Goal: Task Accomplishment & Management: Complete application form

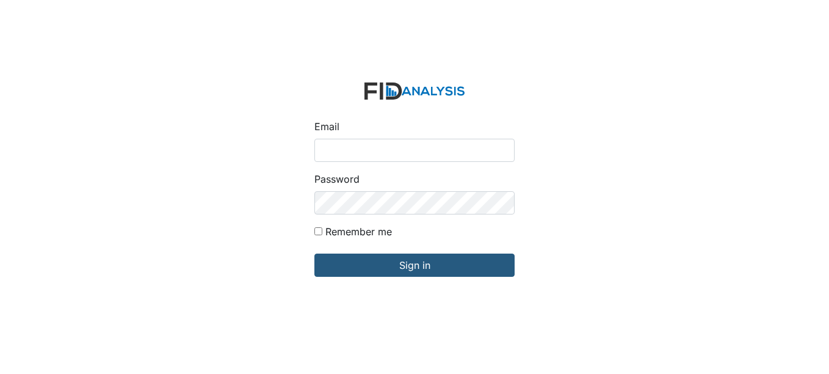
click at [357, 147] on input "Email" at bounding box center [414, 150] width 200 height 23
type input "[EMAIL_ADDRESS][DOMAIN_NAME]"
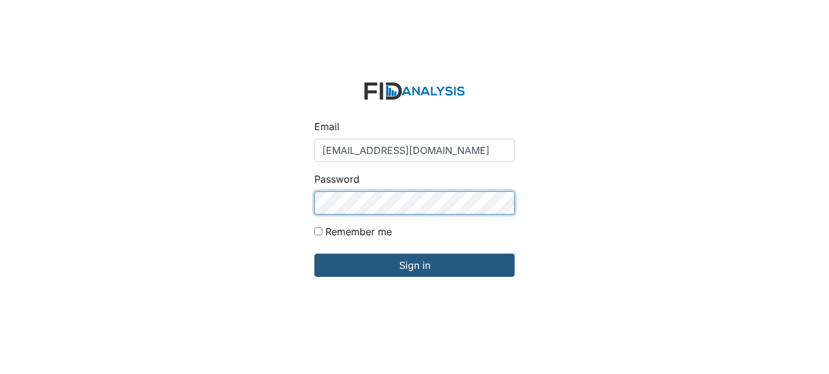
click at [314, 253] on input "Sign in" at bounding box center [414, 264] width 200 height 23
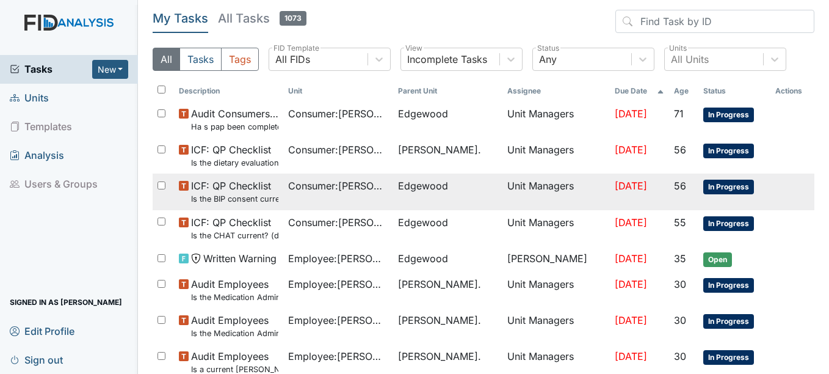
click at [261, 201] on small "Is the BIP consent current? (document the date, BIP number in the comment secti…" at bounding box center [234, 199] width 87 height 12
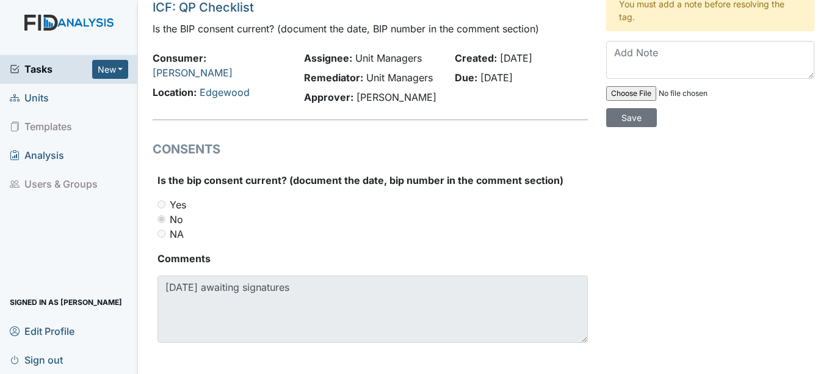
scroll to position [61, 0]
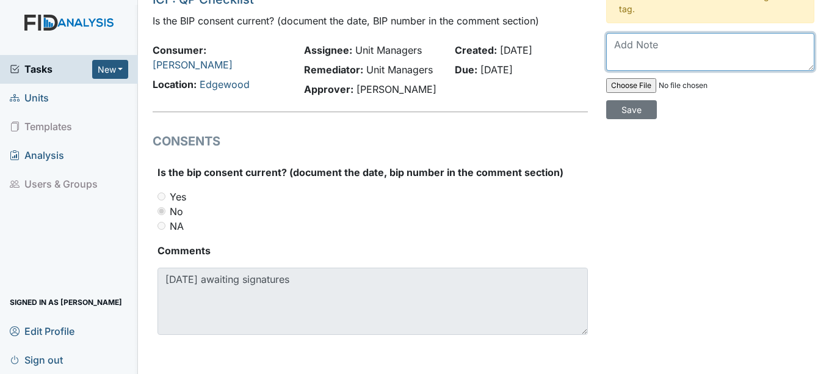
click at [646, 57] on textarea at bounding box center [710, 52] width 208 height 38
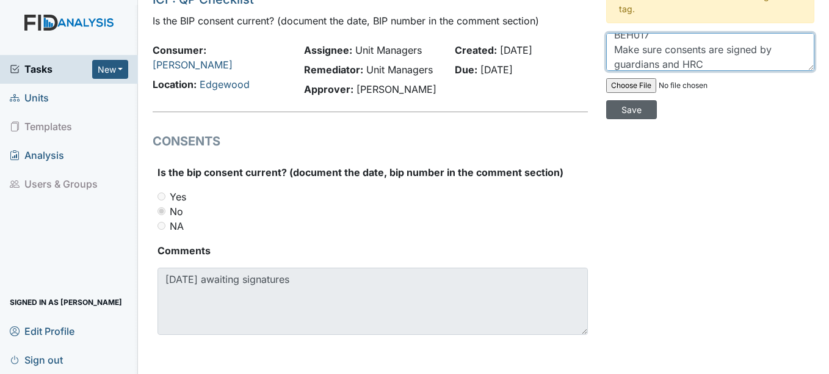
type textarea "Brought current on 8-15-25 BEH017 Make sure consents are signed by guardians an…"
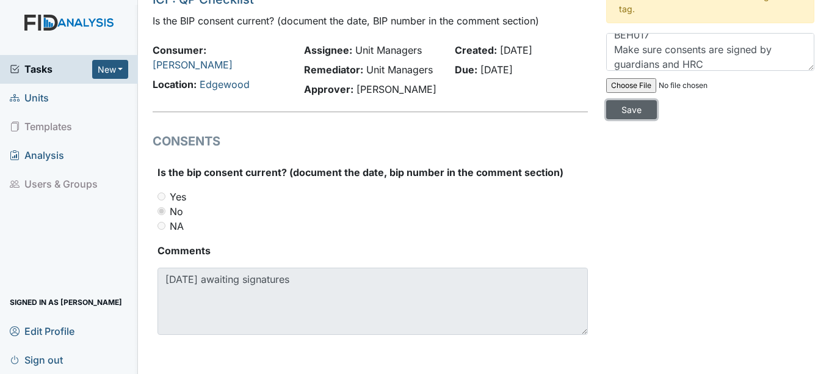
click at [630, 107] on input "Save" at bounding box center [631, 109] width 51 height 19
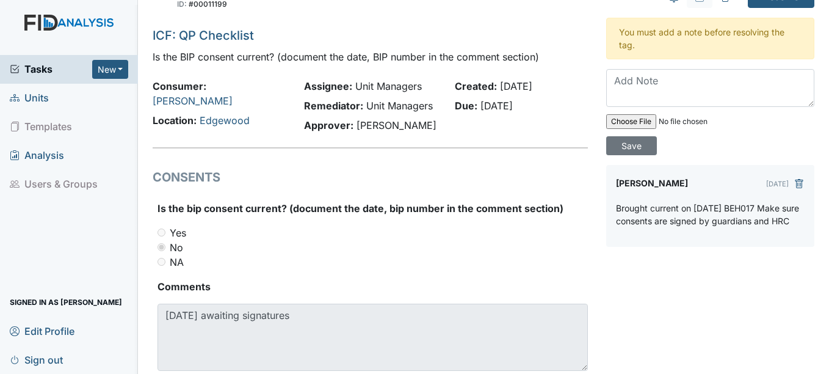
scroll to position [0, 0]
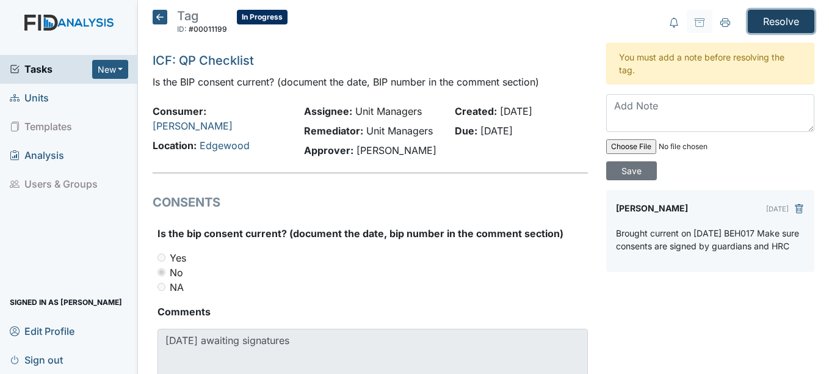
click at [778, 25] on input "Resolve" at bounding box center [781, 21] width 67 height 23
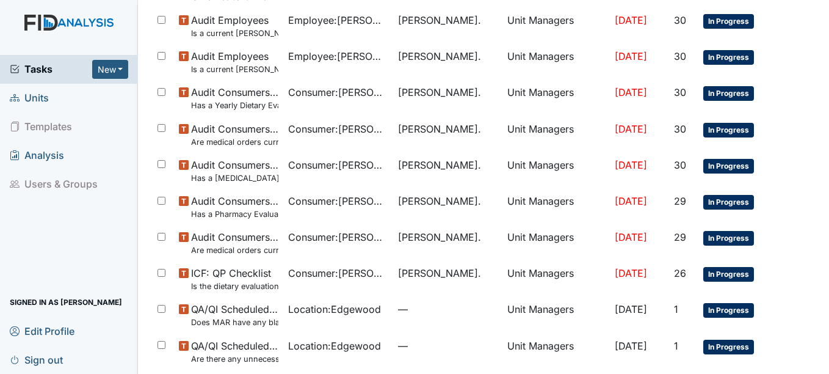
scroll to position [341, 0]
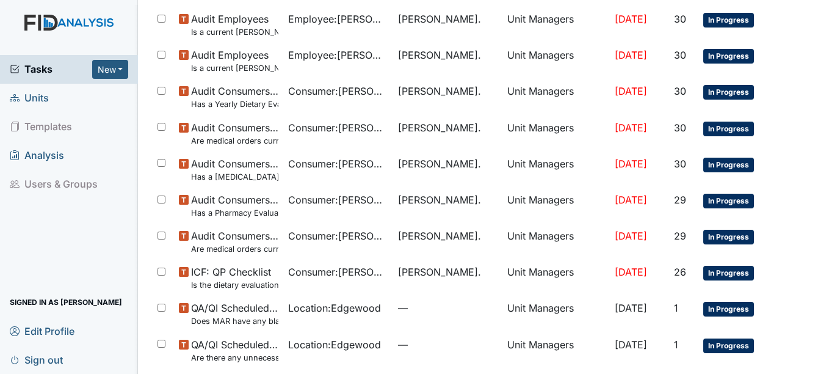
click at [36, 95] on span "Units" at bounding box center [29, 98] width 39 height 19
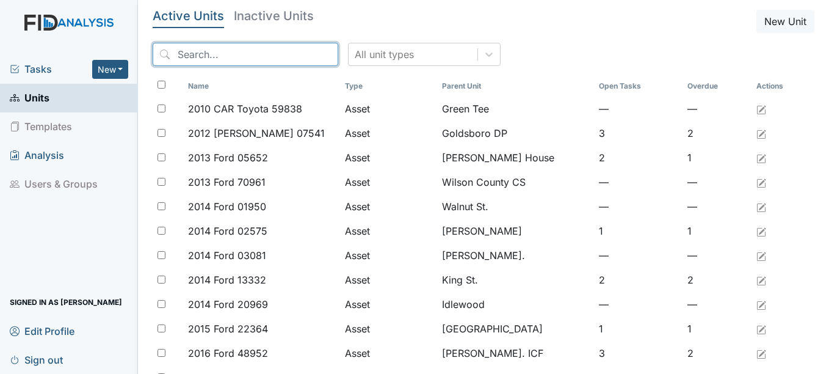
click at [208, 55] on input "search" at bounding box center [246, 54] width 186 height 23
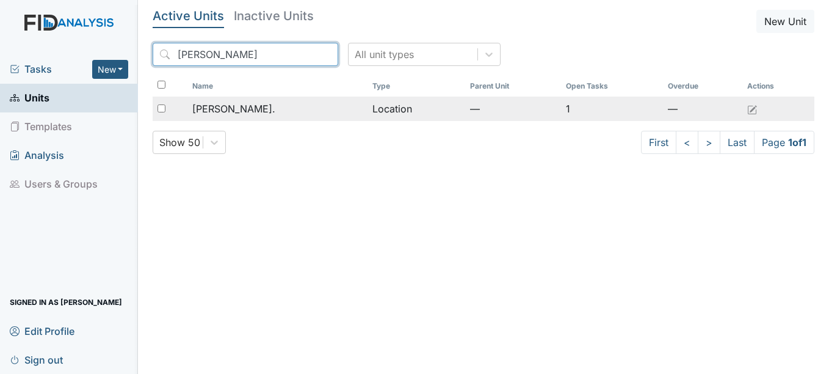
type input "dix"
click at [220, 115] on span "[PERSON_NAME]." at bounding box center [233, 108] width 83 height 15
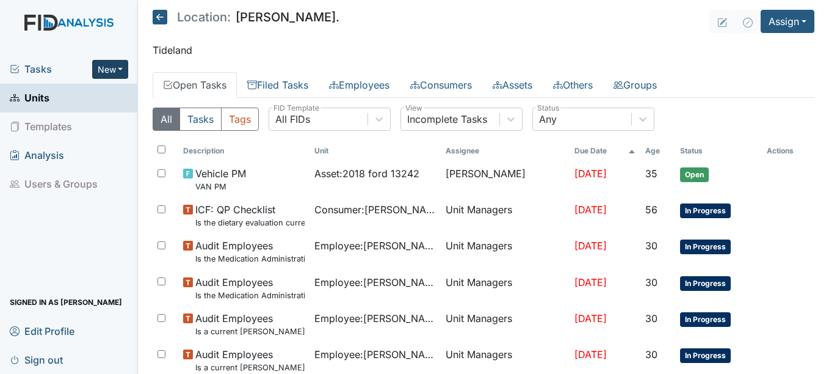
click at [112, 70] on button "New" at bounding box center [110, 69] width 37 height 19
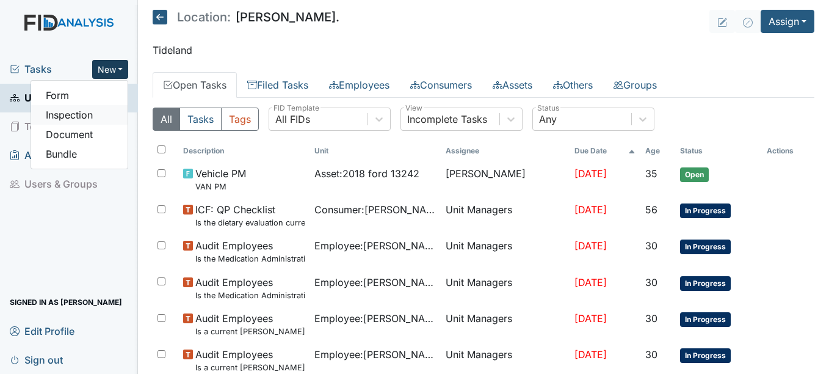
click at [85, 114] on link "Inspection" at bounding box center [79, 115] width 96 height 20
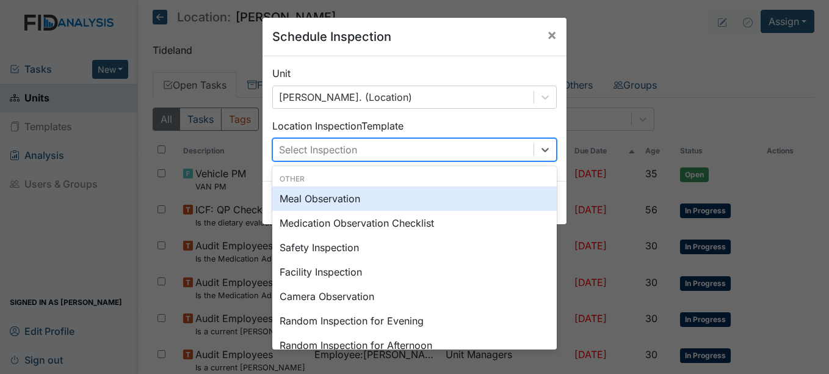
click at [444, 147] on div "Select Inspection" at bounding box center [403, 150] width 261 height 22
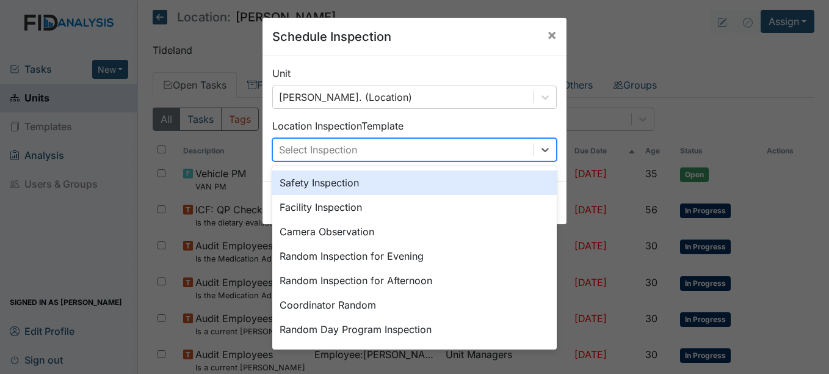
scroll to position [73, 0]
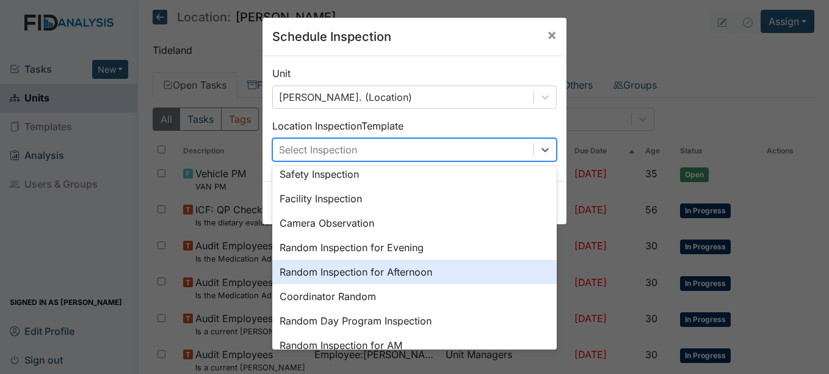
click at [346, 270] on div "Random Inspection for Afternoon" at bounding box center [414, 271] width 284 height 24
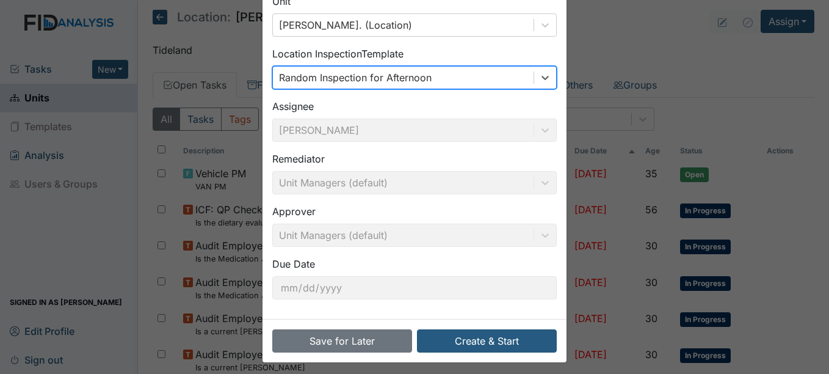
scroll to position [78, 0]
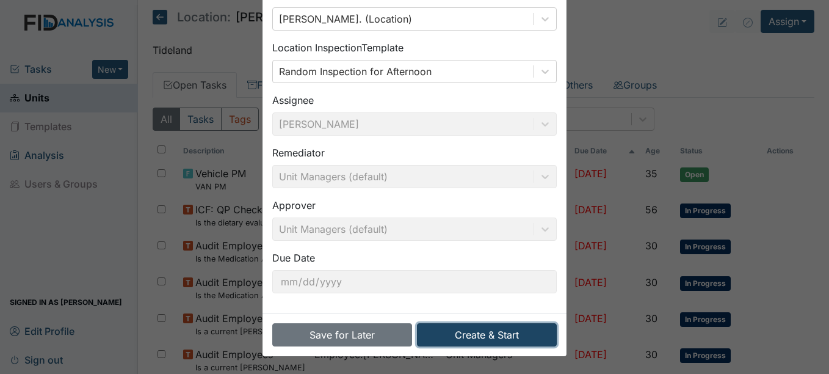
click at [484, 333] on button "Create & Start" at bounding box center [487, 334] width 140 height 23
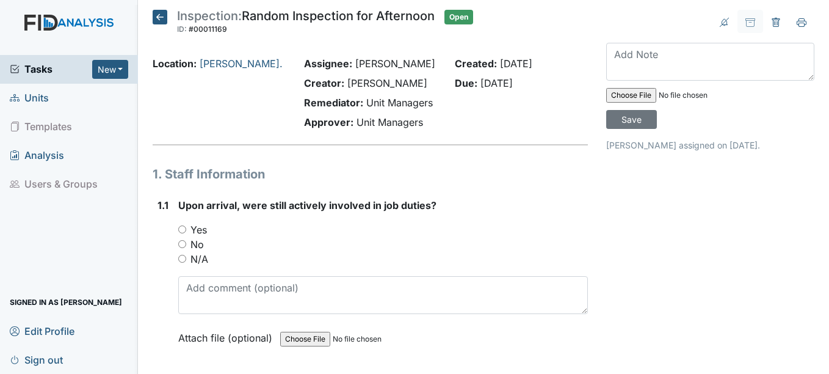
click at [183, 231] on input "Yes" at bounding box center [182, 229] width 8 height 8
radio input "true"
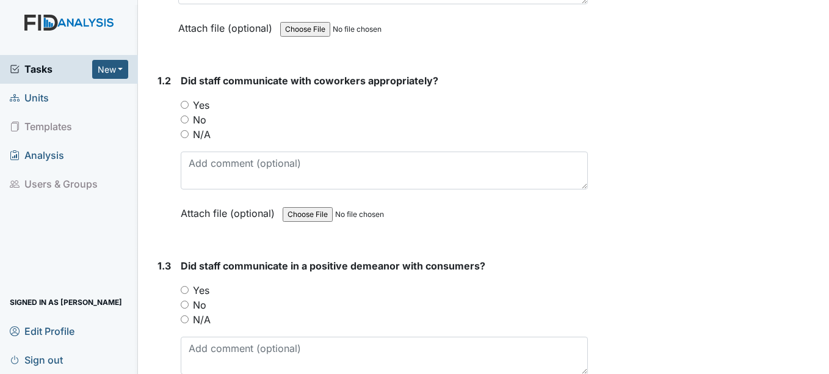
scroll to position [342, 0]
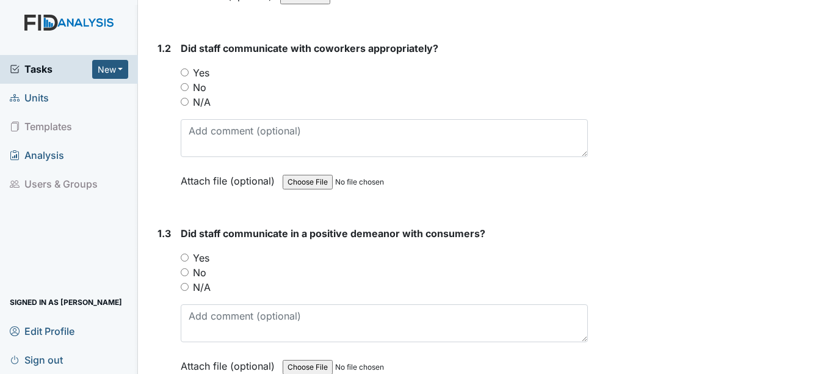
click at [183, 71] on input "Yes" at bounding box center [185, 72] width 8 height 8
radio input "true"
click at [186, 255] on input "Yes" at bounding box center [185, 257] width 8 height 8
radio input "true"
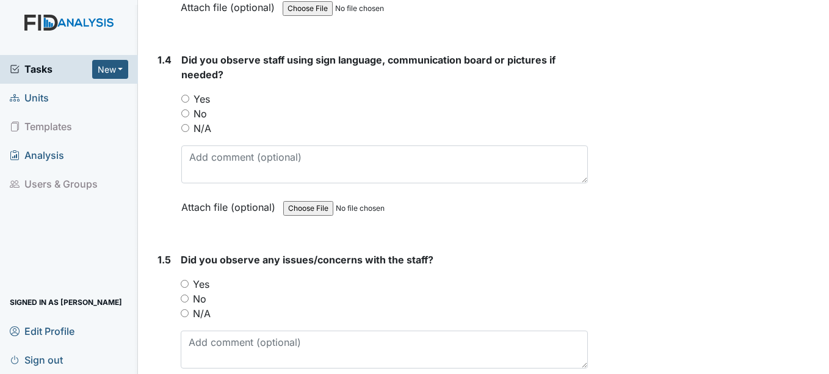
scroll to position [716, 0]
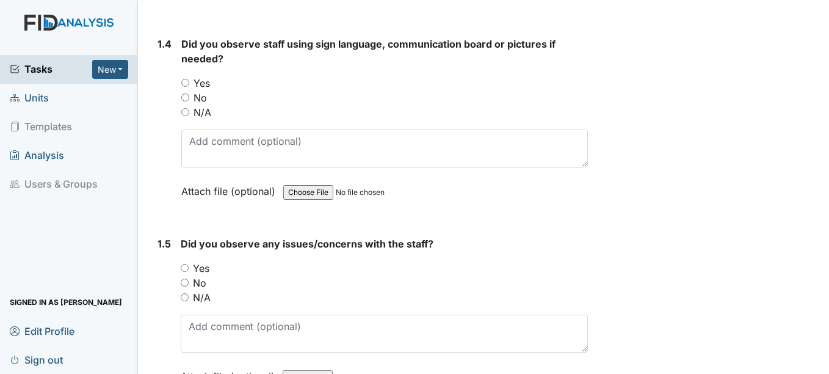
click at [184, 82] on input "Yes" at bounding box center [185, 83] width 8 height 8
radio input "true"
click at [184, 267] on input "Yes" at bounding box center [185, 268] width 8 height 8
radio input "true"
click at [183, 283] on input "No" at bounding box center [185, 282] width 8 height 8
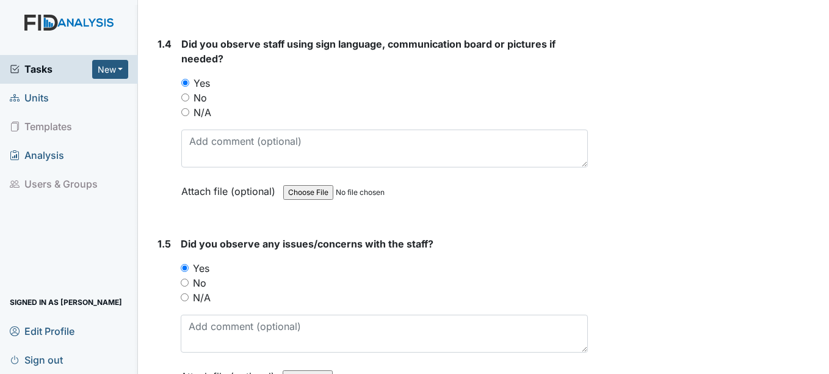
radio input "true"
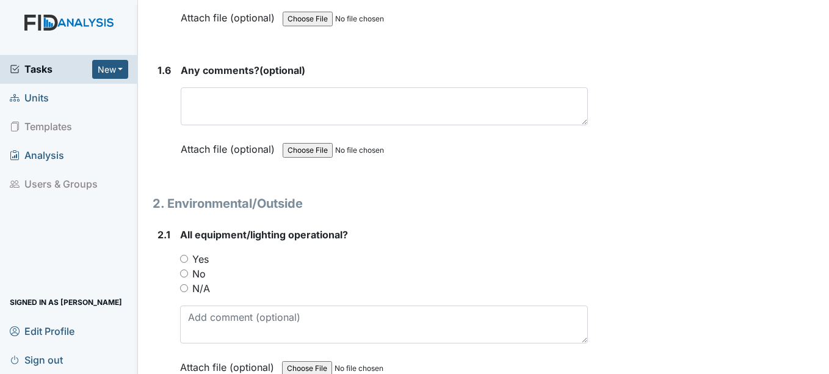
scroll to position [1099, 0]
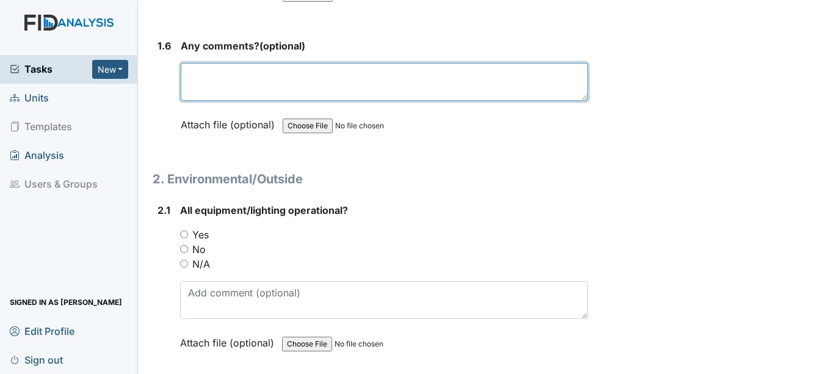
click at [242, 81] on textarea at bounding box center [384, 82] width 407 height 38
type textarea "NA"
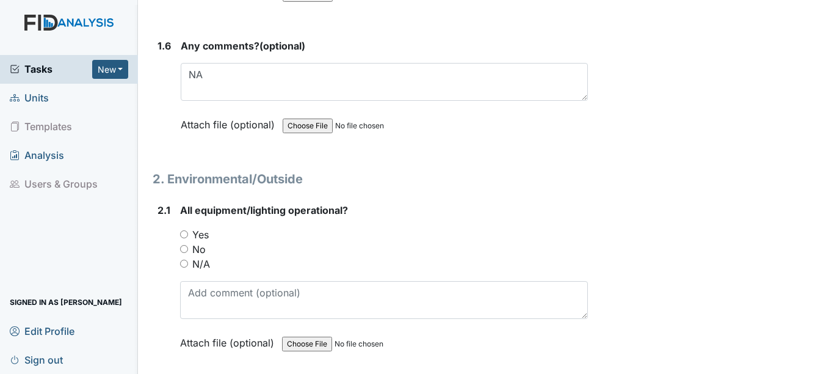
click at [184, 234] on input "Yes" at bounding box center [184, 234] width 8 height 8
radio input "true"
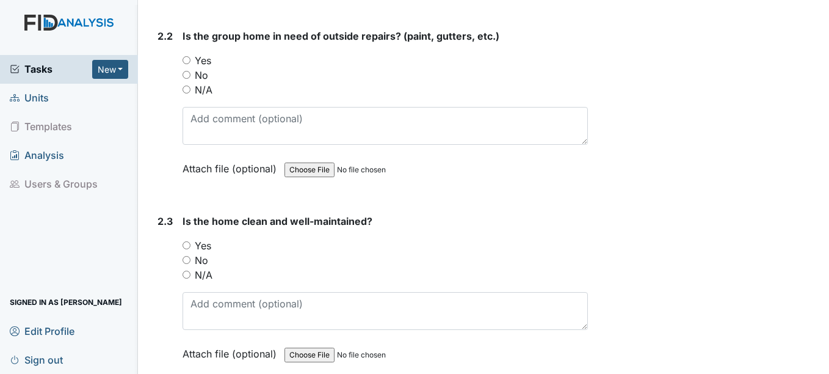
scroll to position [1465, 0]
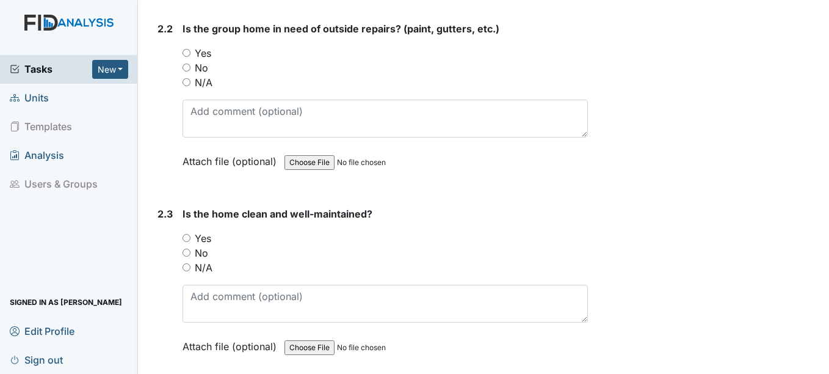
click at [188, 67] on input "No" at bounding box center [187, 67] width 8 height 8
radio input "true"
click at [188, 237] on input "Yes" at bounding box center [187, 238] width 8 height 8
radio input "true"
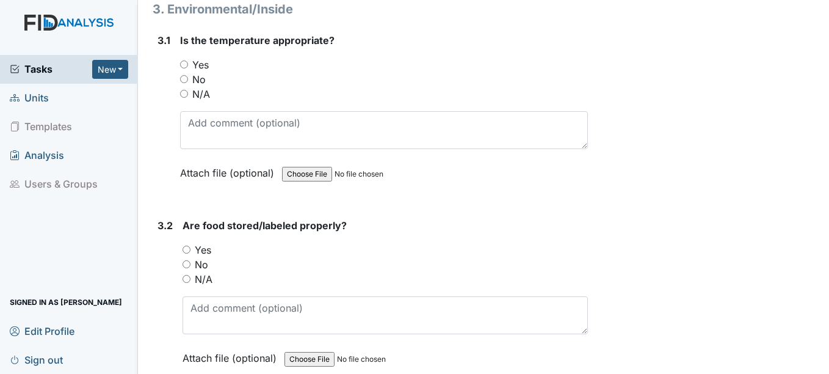
scroll to position [1881, 0]
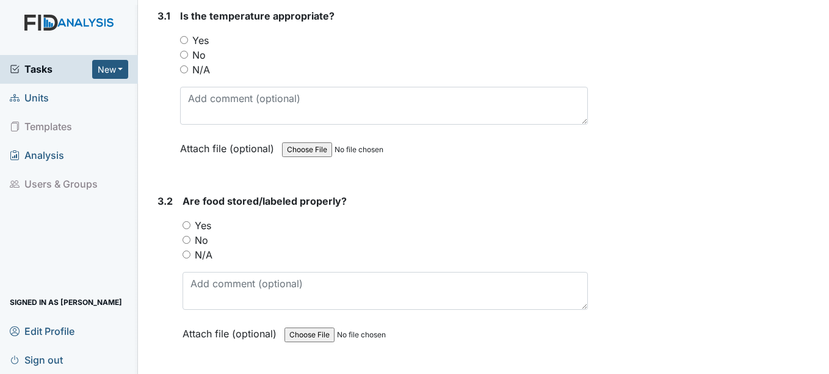
click at [186, 40] on input "Yes" at bounding box center [184, 40] width 8 height 8
radio input "true"
click at [184, 227] on input "Yes" at bounding box center [187, 225] width 8 height 8
radio input "true"
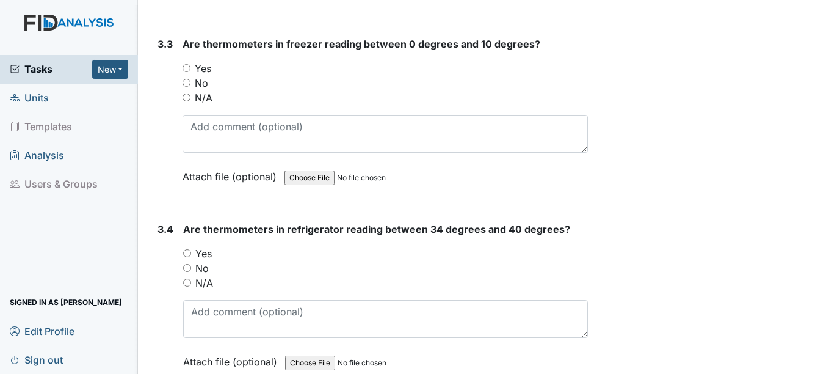
scroll to position [2247, 0]
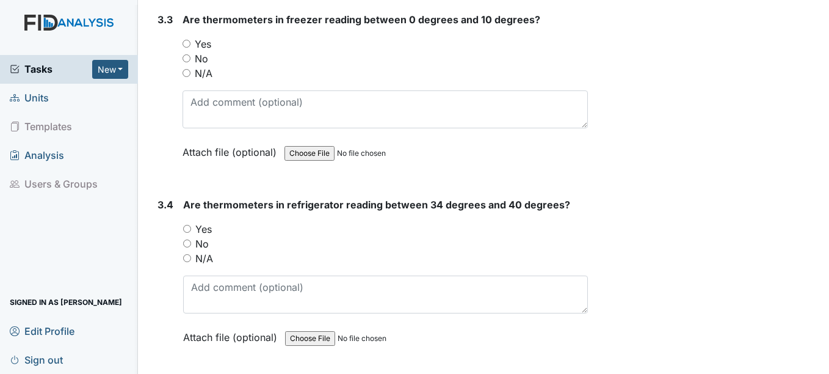
click at [191, 45] on div "Yes" at bounding box center [385, 44] width 405 height 15
click at [189, 42] on input "Yes" at bounding box center [187, 44] width 8 height 8
radio input "true"
click at [187, 230] on input "Yes" at bounding box center [187, 229] width 8 height 8
radio input "true"
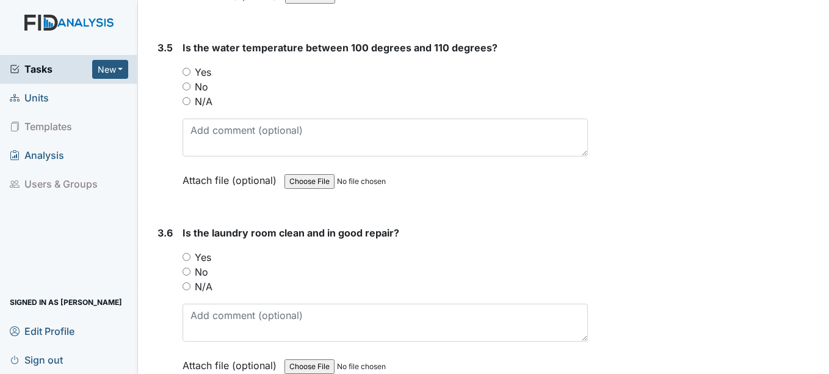
scroll to position [2598, 0]
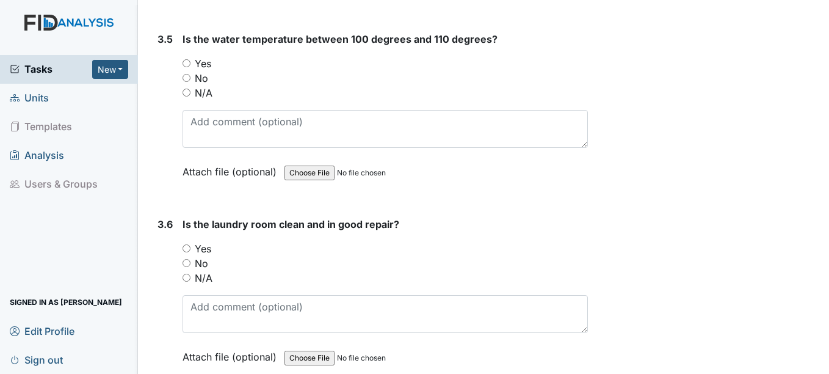
click at [183, 62] on input "Yes" at bounding box center [187, 63] width 8 height 8
radio input "true"
click at [187, 246] on input "Yes" at bounding box center [187, 248] width 8 height 8
radio input "true"
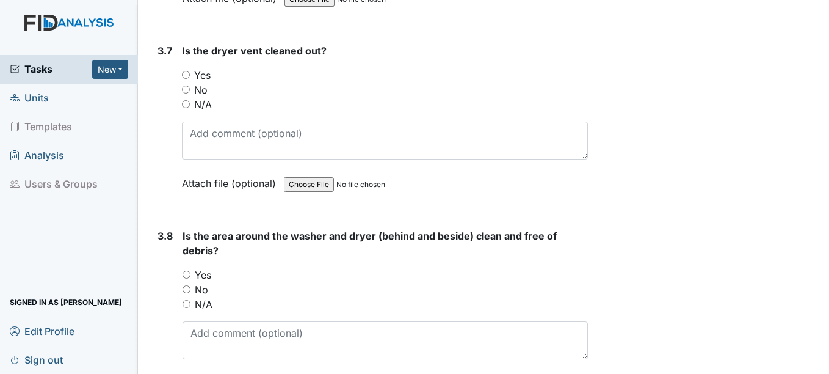
scroll to position [2988, 0]
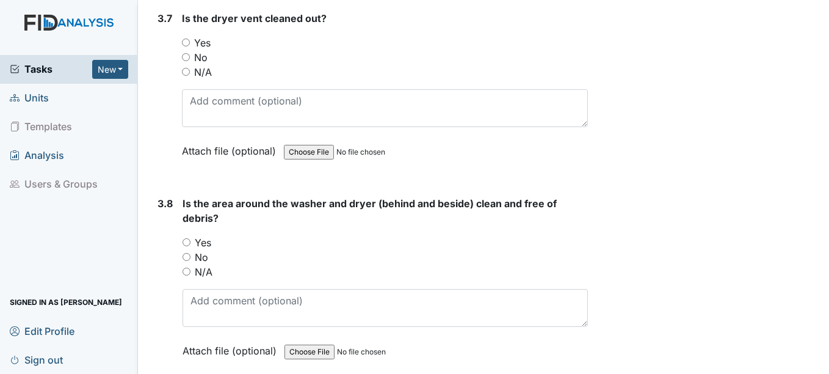
click at [187, 41] on input "Yes" at bounding box center [186, 42] width 8 height 8
radio input "true"
click at [186, 242] on input "Yes" at bounding box center [187, 242] width 8 height 8
radio input "true"
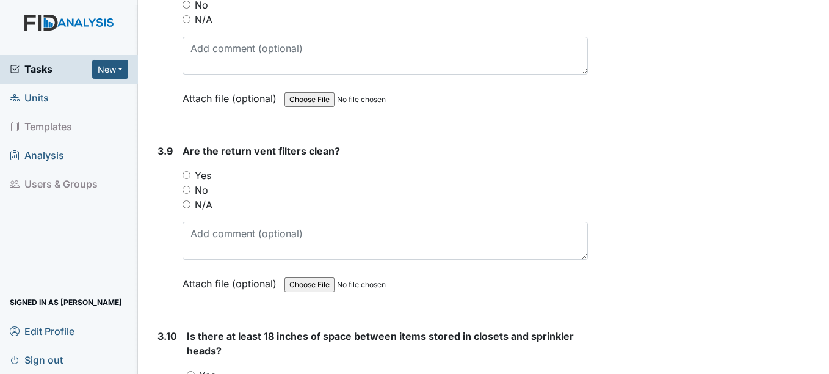
scroll to position [3330, 0]
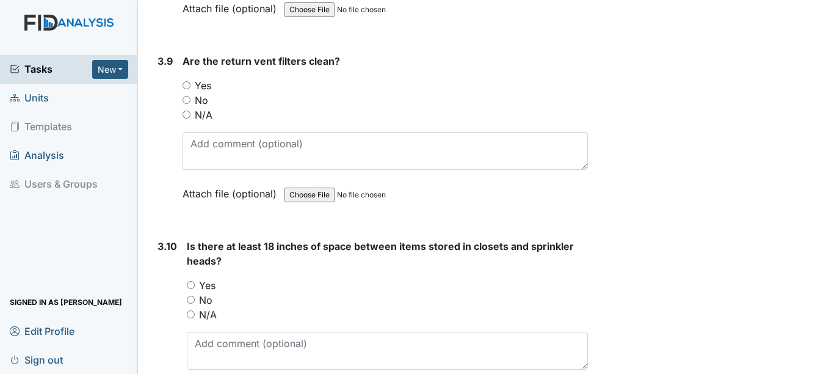
click at [186, 85] on input "Yes" at bounding box center [187, 85] width 8 height 8
radio input "true"
click at [190, 283] on input "Yes" at bounding box center [191, 285] width 8 height 8
radio input "true"
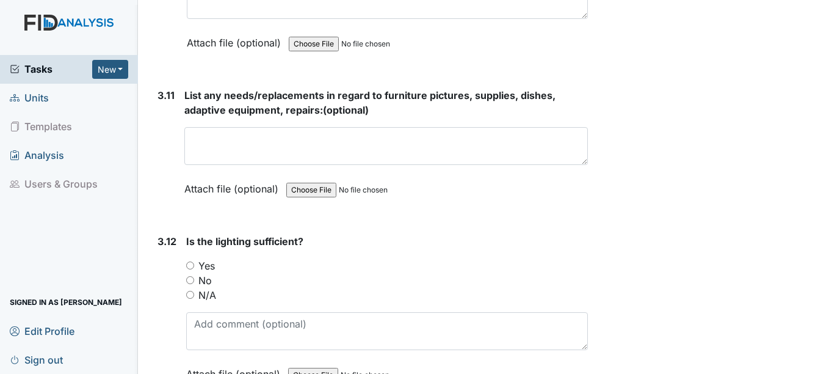
scroll to position [3737, 0]
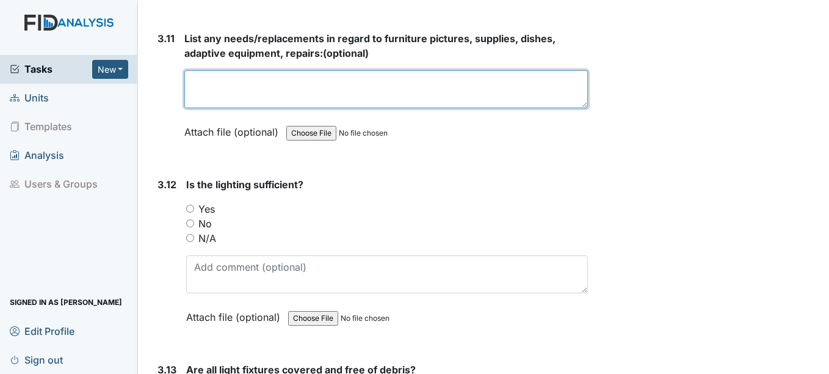
click at [208, 85] on textarea at bounding box center [385, 89] width 403 height 38
type textarea "Clocks and mop buckets"
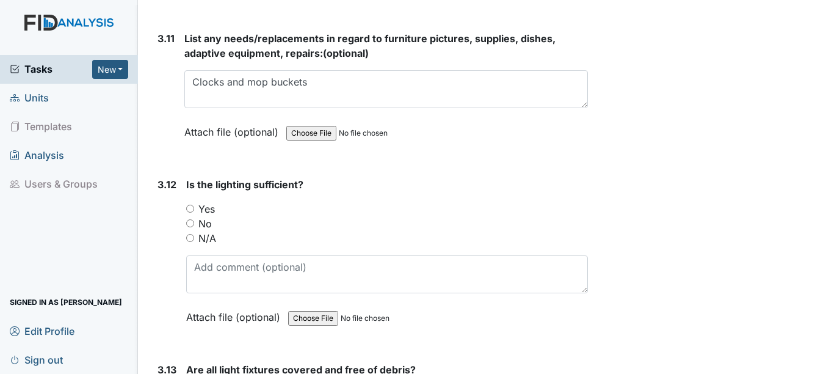
click at [190, 205] on input "Yes" at bounding box center [190, 209] width 8 height 8
radio input "true"
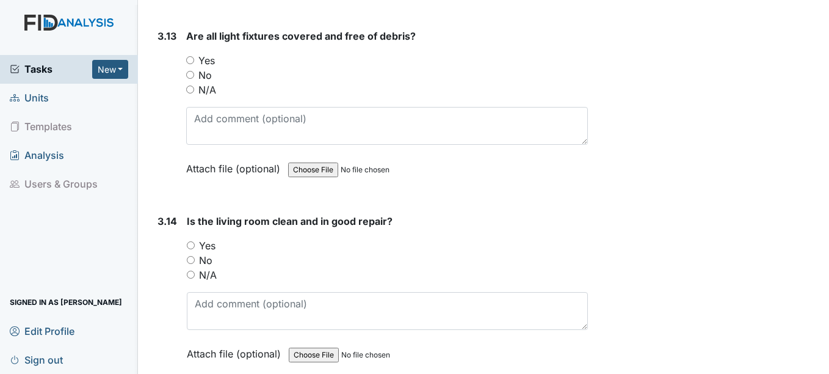
scroll to position [4095, 0]
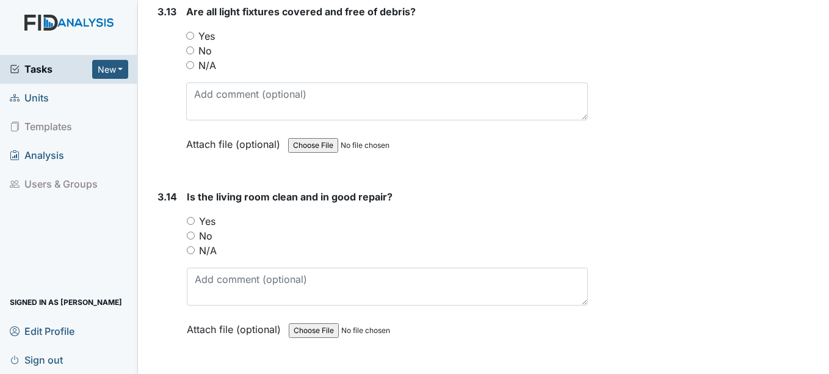
click at [190, 36] on input "Yes" at bounding box center [190, 36] width 8 height 8
radio input "true"
click at [190, 36] on input "Yes" at bounding box center [190, 36] width 8 height 8
click at [190, 218] on input "Yes" at bounding box center [191, 221] width 8 height 8
radio input "true"
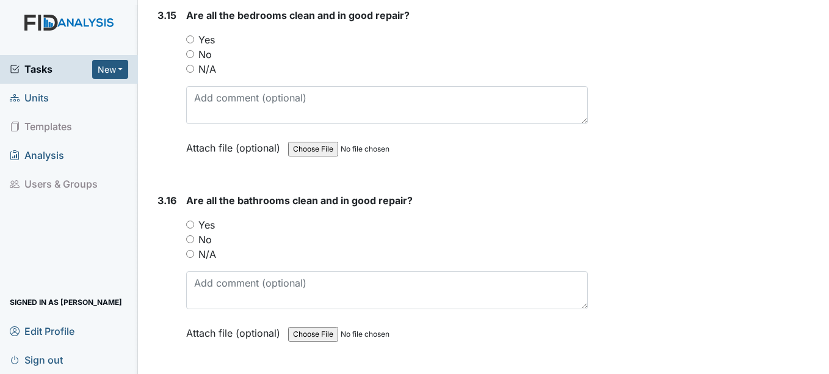
scroll to position [4478, 0]
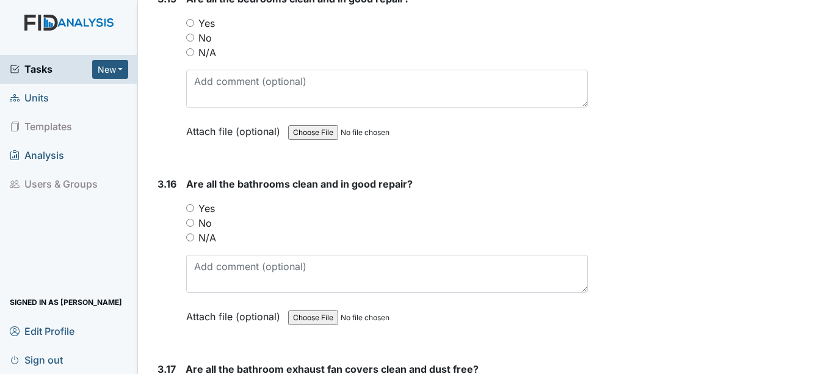
click at [818, 12] on main "Inspection: Random Inspection for Afternoon ID: #00011169 Open Autosaving... Lo…" at bounding box center [483, 187] width 691 height 374
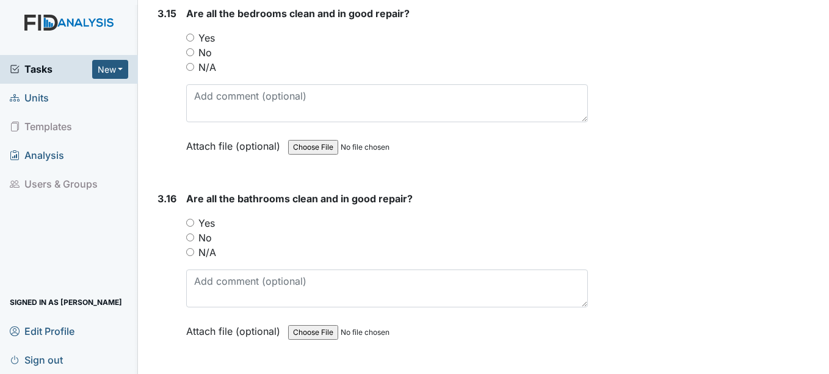
scroll to position [4453, 0]
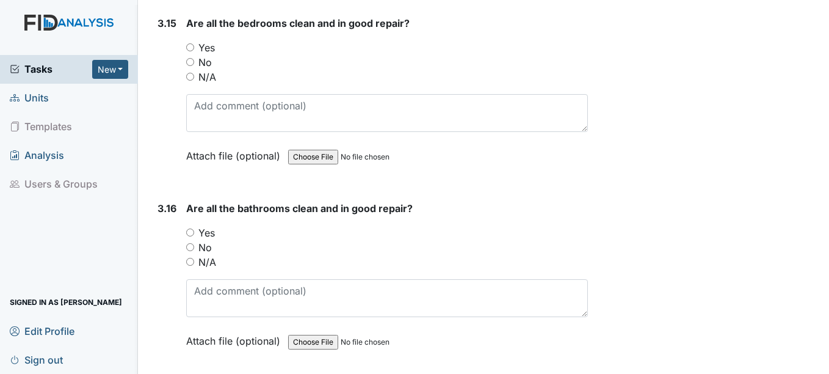
click at [186, 45] on input "Yes" at bounding box center [190, 47] width 8 height 8
radio input "true"
click at [194, 231] on input "Yes" at bounding box center [190, 232] width 8 height 8
radio input "true"
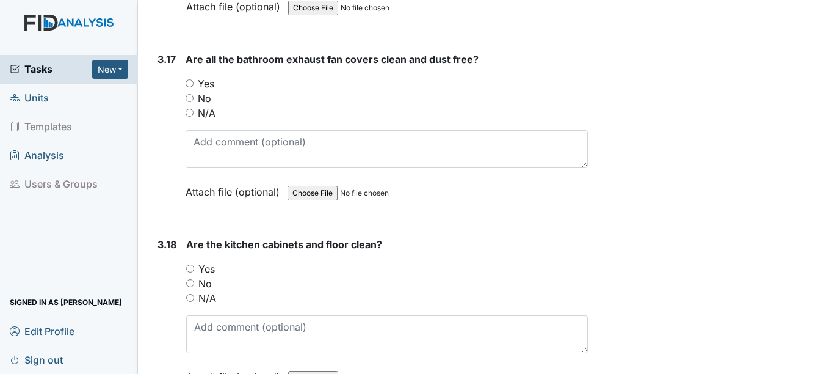
scroll to position [4812, 0]
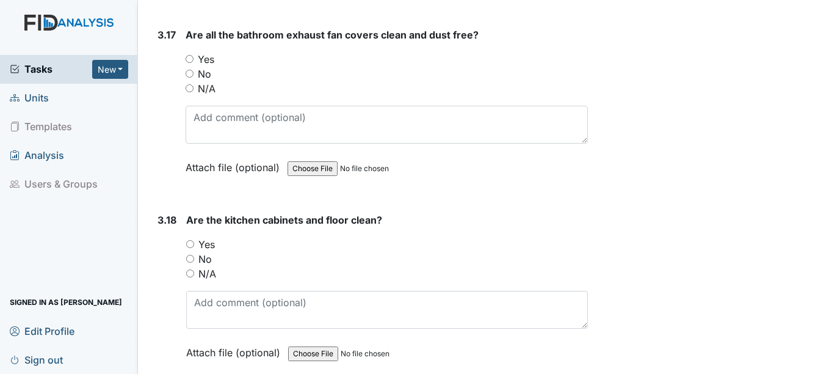
click at [189, 59] on input "Yes" at bounding box center [190, 59] width 8 height 8
radio input "true"
click at [190, 248] on div "Yes" at bounding box center [386, 244] width 401 height 15
click at [191, 241] on input "Yes" at bounding box center [190, 244] width 8 height 8
radio input "true"
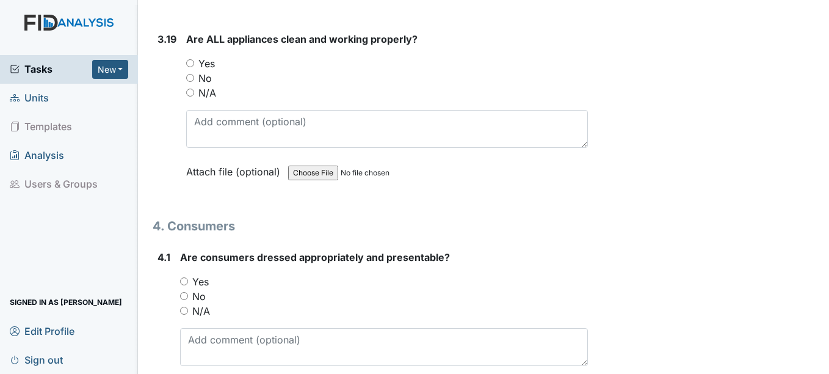
scroll to position [5203, 0]
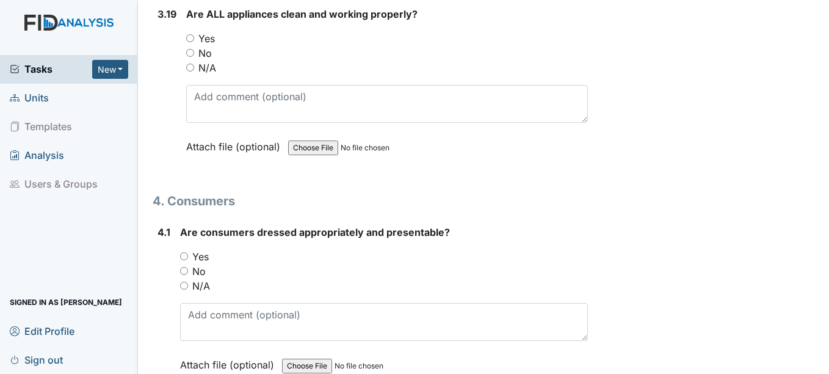
click at [190, 37] on input "Yes" at bounding box center [190, 38] width 8 height 8
radio input "true"
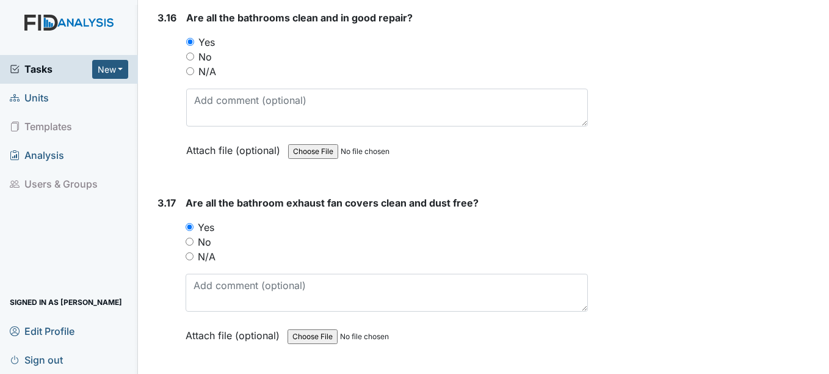
scroll to position [4524, 0]
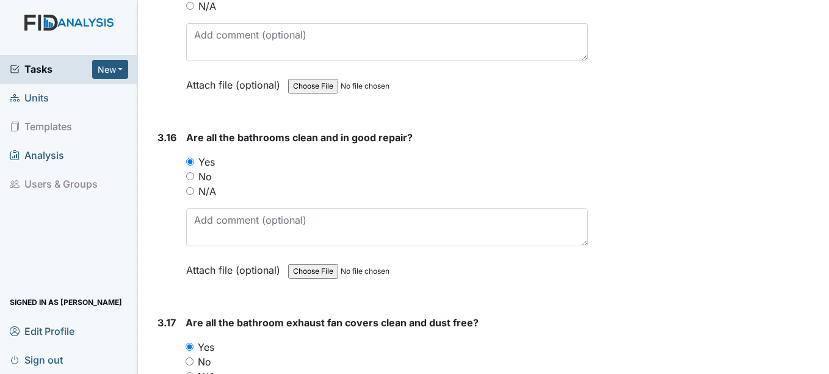
click at [194, 176] on input "No" at bounding box center [190, 176] width 8 height 8
radio input "true"
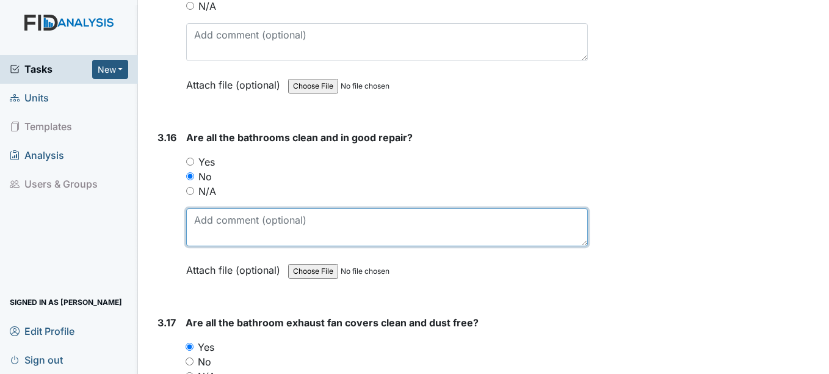
click at [207, 225] on textarea at bounding box center [386, 227] width 401 height 38
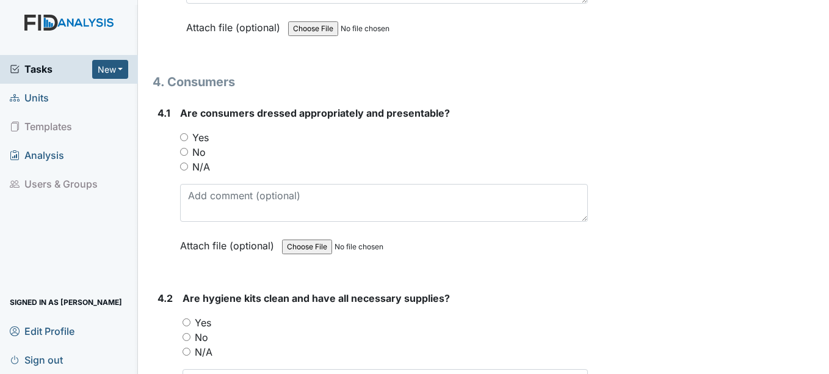
scroll to position [5338, 0]
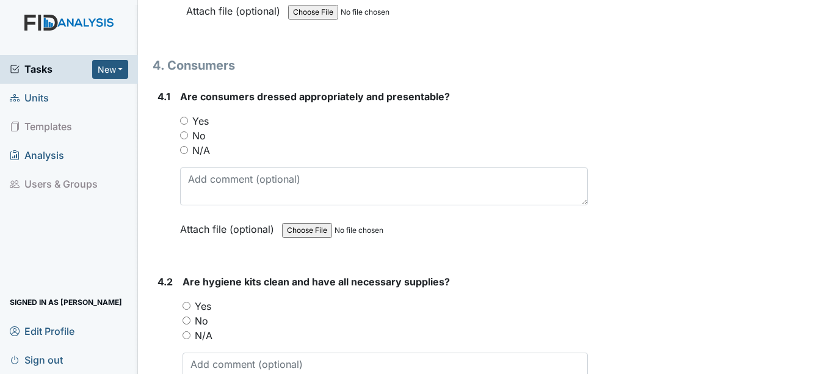
type textarea "Hallway bathroom toilet flapper broken"
click at [184, 118] on input "Yes" at bounding box center [184, 121] width 8 height 8
radio input "true"
click at [184, 305] on input "Yes" at bounding box center [187, 306] width 8 height 8
radio input "true"
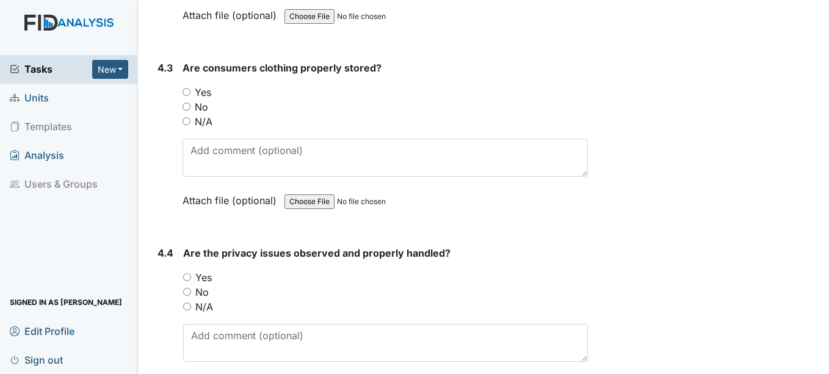
scroll to position [5770, 0]
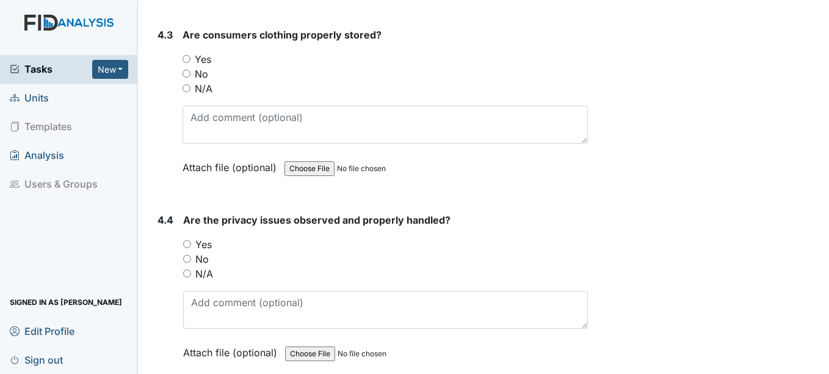
click at [187, 58] on input "Yes" at bounding box center [187, 59] width 8 height 8
radio input "true"
click at [190, 242] on input "Yes" at bounding box center [187, 244] width 8 height 8
radio input "true"
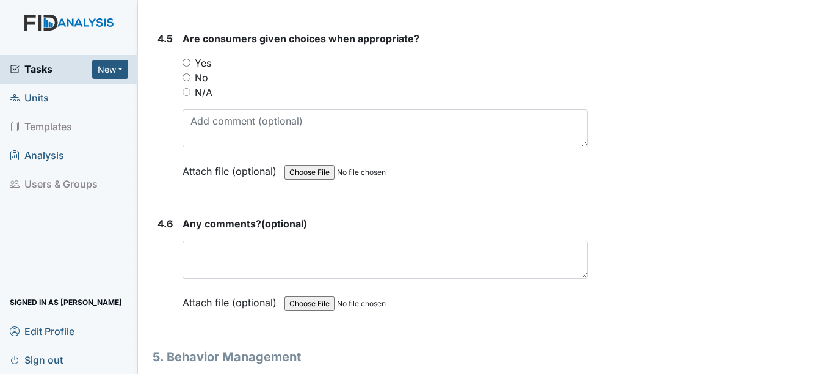
scroll to position [6144, 0]
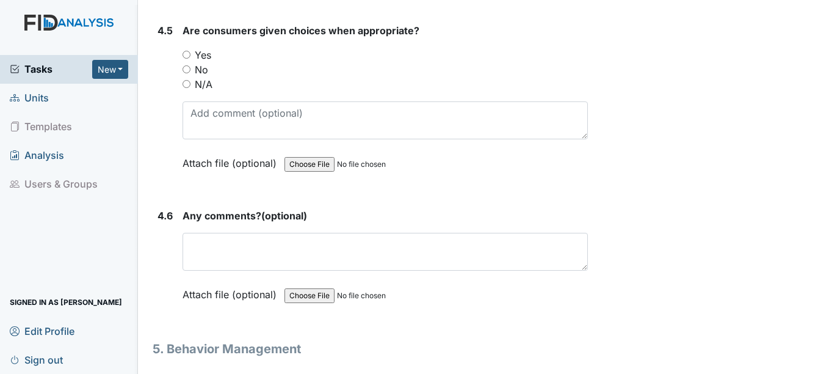
click at [187, 56] on input "Yes" at bounding box center [187, 55] width 8 height 8
radio input "true"
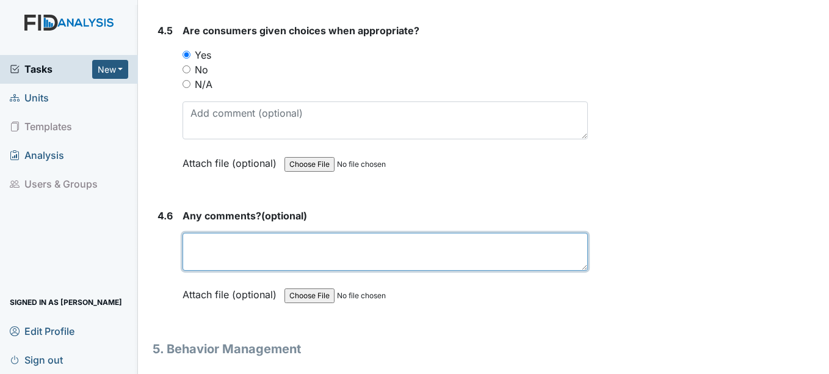
click at [203, 254] on textarea at bounding box center [385, 252] width 405 height 38
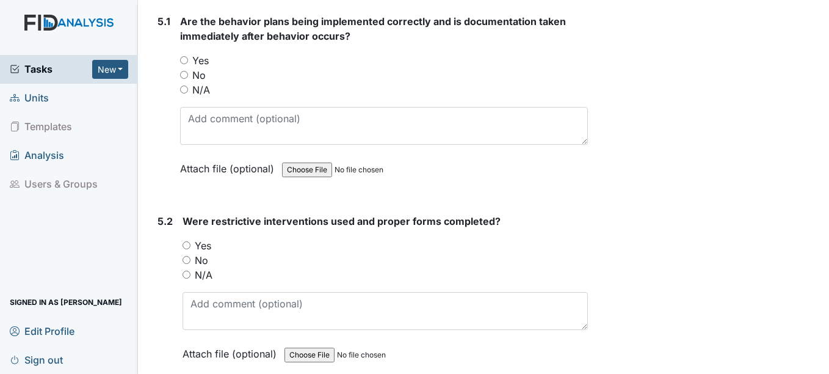
scroll to position [6478, 0]
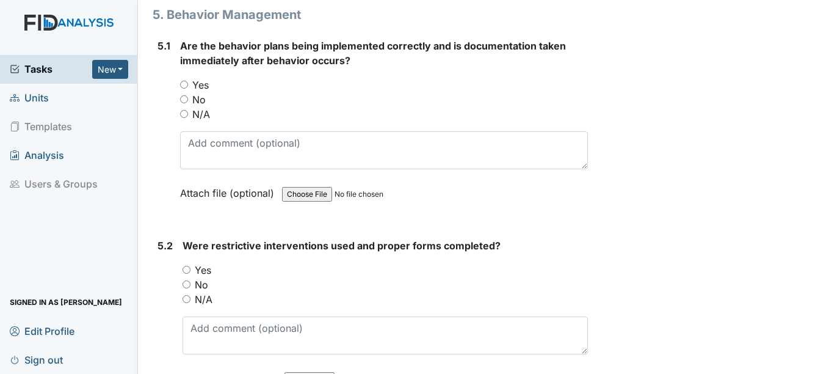
type textarea "NA"
click at [186, 84] on input "Yes" at bounding box center [184, 85] width 8 height 8
radio input "true"
click at [184, 297] on input "N/A" at bounding box center [187, 299] width 8 height 8
radio input "true"
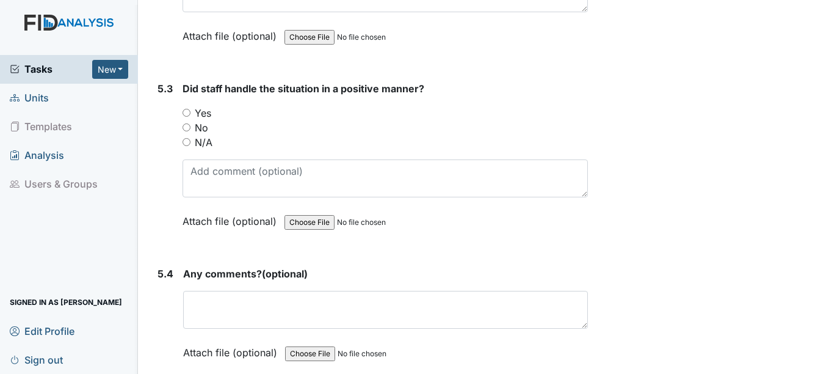
scroll to position [6852, 0]
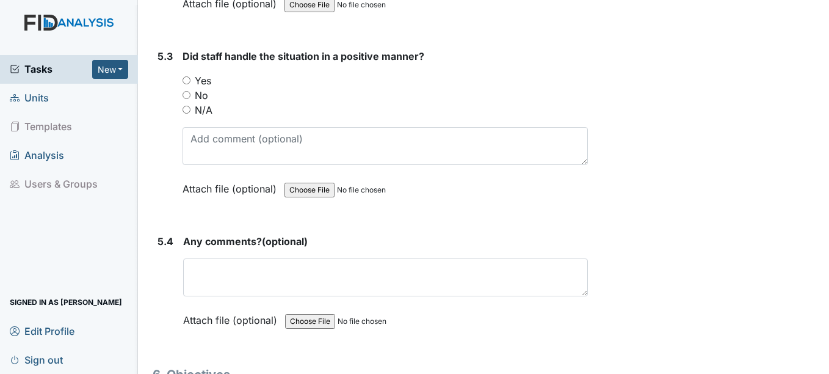
drag, startPoint x: 824, startPoint y: 364, endPoint x: 726, endPoint y: 53, distance: 326.9
click at [187, 84] on div "Yes" at bounding box center [385, 80] width 405 height 15
click at [186, 78] on input "Yes" at bounding box center [187, 80] width 8 height 8
radio input "true"
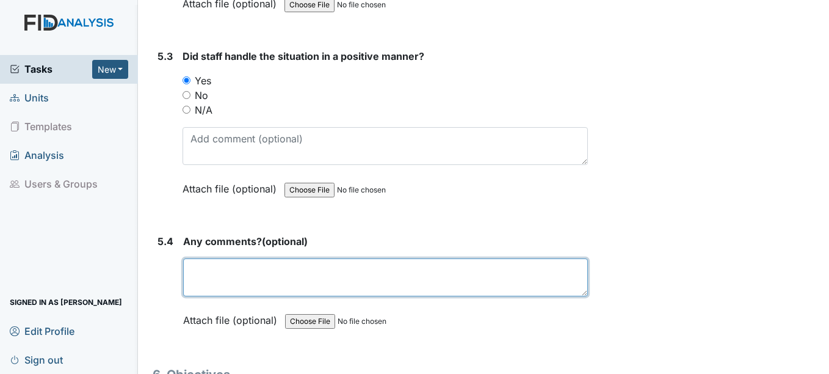
click at [245, 264] on textarea at bounding box center [385, 277] width 404 height 38
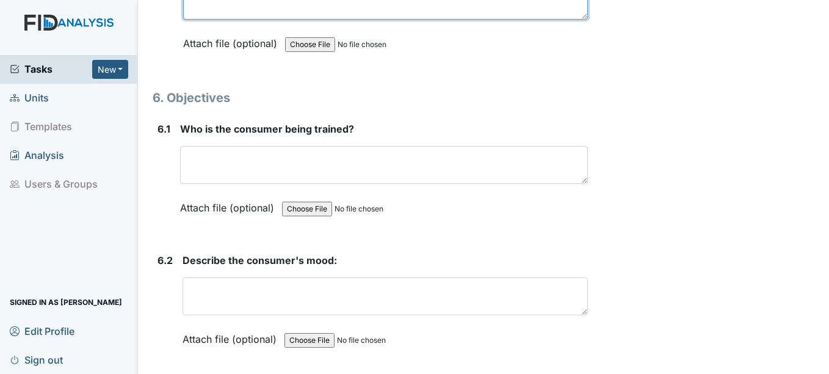
scroll to position [7202, 0]
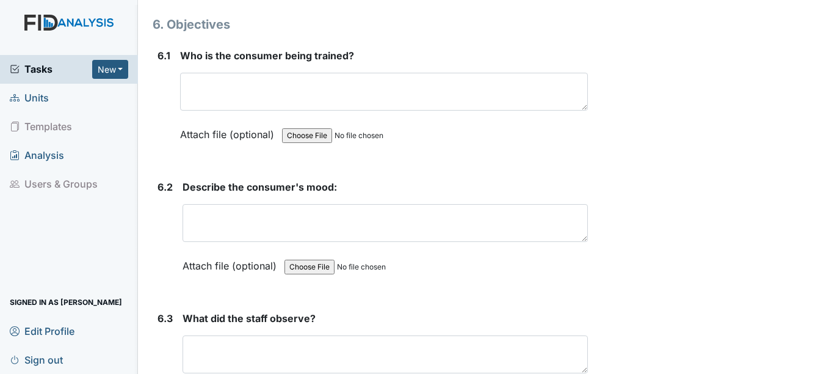
type textarea "NA"
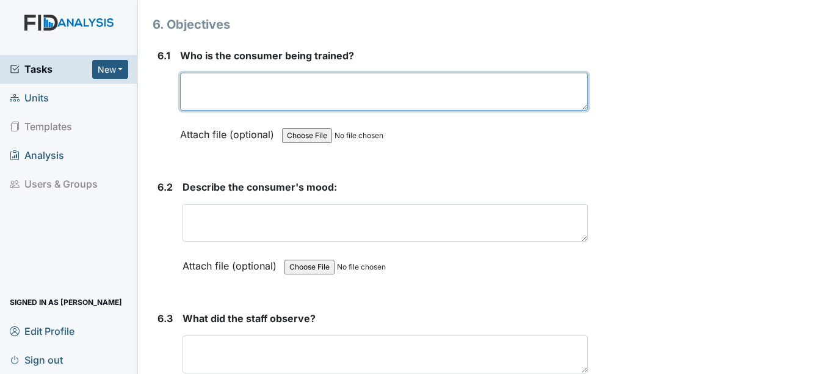
click at [200, 102] on textarea at bounding box center [383, 92] width 407 height 38
type textarea "Richard Gossett"
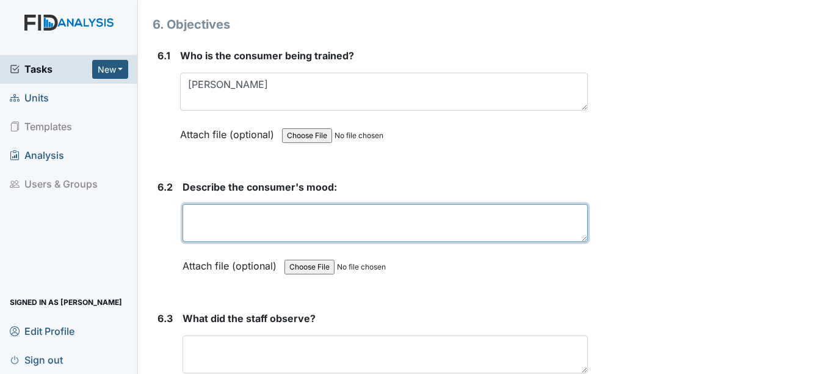
click at [202, 220] on textarea at bounding box center [385, 223] width 405 height 38
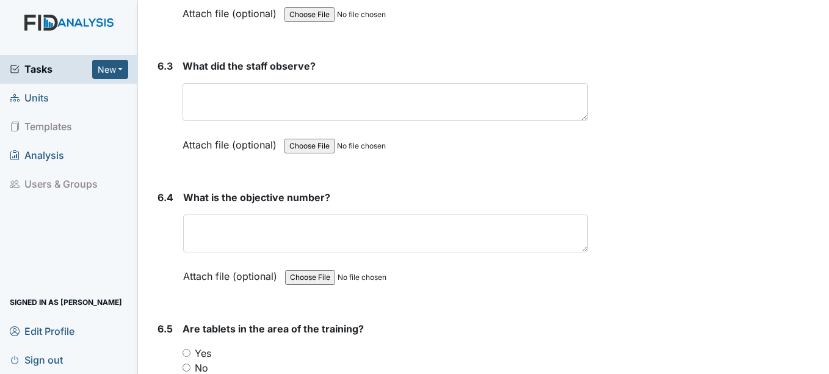
scroll to position [7478, 0]
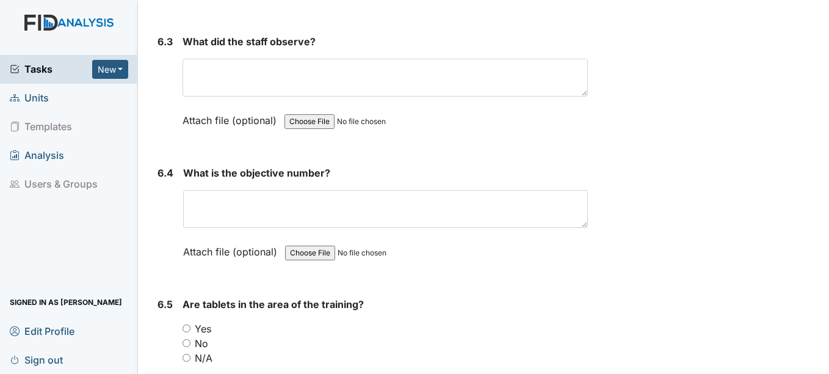
type textarea "OK"
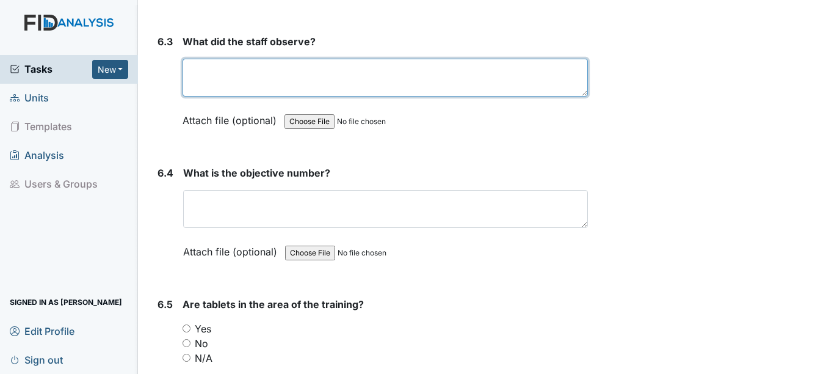
click at [203, 64] on textarea at bounding box center [385, 78] width 405 height 38
type textarea "Identifying objects around the house"
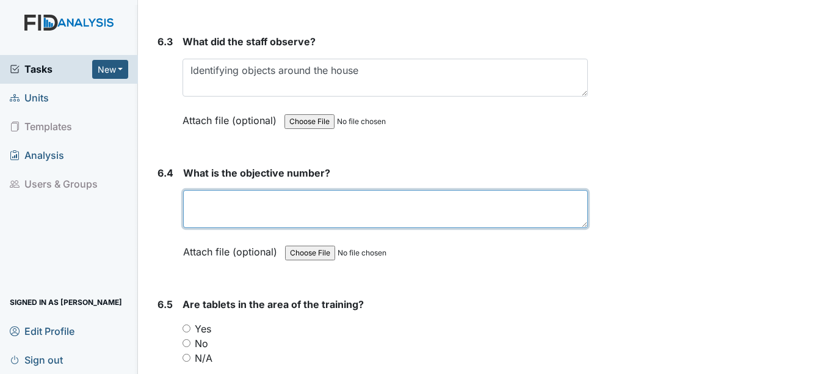
click at [225, 201] on textarea at bounding box center [385, 209] width 404 height 38
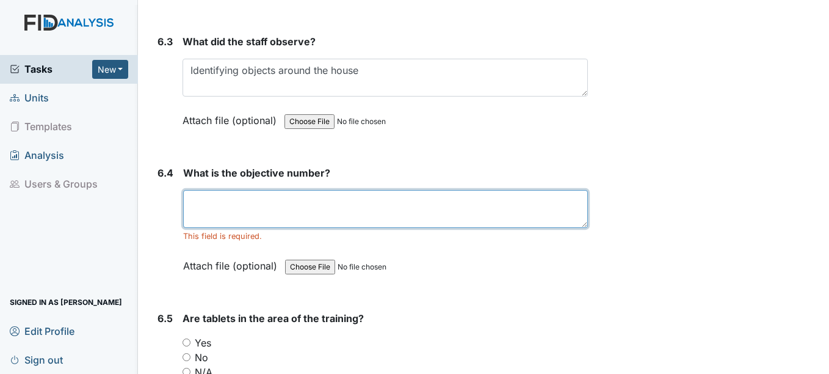
click at [226, 220] on textarea at bounding box center [385, 209] width 404 height 38
type textarea "COM025"
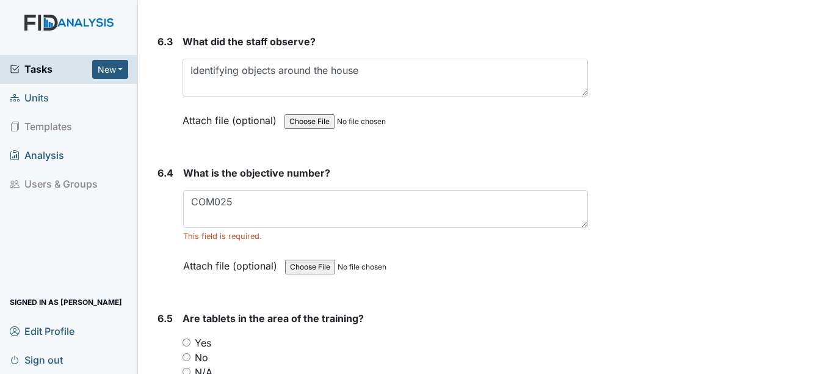
click at [188, 341] on input "Yes" at bounding box center [187, 342] width 8 height 8
radio input "true"
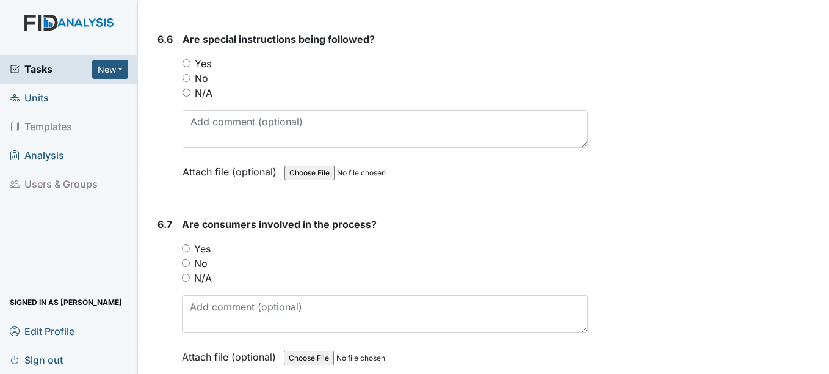
scroll to position [7950, 0]
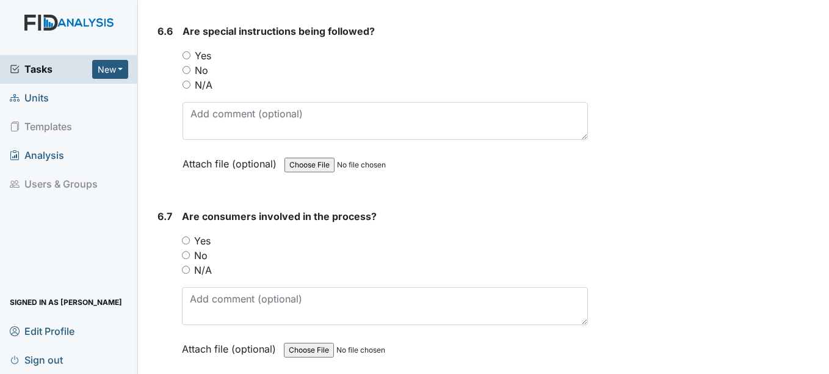
click at [190, 55] on input "Yes" at bounding box center [187, 55] width 8 height 8
radio input "true"
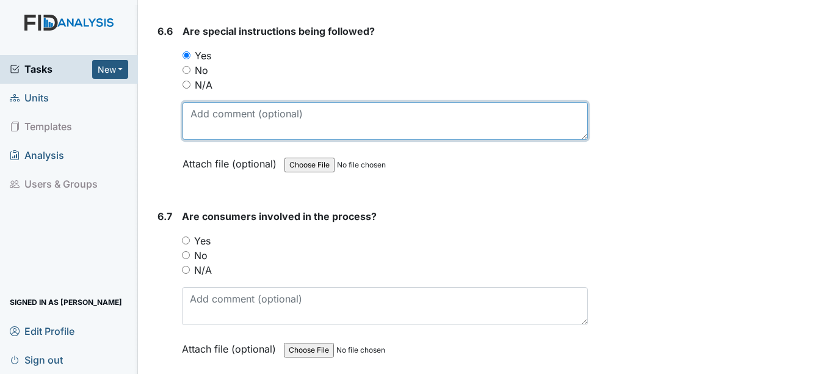
click at [246, 114] on textarea at bounding box center [385, 121] width 405 height 38
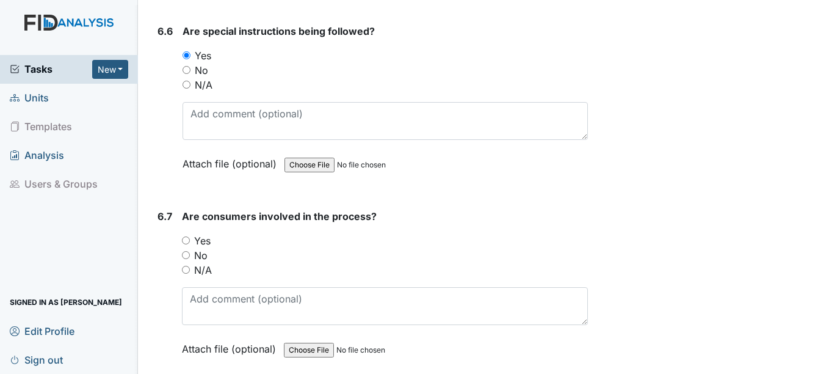
click at [185, 236] on input "Yes" at bounding box center [186, 240] width 8 height 8
radio input "true"
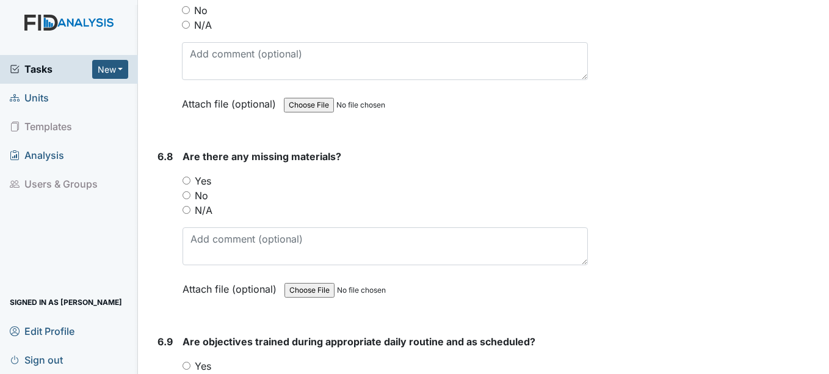
scroll to position [8243, 0]
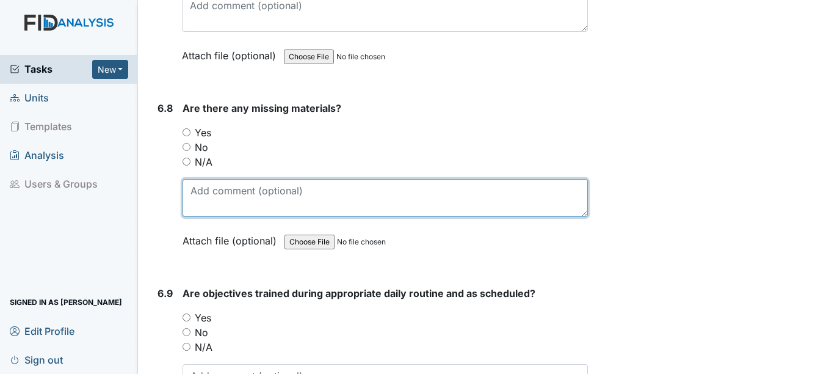
drag, startPoint x: 824, startPoint y: 365, endPoint x: 256, endPoint y: 192, distance: 593.5
click at [256, 192] on textarea at bounding box center [385, 198] width 405 height 38
type textarea "No"
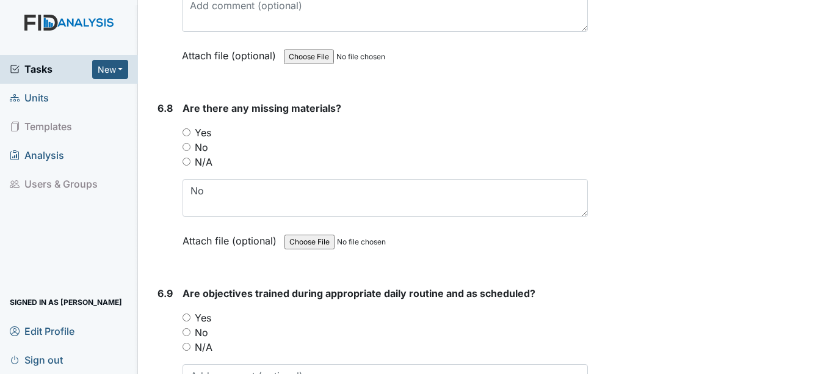
click at [188, 315] on input "Yes" at bounding box center [187, 317] width 8 height 8
radio input "true"
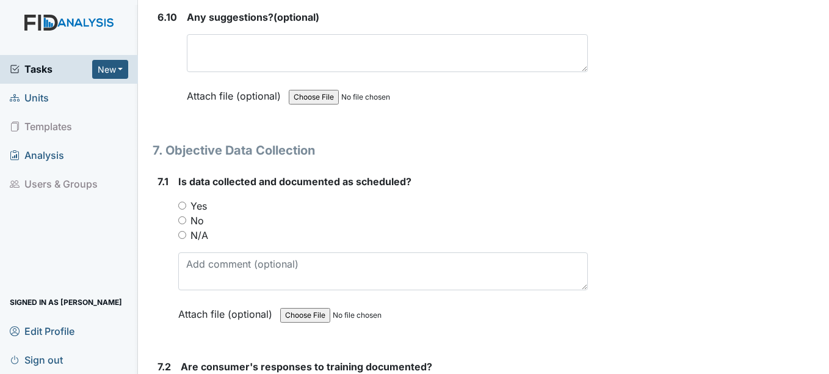
scroll to position [8715, 0]
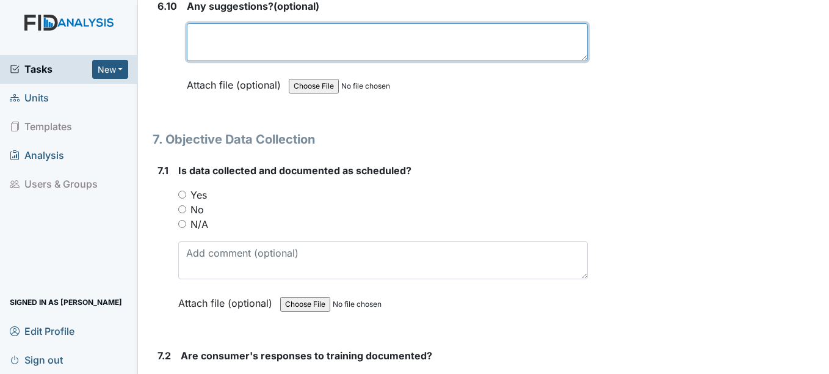
click at [234, 35] on textarea at bounding box center [387, 42] width 400 height 38
type textarea "NA"
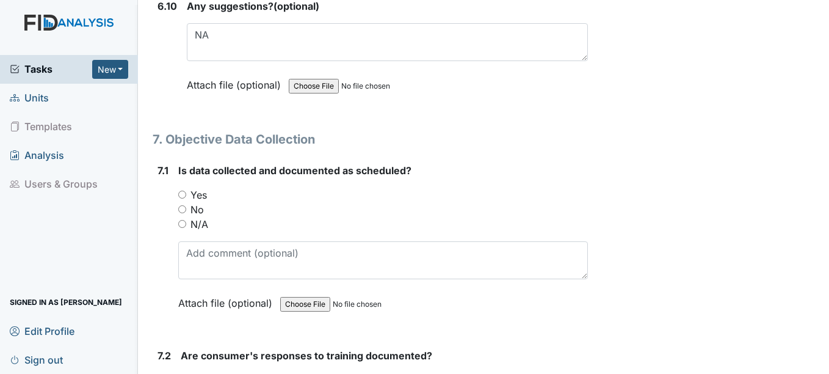
click at [180, 194] on input "Yes" at bounding box center [182, 194] width 8 height 8
radio input "true"
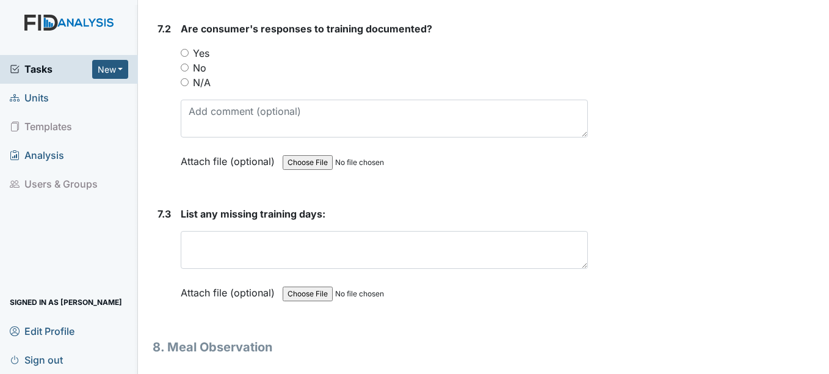
scroll to position [9049, 0]
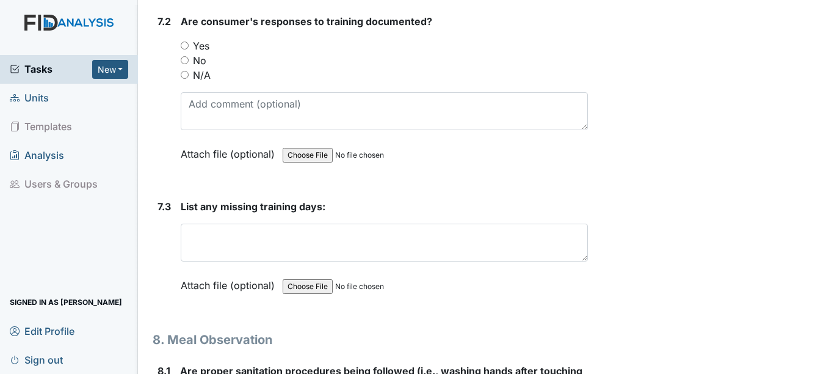
click at [183, 43] on input "Yes" at bounding box center [185, 46] width 8 height 8
radio input "true"
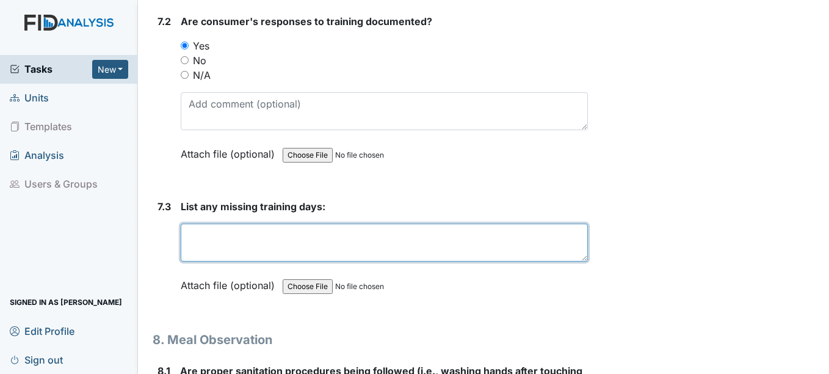
click at [210, 237] on textarea at bounding box center [384, 242] width 407 height 38
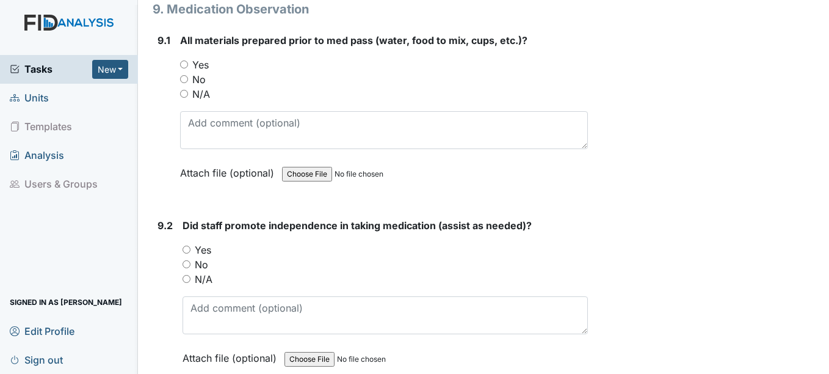
scroll to position [13672, 0]
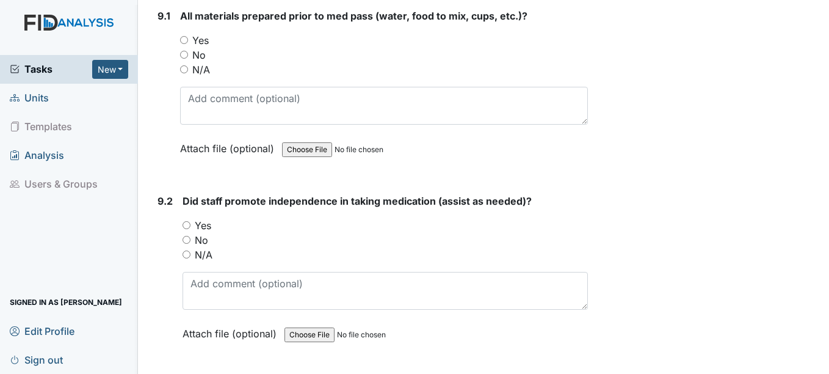
type textarea "NA"
click at [182, 73] on input "N/A" at bounding box center [184, 69] width 8 height 8
radio input "true"
click at [187, 258] on input "N/A" at bounding box center [187, 254] width 8 height 8
radio input "true"
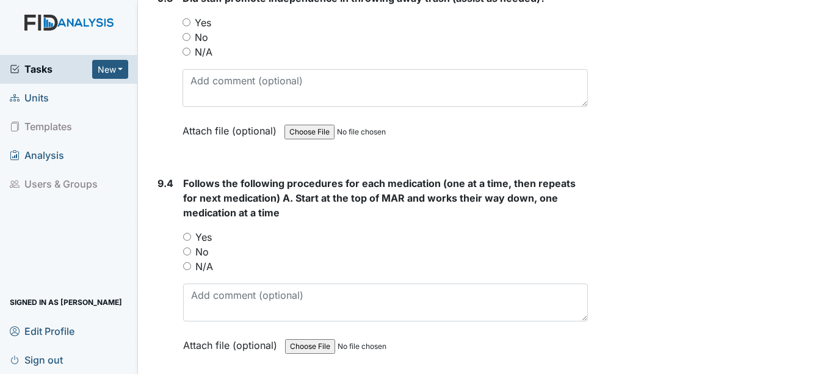
scroll to position [14079, 0]
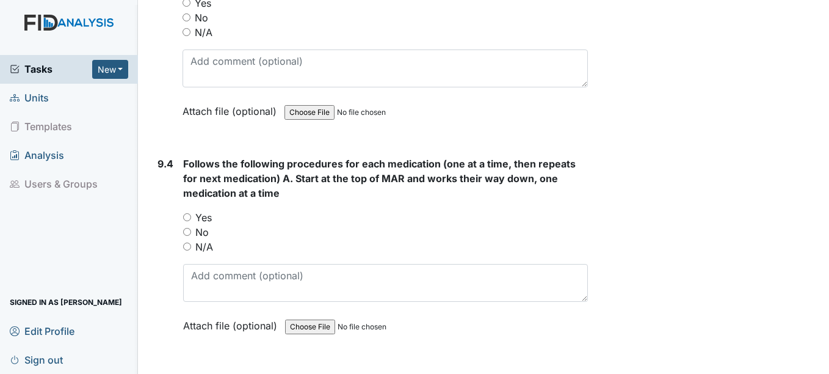
click at [187, 36] on input "N/A" at bounding box center [187, 32] width 8 height 8
radio input "true"
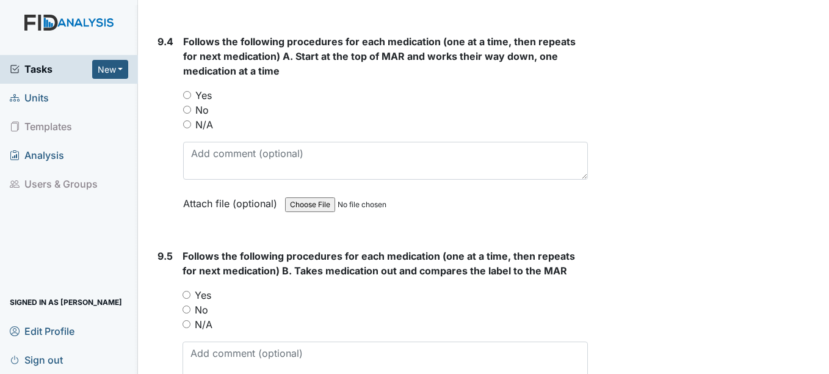
scroll to position [14225, 0]
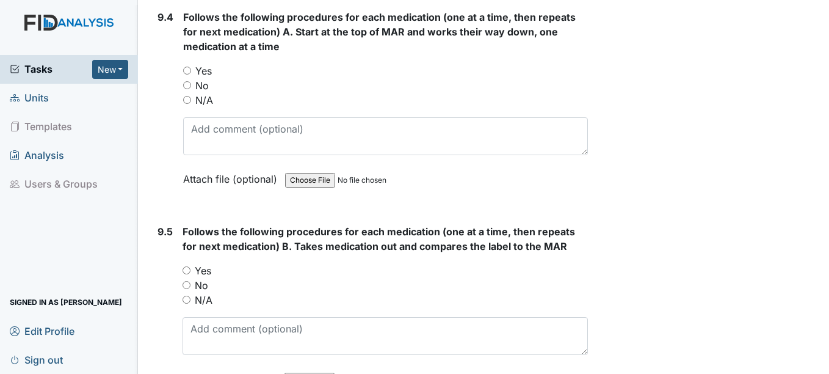
click at [186, 104] on input "N/A" at bounding box center [187, 100] width 8 height 8
radio input "true"
click at [185, 303] on input "N/A" at bounding box center [187, 299] width 8 height 8
radio input "true"
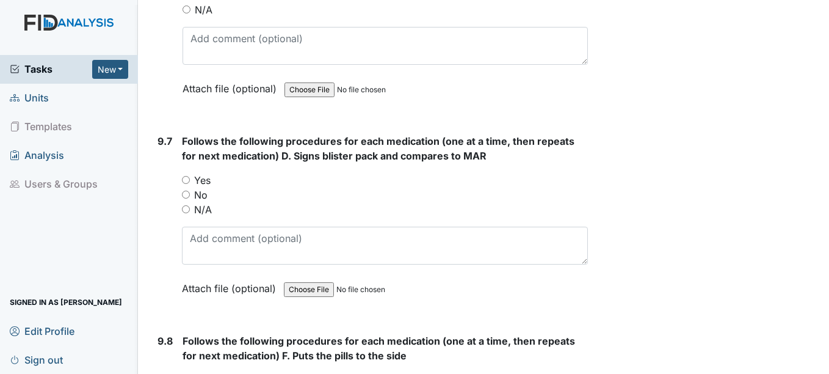
scroll to position [14722, 0]
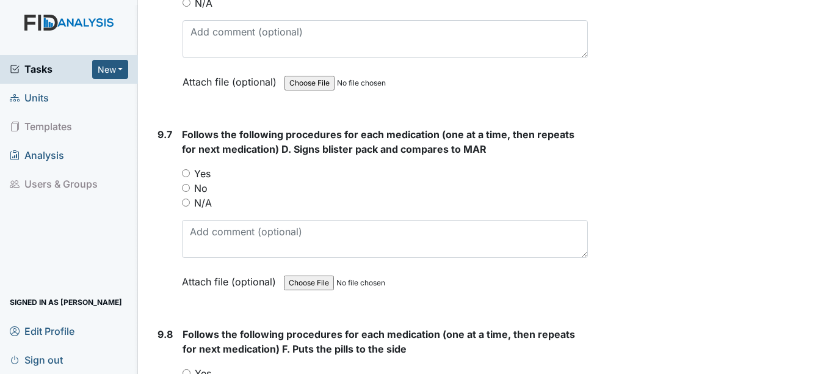
click at [186, 7] on input "N/A" at bounding box center [187, 3] width 8 height 8
radio input "true"
click at [186, 206] on input "N/A" at bounding box center [186, 202] width 8 height 8
radio input "true"
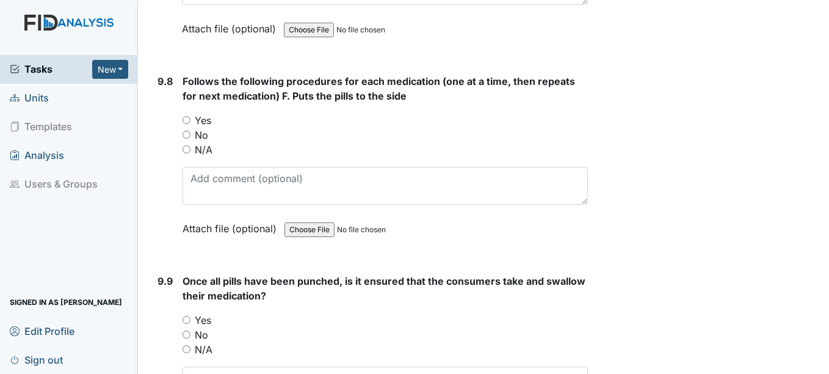
scroll to position [15080, 0]
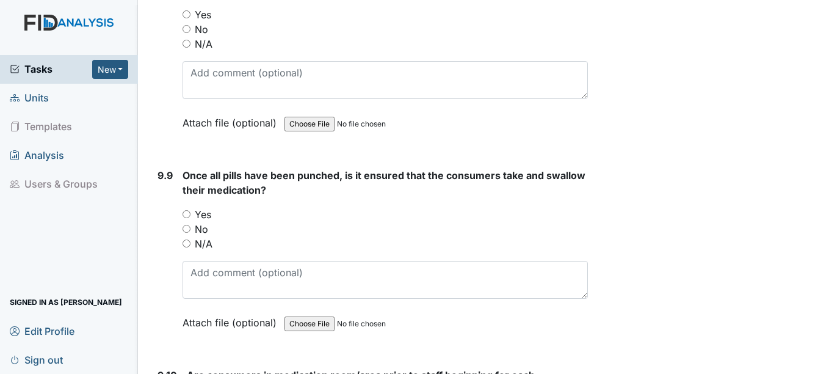
click at [188, 48] on input "N/A" at bounding box center [187, 44] width 8 height 8
radio input "true"
click at [184, 247] on input "N/A" at bounding box center [187, 243] width 8 height 8
radio input "true"
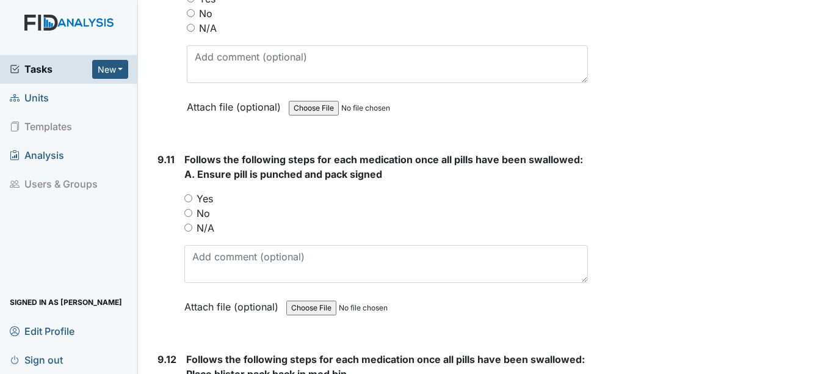
scroll to position [15528, 0]
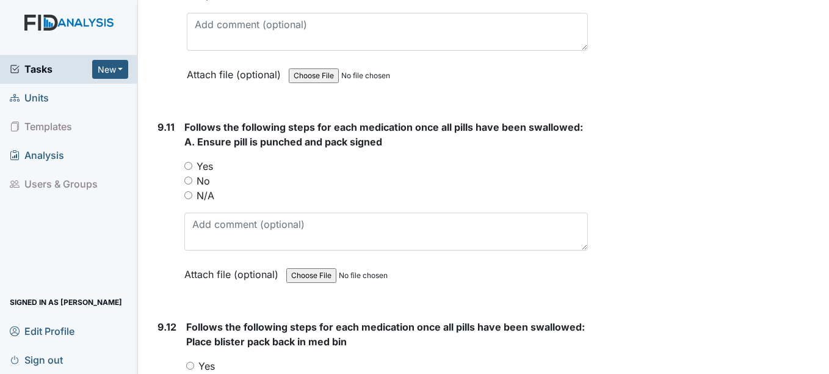
radio input "true"
click at [190, 199] on input "N/A" at bounding box center [188, 195] width 8 height 8
radio input "true"
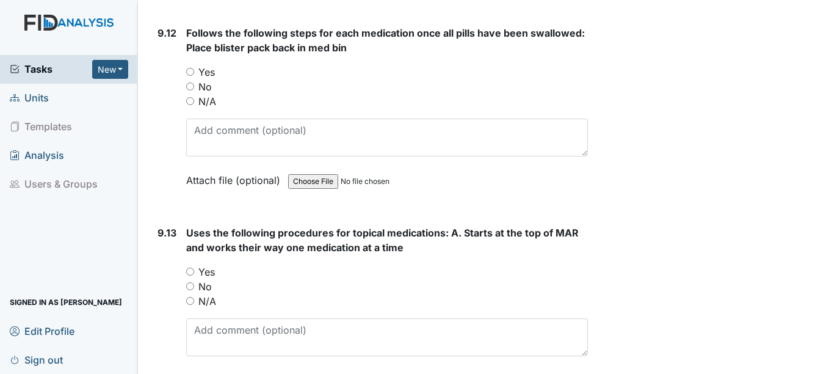
scroll to position [15845, 0]
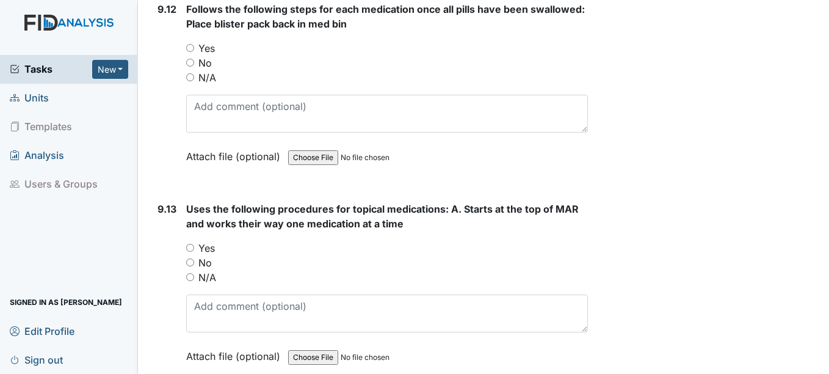
click at [186, 81] on input "N/A" at bounding box center [190, 77] width 8 height 8
radio input "true"
click at [192, 281] on input "N/A" at bounding box center [190, 277] width 8 height 8
radio input "true"
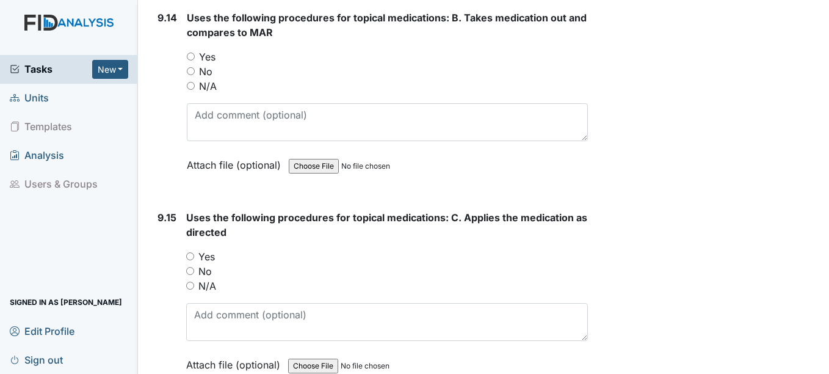
scroll to position [16260, 0]
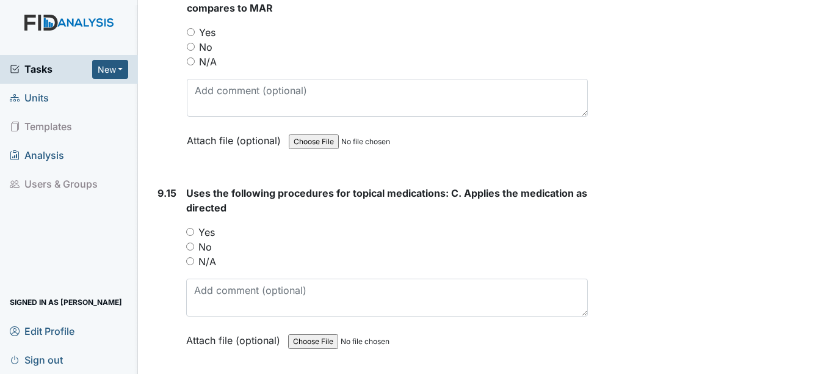
click at [191, 65] on input "N/A" at bounding box center [191, 61] width 8 height 8
radio input "true"
click at [189, 265] on input "N/A" at bounding box center [190, 261] width 8 height 8
radio input "true"
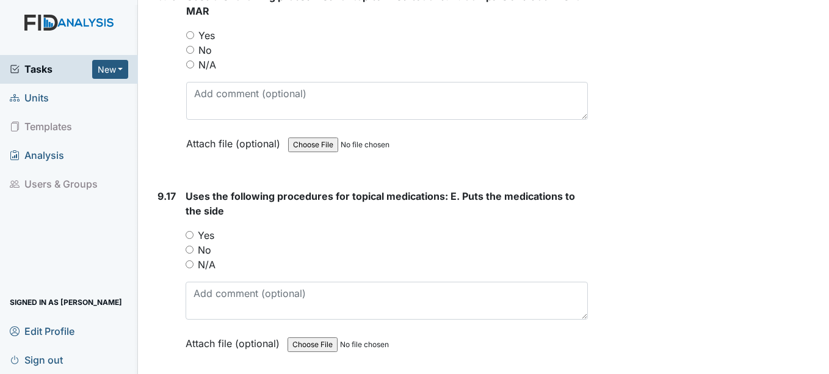
scroll to position [16667, 0]
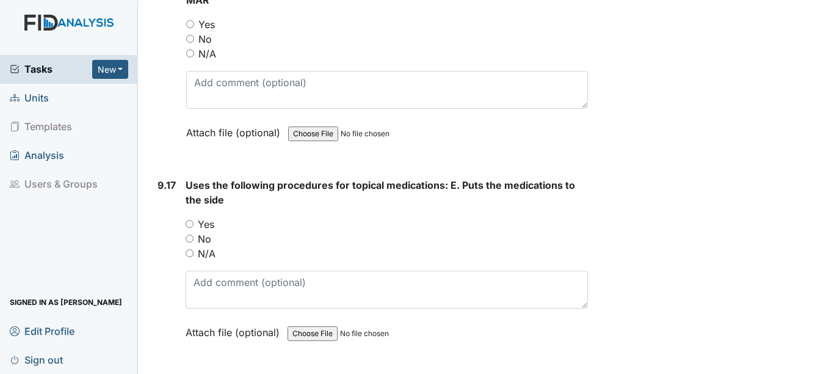
click at [193, 57] on input "N/A" at bounding box center [190, 53] width 8 height 8
radio input "true"
click at [193, 257] on input "N/A" at bounding box center [190, 253] width 8 height 8
radio input "true"
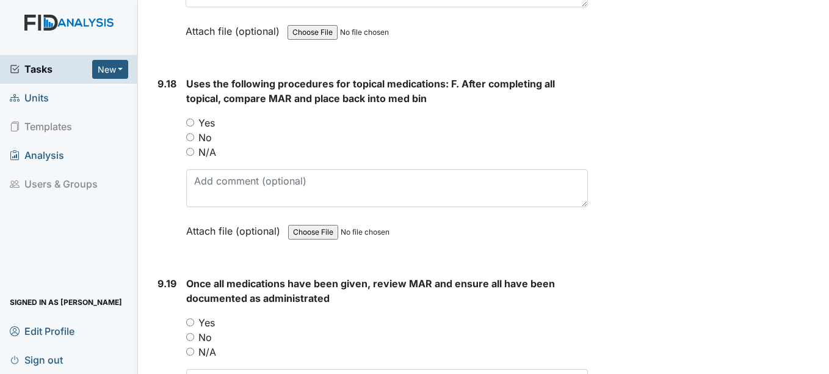
scroll to position [17034, 0]
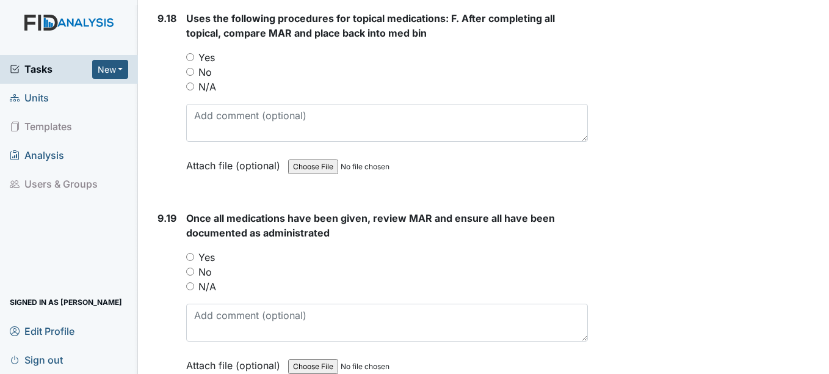
click at [191, 90] on input "N/A" at bounding box center [190, 86] width 8 height 8
radio input "true"
click at [191, 290] on input "N/A" at bounding box center [190, 286] width 8 height 8
radio input "true"
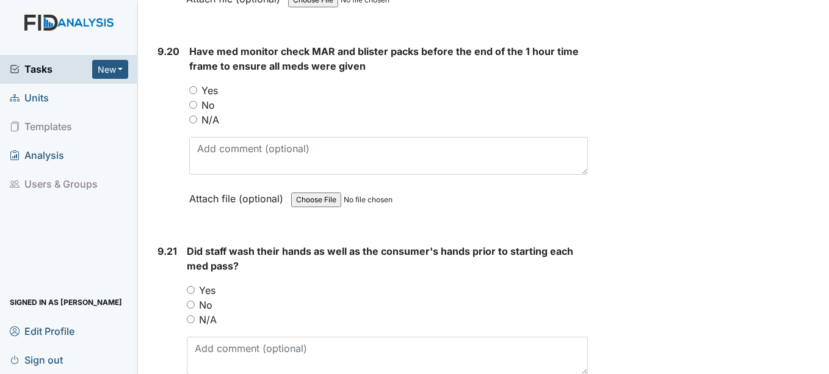
scroll to position [17408, 0]
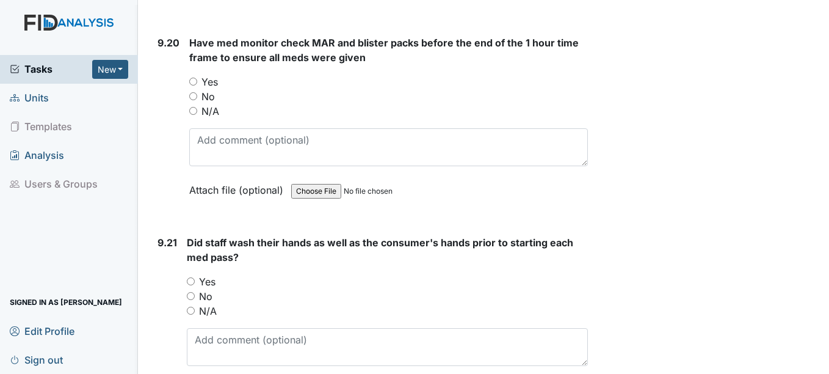
drag, startPoint x: 824, startPoint y: 364, endPoint x: 193, endPoint y: 126, distance: 673.9
click at [193, 115] on input "N/A" at bounding box center [193, 111] width 8 height 8
radio input "true"
click at [193, 314] on input "N/A" at bounding box center [191, 310] width 8 height 8
radio input "true"
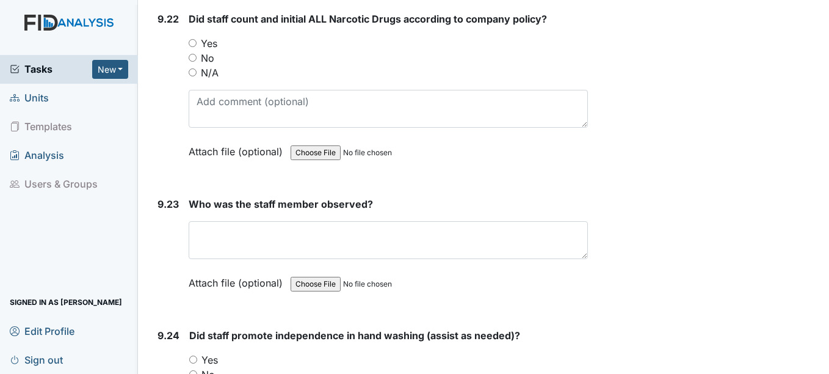
scroll to position [17880, 0]
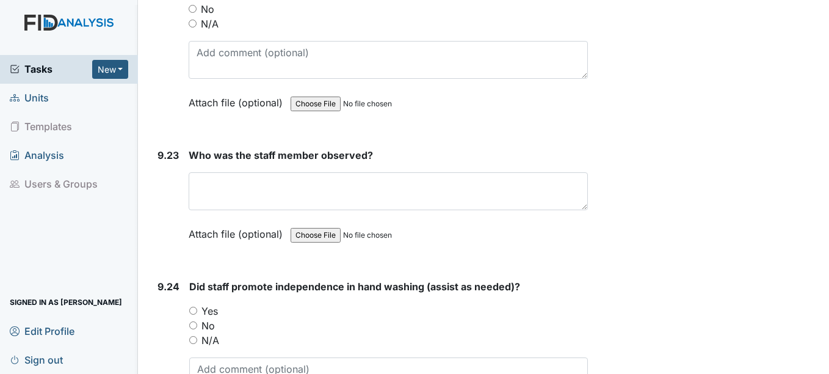
click at [193, 27] on input "N/A" at bounding box center [193, 24] width 8 height 8
radio input "true"
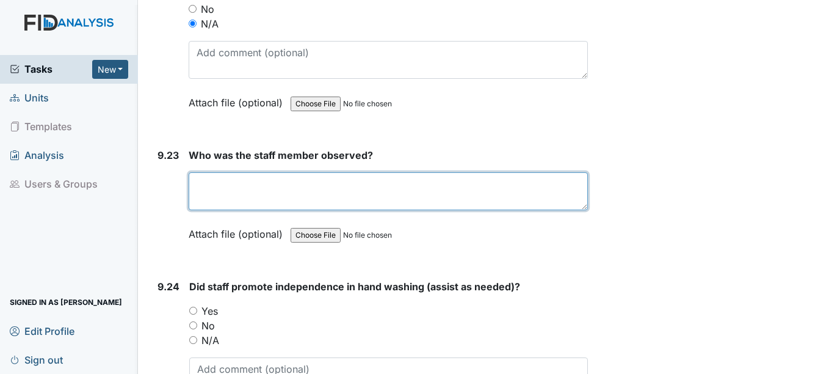
click at [214, 201] on textarea at bounding box center [388, 191] width 399 height 38
type textarea "NA"
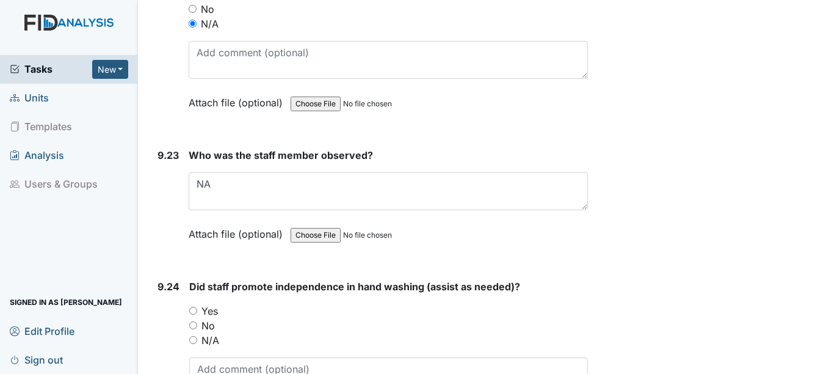
click at [195, 344] on input "N/A" at bounding box center [193, 340] width 8 height 8
radio input "true"
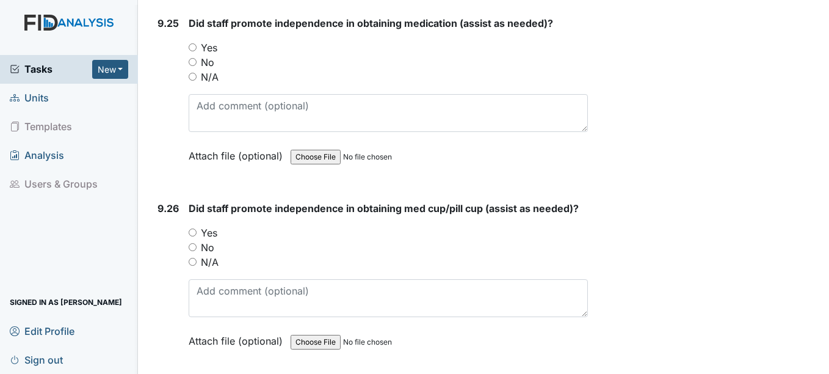
scroll to position [18336, 0]
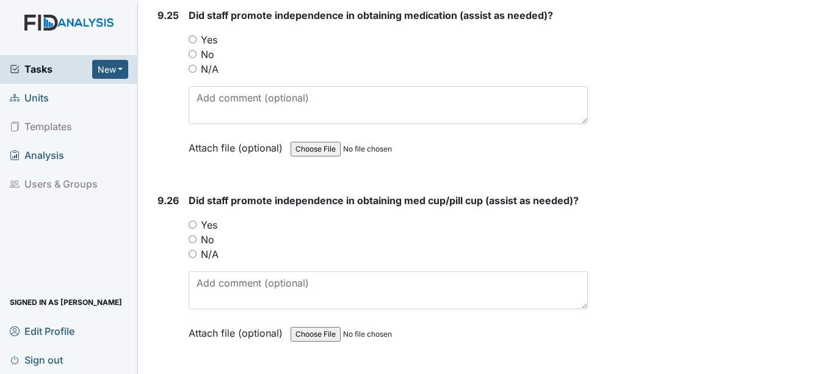
click at [195, 73] on input "N/A" at bounding box center [193, 69] width 8 height 8
radio input "true"
click at [193, 258] on input "N/A" at bounding box center [193, 254] width 8 height 8
radio input "true"
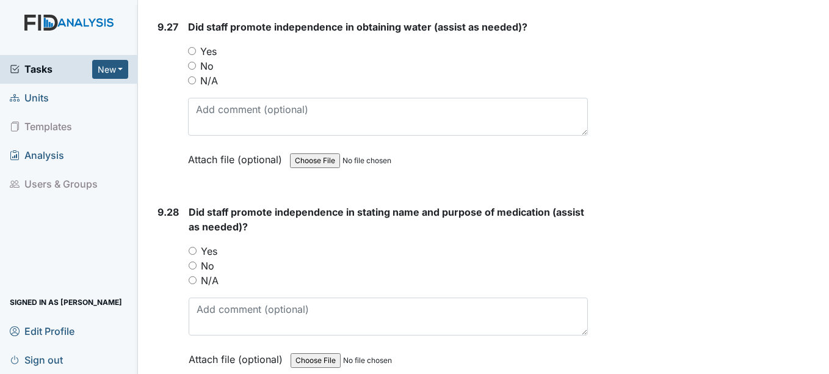
scroll to position [18736, 0]
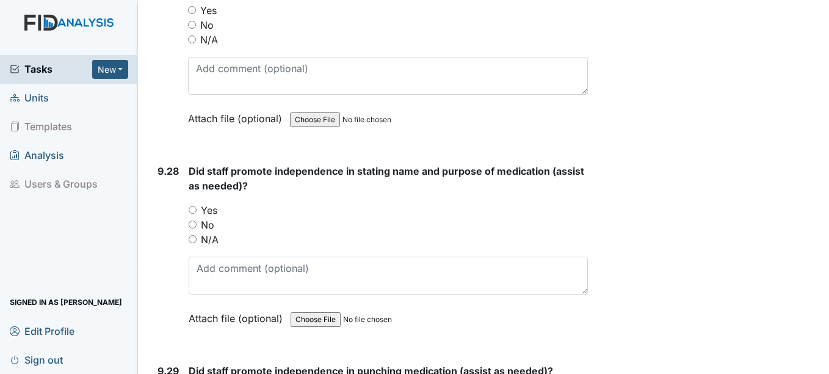
click at [191, 43] on input "N/A" at bounding box center [192, 39] width 8 height 8
radio input "true"
click at [192, 243] on input "N/A" at bounding box center [193, 239] width 8 height 8
radio input "true"
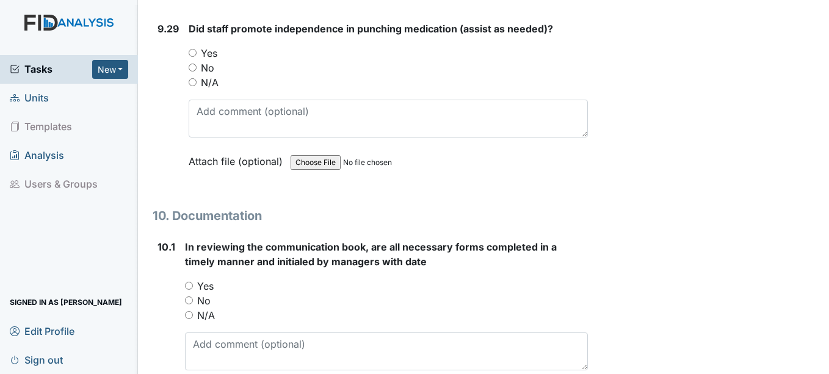
scroll to position [19102, 0]
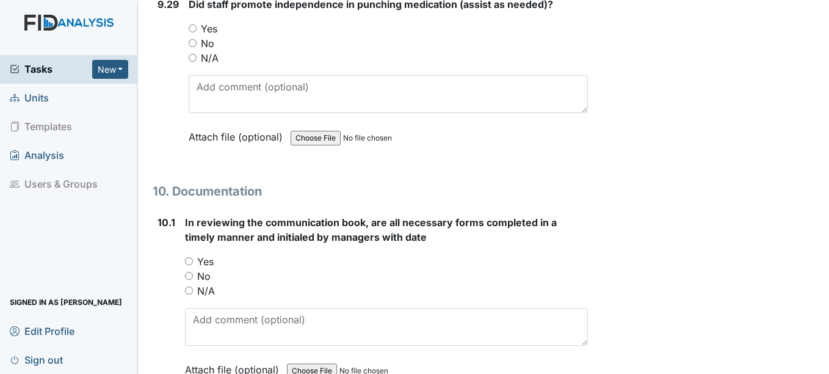
click at [195, 62] on input "N/A" at bounding box center [193, 58] width 8 height 8
radio input "true"
click at [189, 265] on input "Yes" at bounding box center [189, 261] width 8 height 8
radio input "true"
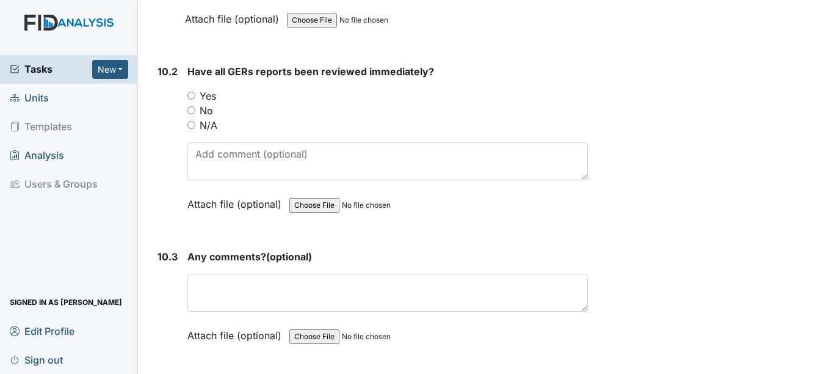
scroll to position [19493, 0]
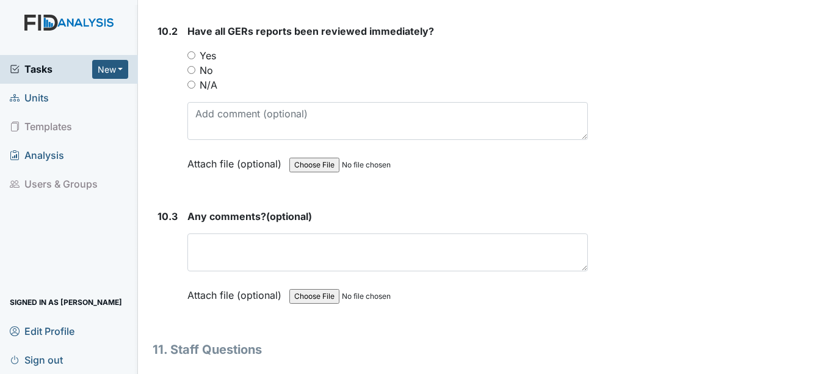
click at [190, 59] on input "Yes" at bounding box center [191, 55] width 8 height 8
radio input "true"
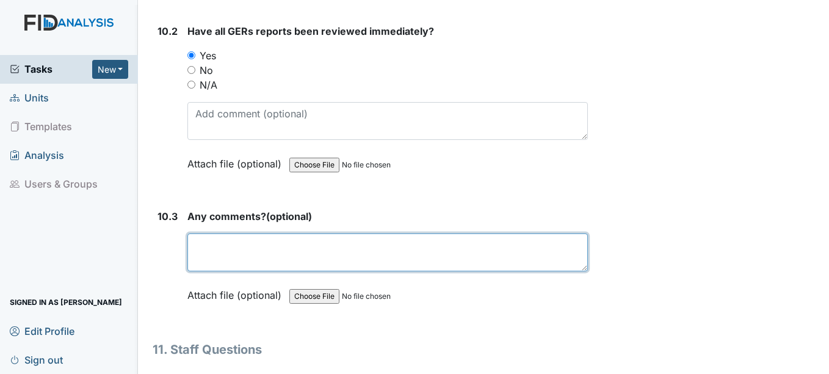
click at [214, 267] on textarea at bounding box center [387, 252] width 400 height 38
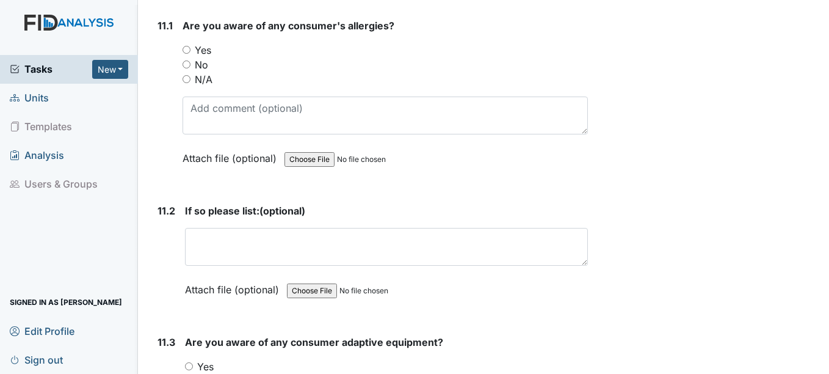
scroll to position [19859, 0]
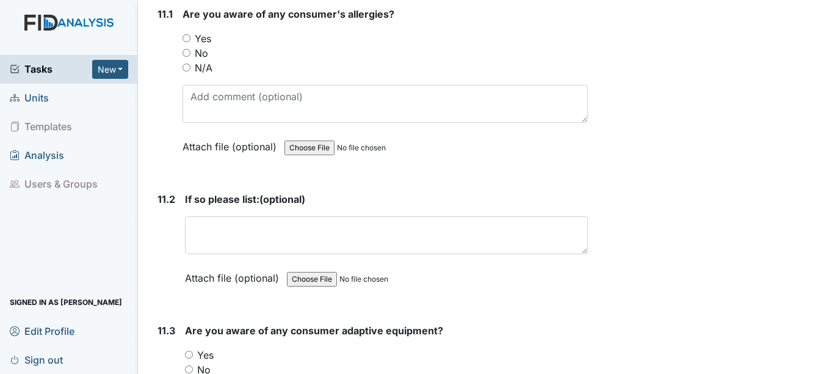
type textarea "NA"
click at [186, 42] on input "Yes" at bounding box center [187, 38] width 8 height 8
radio input "true"
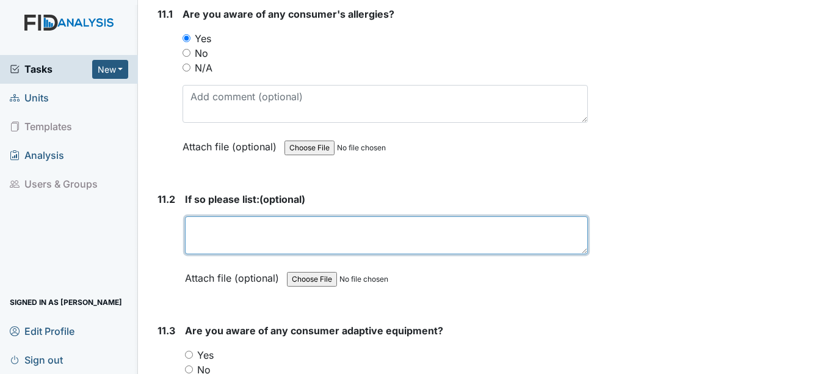
click at [209, 251] on textarea at bounding box center [386, 235] width 402 height 38
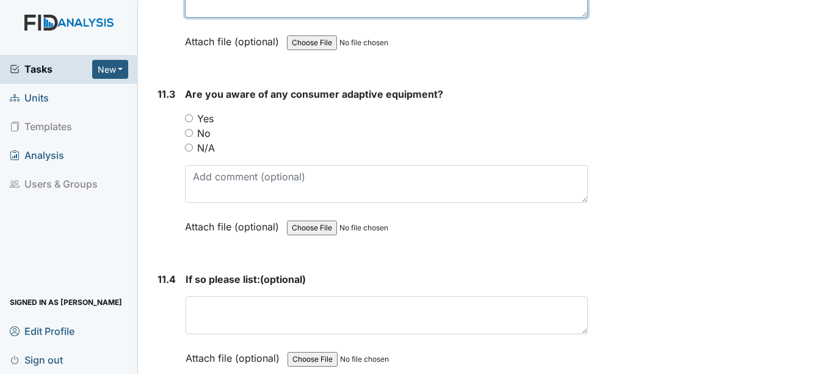
scroll to position [20160, 0]
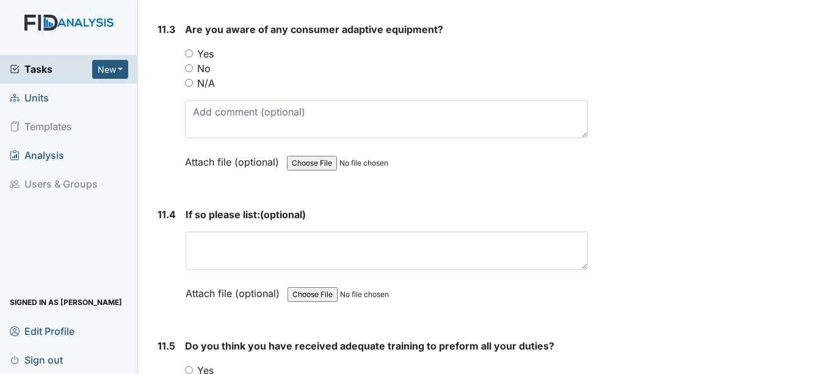
type textarea "Medicine Anipril"
click at [188, 57] on input "Yes" at bounding box center [189, 53] width 8 height 8
radio input "true"
click at [209, 243] on div "If so please list: (optional) This field is required. Attach file (optional) Yo…" at bounding box center [387, 258] width 402 height 102
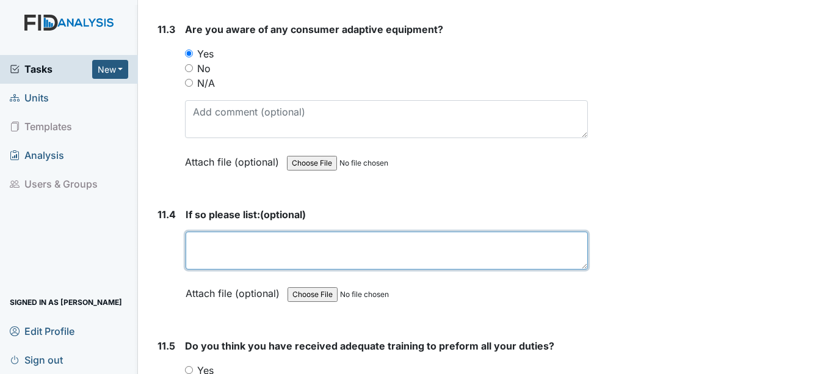
click at [209, 259] on textarea at bounding box center [387, 250] width 402 height 38
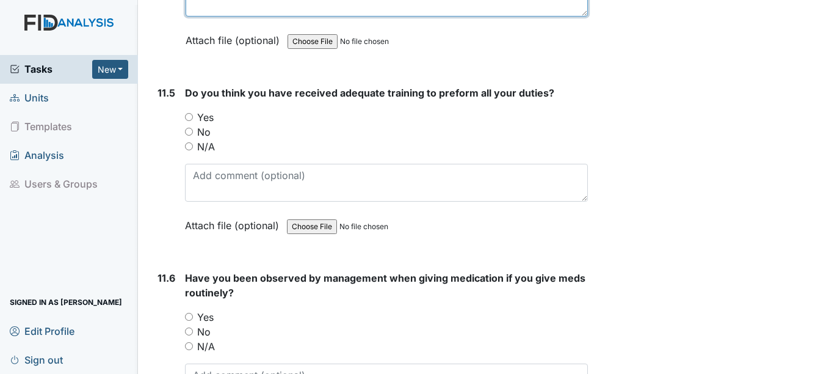
scroll to position [20494, 0]
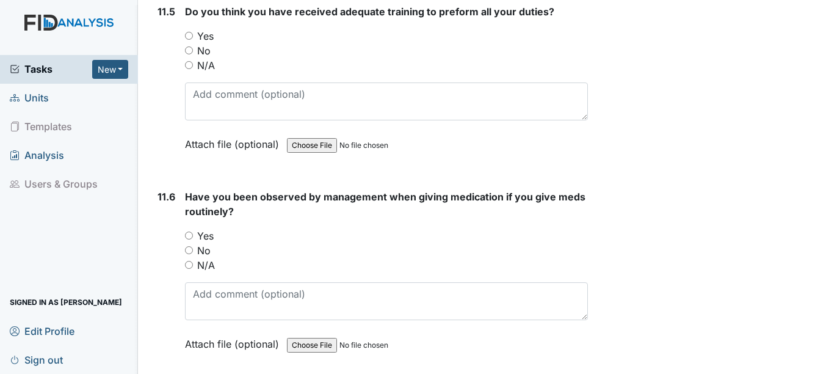
type textarea "RG wheelchair, adult protector, plate guard, leg brace"
click at [190, 40] on input "Yes" at bounding box center [189, 36] width 8 height 8
radio input "true"
click at [190, 239] on input "Yes" at bounding box center [189, 235] width 8 height 8
radio input "true"
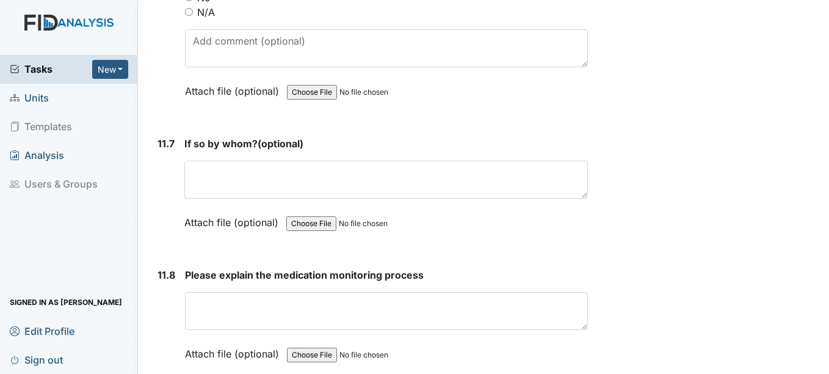
scroll to position [20779, 0]
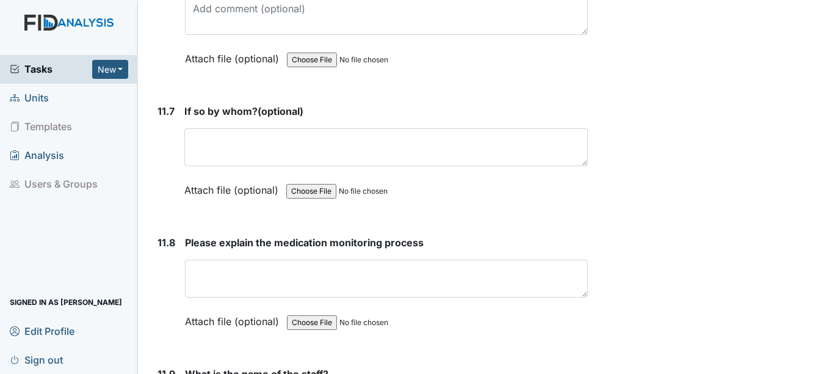
click at [221, 137] on div "If so by whom? (optional) This field is required. Attach file (optional) You ca…" at bounding box center [385, 155] width 403 height 102
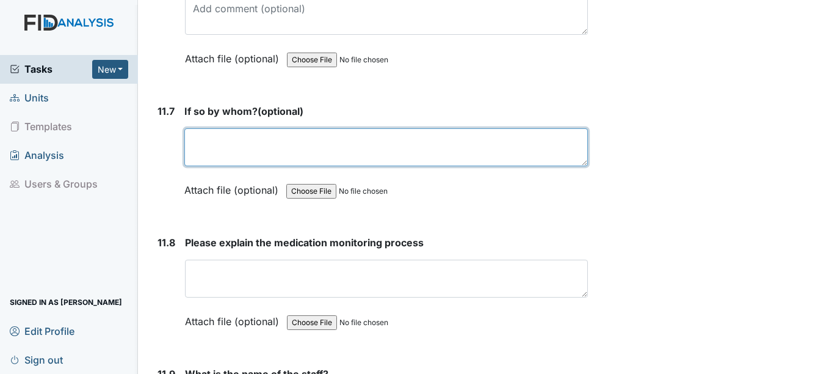
click at [222, 154] on textarea at bounding box center [385, 147] width 403 height 38
type textarea "Nathan and Lynette"
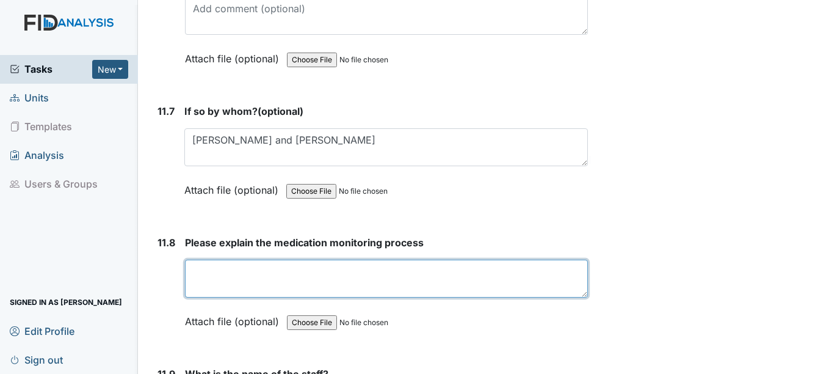
click at [208, 286] on textarea at bounding box center [386, 278] width 402 height 38
click at [304, 287] on textarea "All meds match what is the" at bounding box center [386, 278] width 402 height 38
click at [302, 286] on textarea "All meds match what is the" at bounding box center [386, 278] width 402 height 38
click at [350, 284] on textarea "All meds match what is in the" at bounding box center [386, 278] width 402 height 38
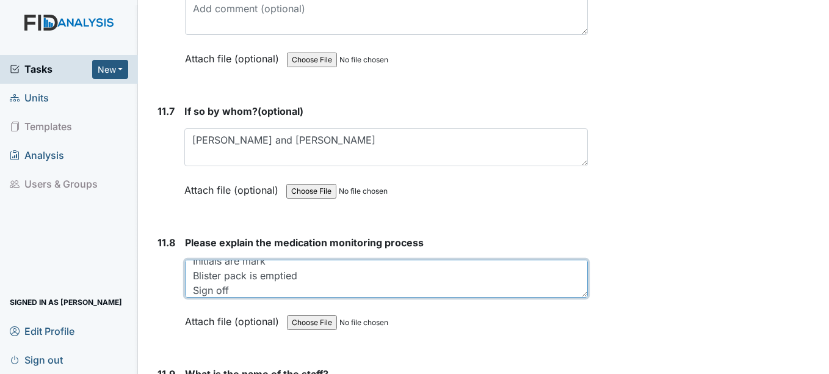
click at [195, 297] on textarea "All meds match what is in the MAR Initials are mark Blister pack is emptied Sig…" at bounding box center [386, 278] width 402 height 38
click at [200, 296] on textarea "All meds match what is in the MAR Initials are mark Blister pack is emptied Sig…" at bounding box center [386, 278] width 402 height 38
click at [264, 291] on textarea "All meds match what is in the MAR Initials are mark Blister pack is emptied Hig…" at bounding box center [386, 278] width 402 height 38
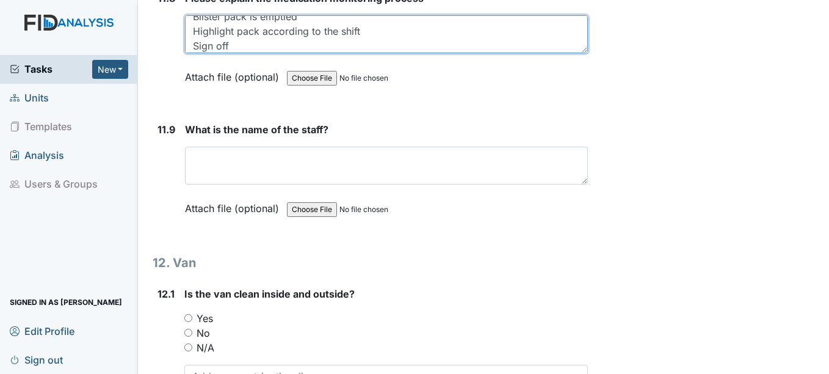
scroll to position [21104, 0]
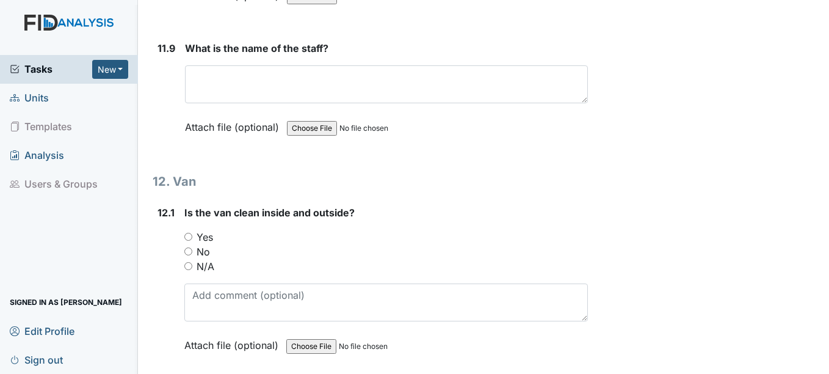
type textarea "All meds match what is in the MAR Initials are mark Blister pack is emptied Hig…"
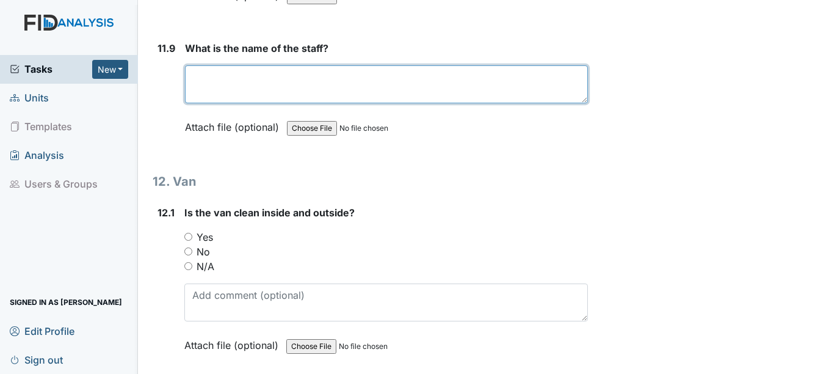
click at [202, 93] on textarea at bounding box center [386, 84] width 402 height 38
type textarea "Sherbreda"
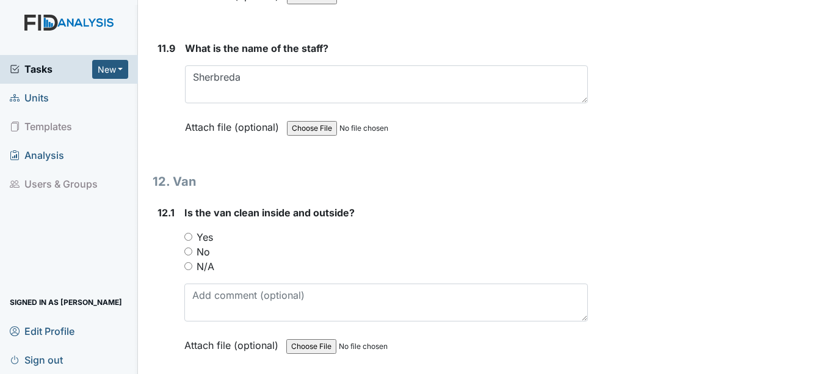
click at [189, 241] on input "Yes" at bounding box center [188, 237] width 8 height 8
radio input "true"
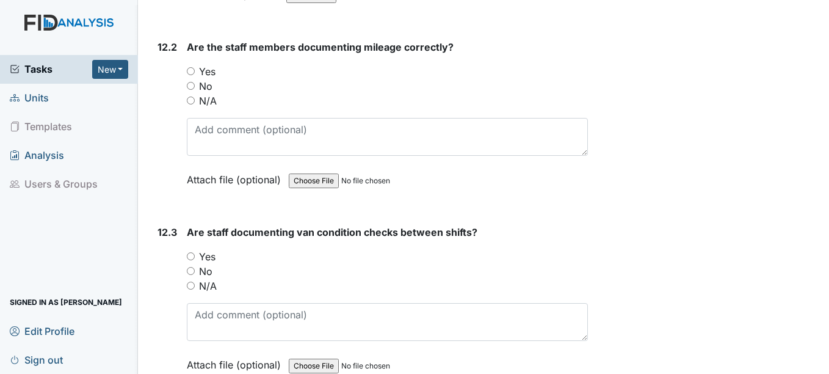
scroll to position [21487, 0]
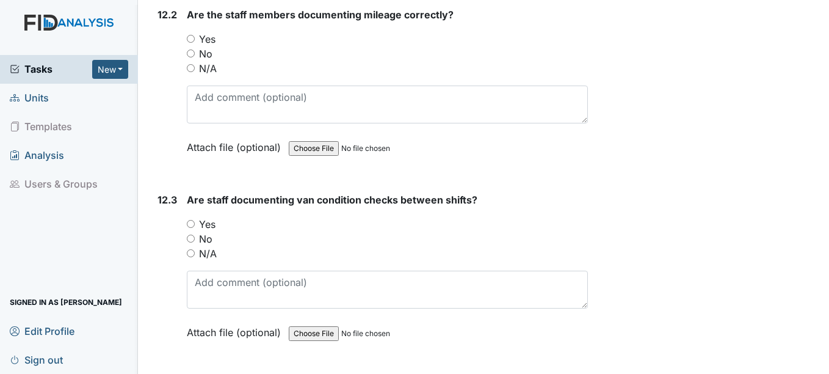
click at [192, 43] on input "Yes" at bounding box center [191, 39] width 8 height 8
radio input "true"
click at [192, 228] on input "Yes" at bounding box center [191, 224] width 8 height 8
radio input "true"
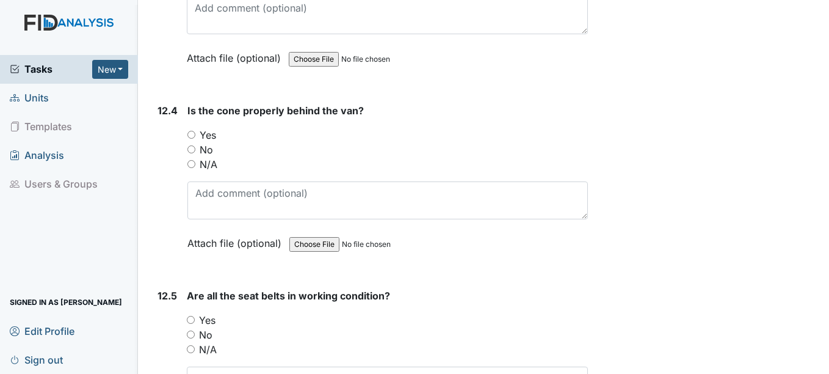
scroll to position [21772, 0]
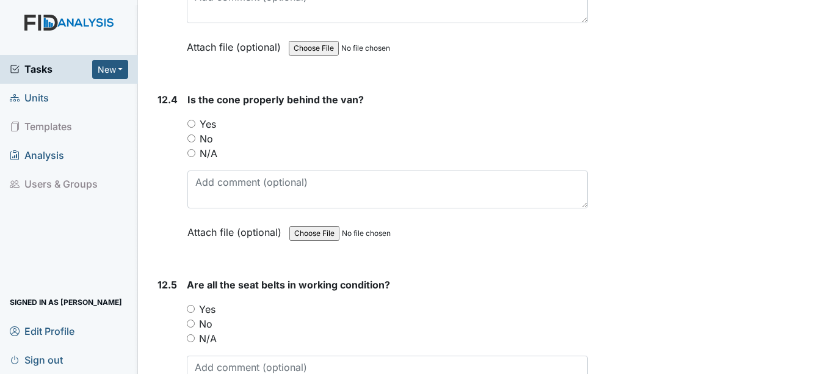
click at [190, 128] on input "Yes" at bounding box center [191, 124] width 8 height 8
radio input "true"
click at [189, 313] on input "Yes" at bounding box center [191, 309] width 8 height 8
radio input "true"
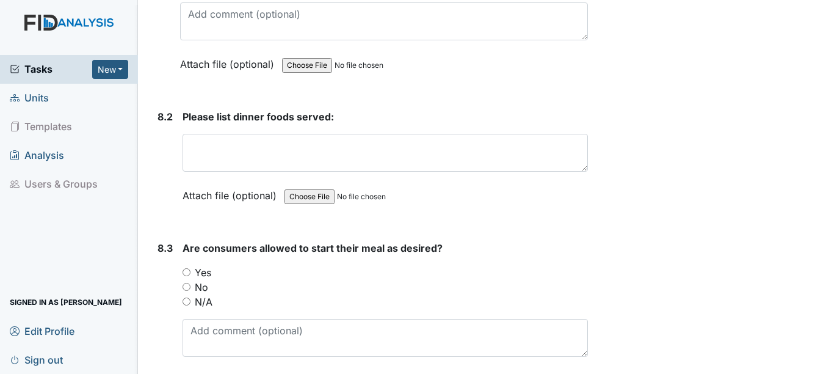
scroll to position [9429, 0]
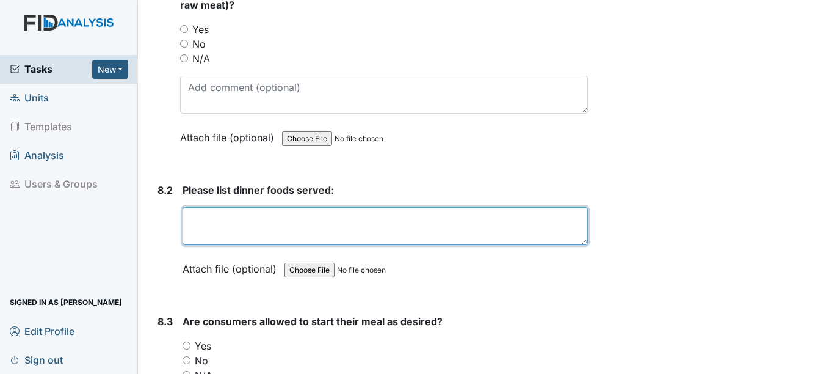
click at [196, 219] on textarea at bounding box center [385, 226] width 405 height 38
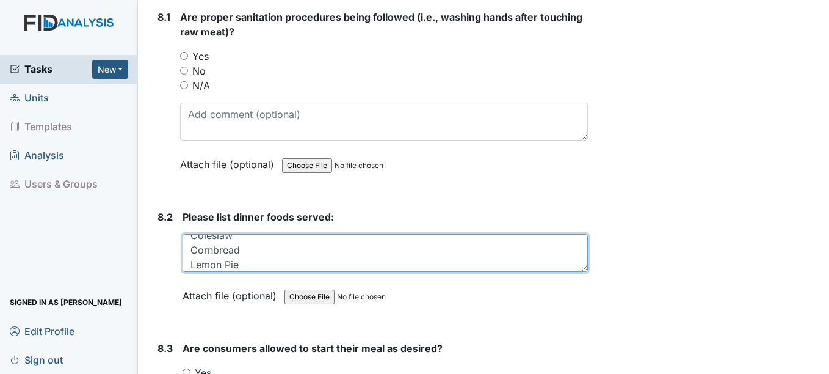
scroll to position [9413, 0]
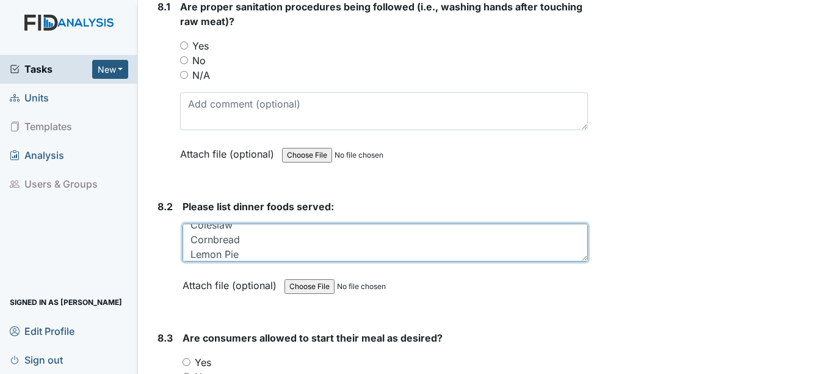
type textarea "Fish Coleslaw Cornbread Lemon Pie"
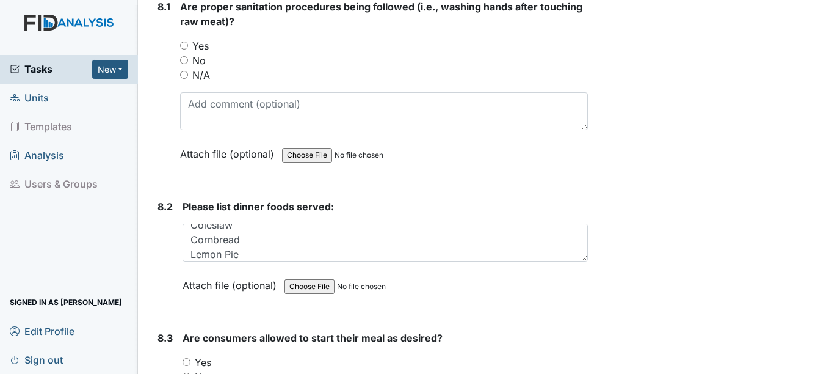
click at [182, 45] on input "Yes" at bounding box center [184, 46] width 8 height 8
radio input "true"
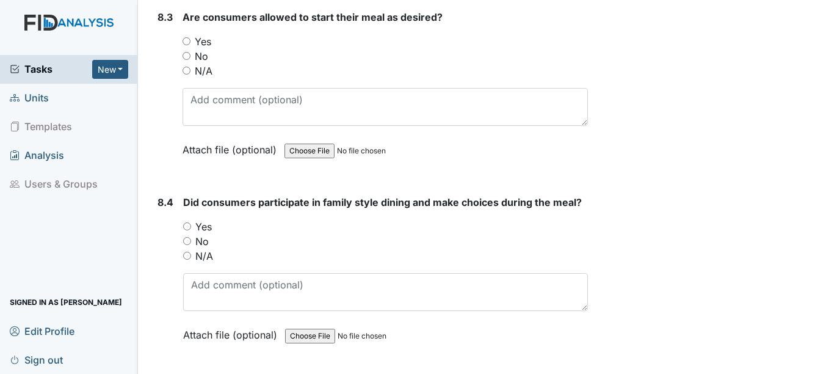
scroll to position [9739, 0]
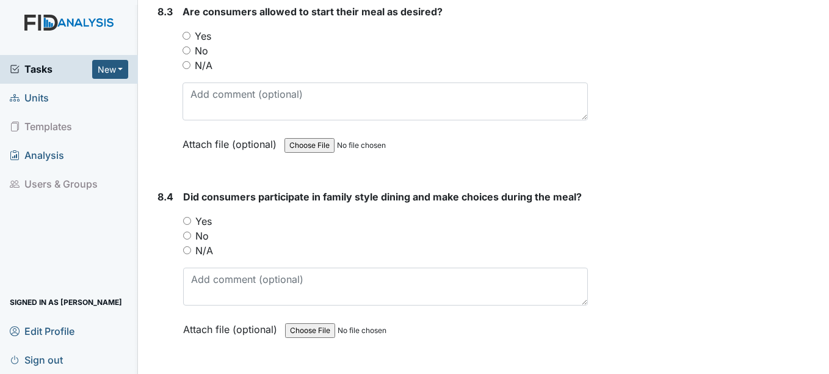
click at [187, 219] on input "Yes" at bounding box center [187, 221] width 8 height 8
radio input "true"
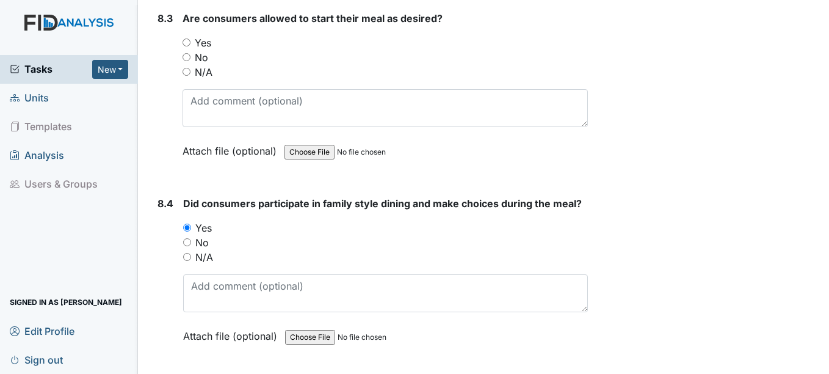
scroll to position [9715, 0]
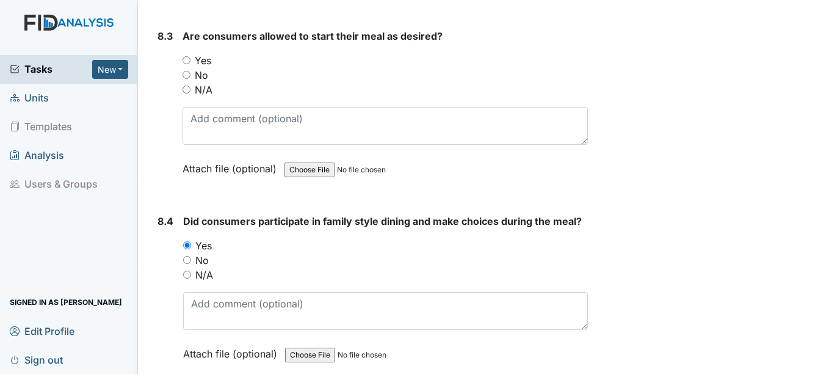
click at [188, 60] on input "Yes" at bounding box center [187, 60] width 8 height 8
radio input "true"
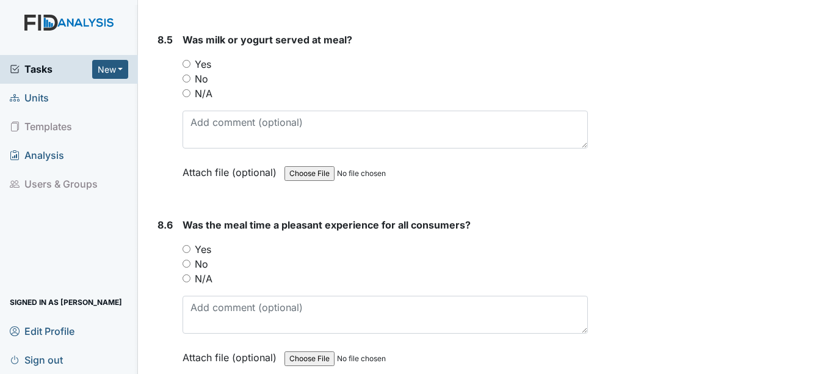
scroll to position [10105, 0]
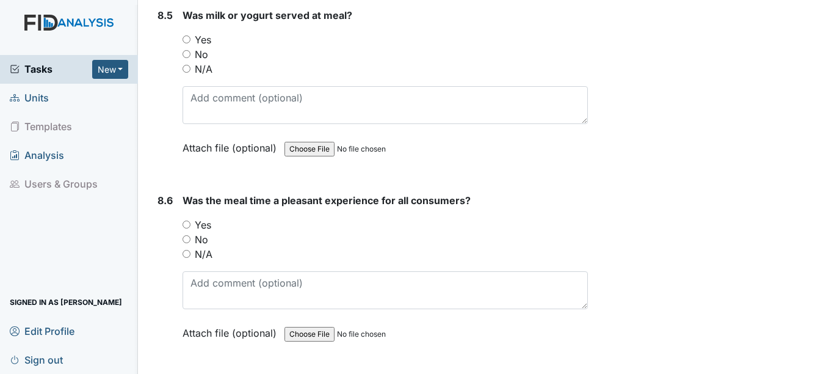
click at [187, 40] on input "Yes" at bounding box center [187, 39] width 8 height 8
radio input "true"
click at [187, 225] on input "Yes" at bounding box center [187, 224] width 8 height 8
radio input "true"
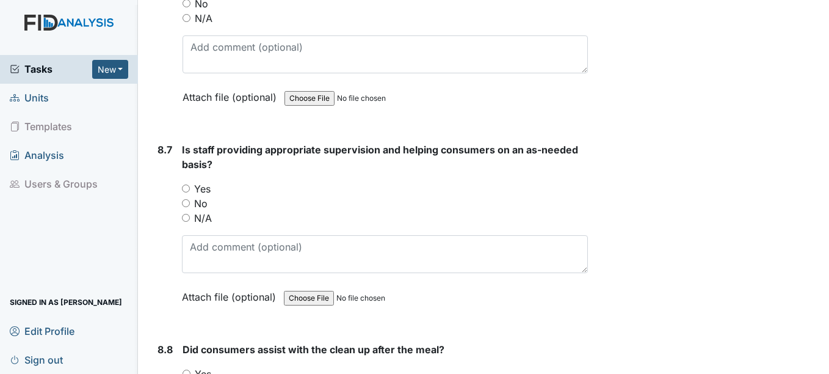
scroll to position [10439, 0]
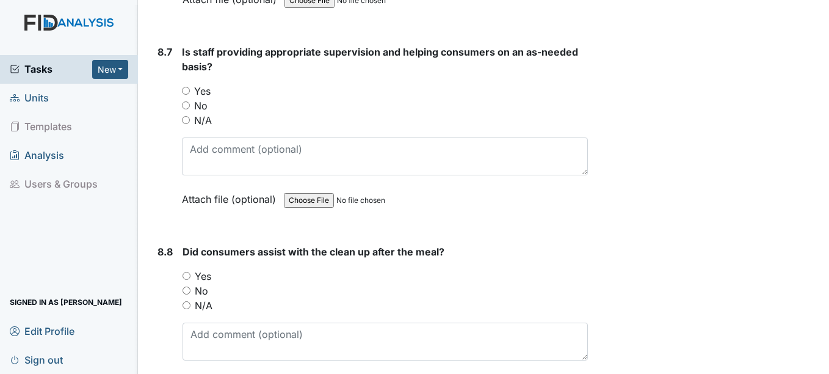
drag, startPoint x: 822, startPoint y: 366, endPoint x: 186, endPoint y: 89, distance: 693.1
click at [186, 89] on input "Yes" at bounding box center [186, 91] width 8 height 8
radio input "true"
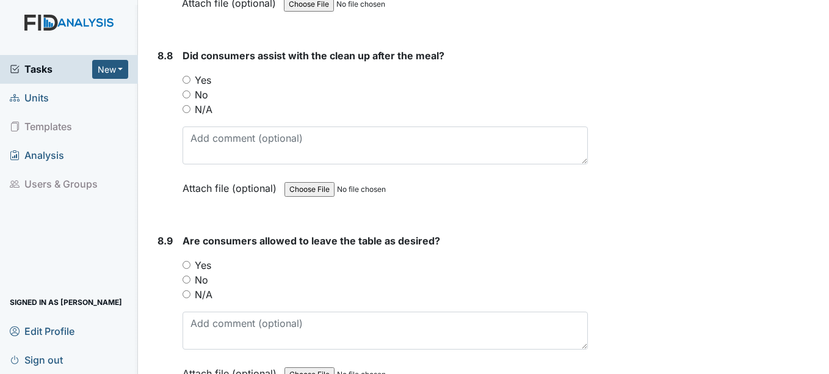
scroll to position [10659, 0]
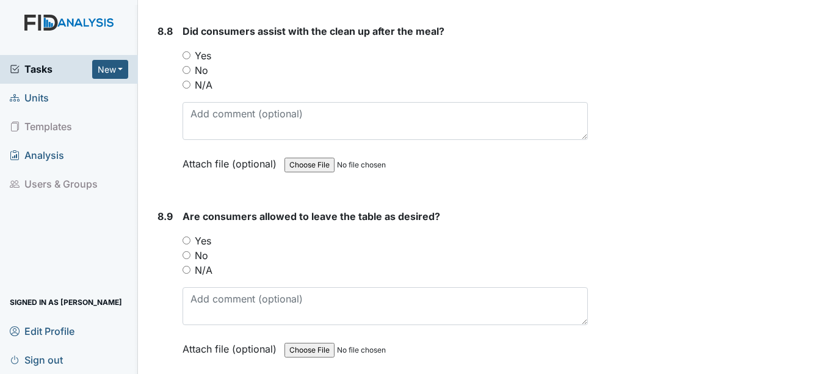
click at [188, 59] on input "Yes" at bounding box center [187, 55] width 8 height 8
radio input "true"
click at [186, 240] on input "Yes" at bounding box center [187, 240] width 8 height 8
radio input "true"
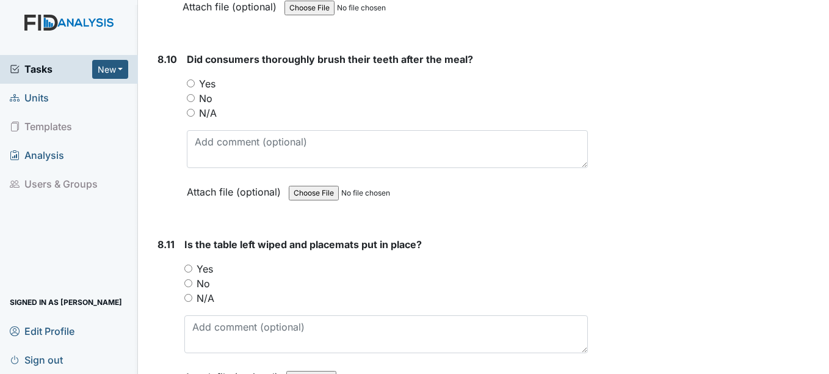
scroll to position [11042, 0]
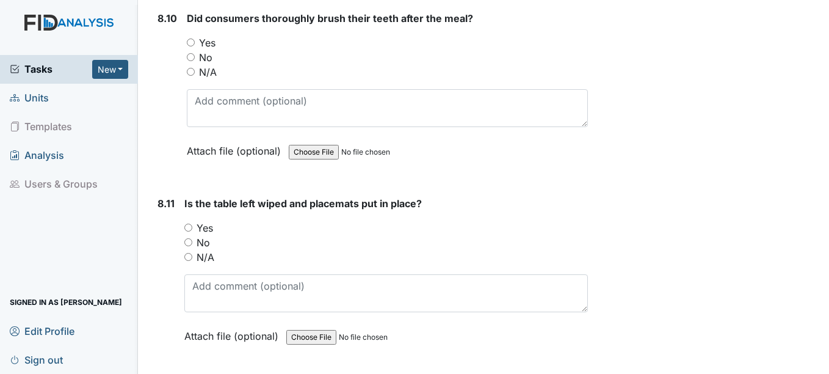
click at [189, 44] on input "Yes" at bounding box center [191, 42] width 8 height 8
radio input "true"
click at [187, 226] on input "Yes" at bounding box center [188, 227] width 8 height 8
radio input "true"
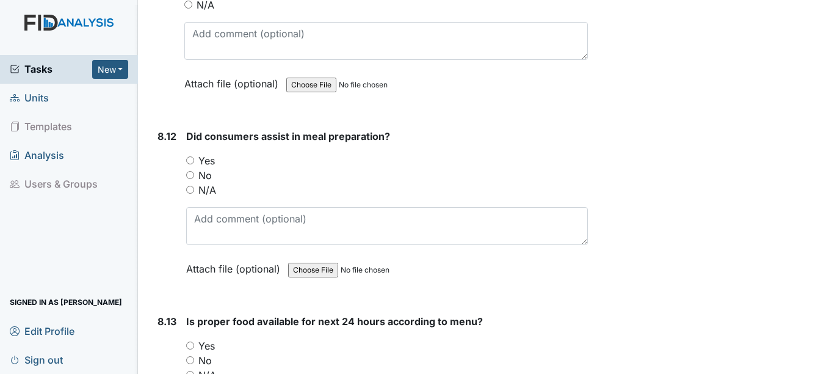
scroll to position [11392, 0]
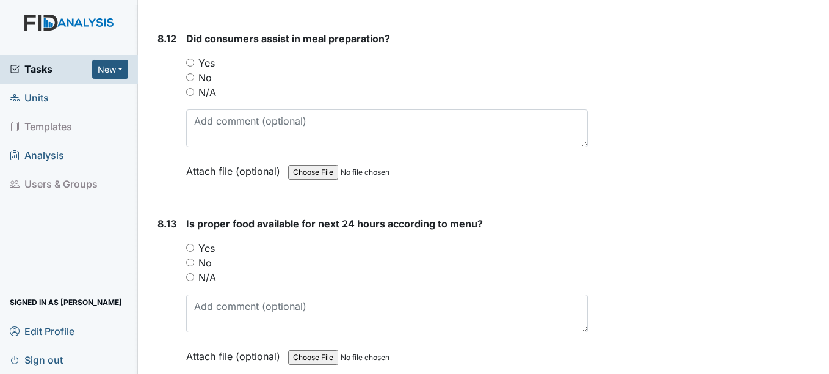
click at [189, 62] on input "Yes" at bounding box center [190, 63] width 8 height 8
radio input "true"
click at [191, 247] on input "Yes" at bounding box center [190, 248] width 8 height 8
radio input "true"
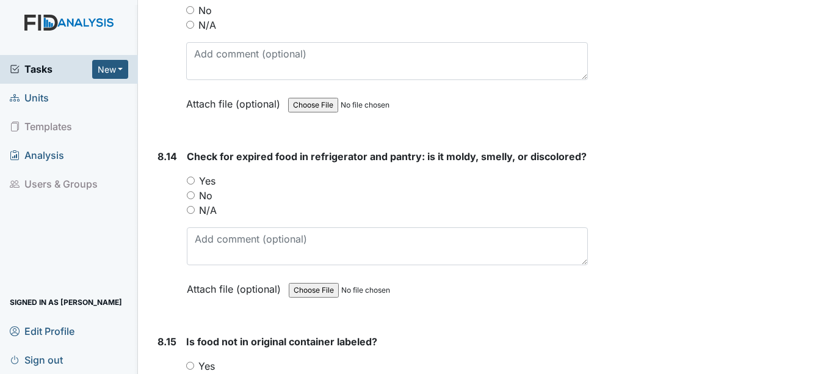
scroll to position [11741, 0]
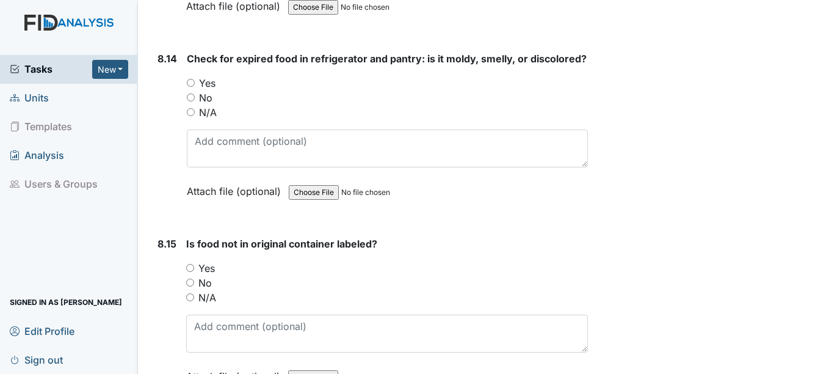
click at [192, 101] on input "No" at bounding box center [191, 97] width 8 height 8
radio input "true"
click at [191, 272] on input "Yes" at bounding box center [190, 268] width 8 height 8
radio input "true"
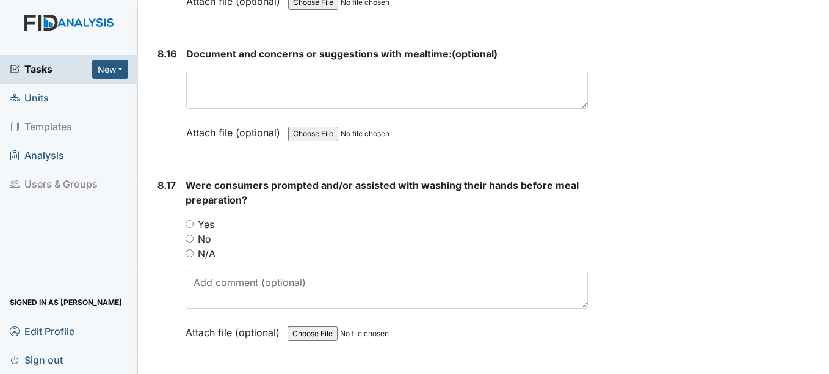
scroll to position [12141, 0]
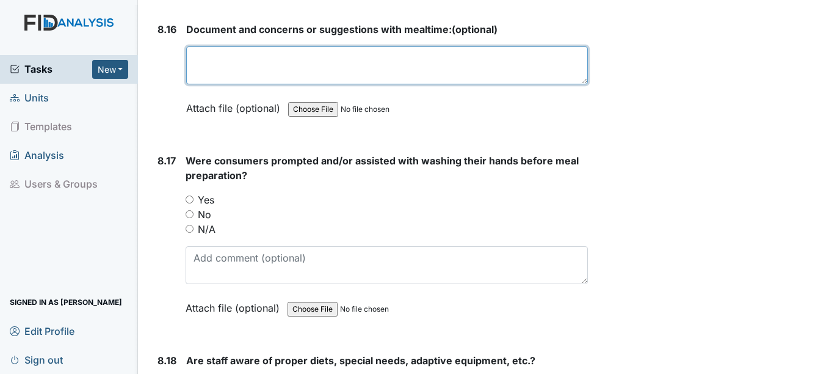
click at [250, 84] on textarea at bounding box center [386, 65] width 401 height 38
type textarea "NA"
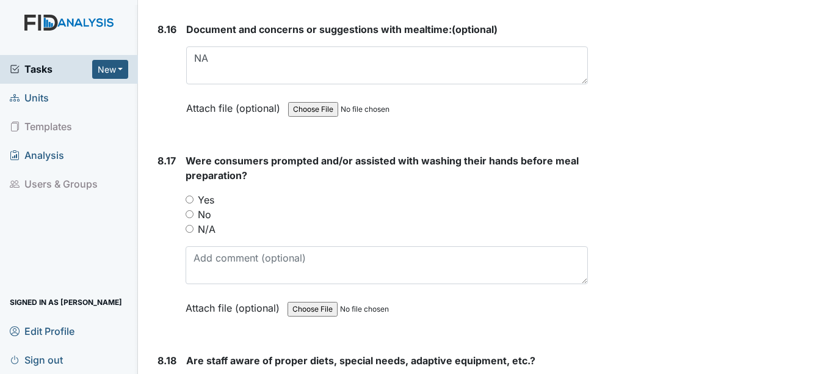
click at [189, 203] on input "Yes" at bounding box center [190, 199] width 8 height 8
radio input "true"
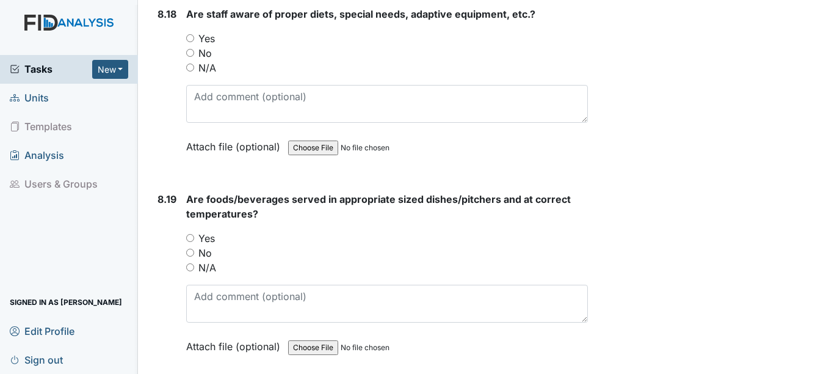
scroll to position [12491, 0]
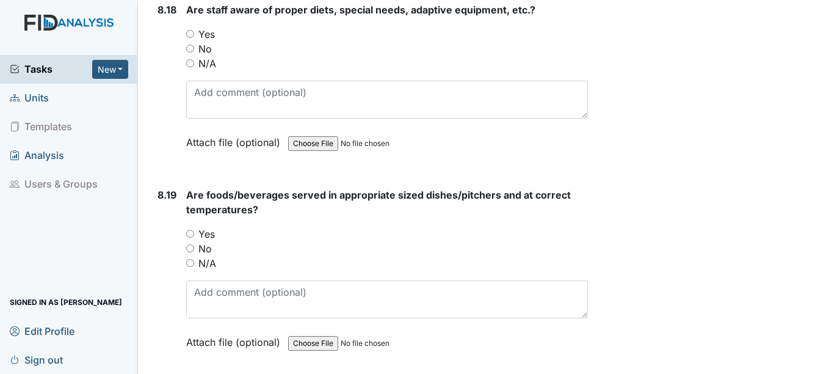
click at [192, 38] on input "Yes" at bounding box center [190, 34] width 8 height 8
radio input "true"
click at [190, 237] on input "Yes" at bounding box center [190, 234] width 8 height 8
radio input "true"
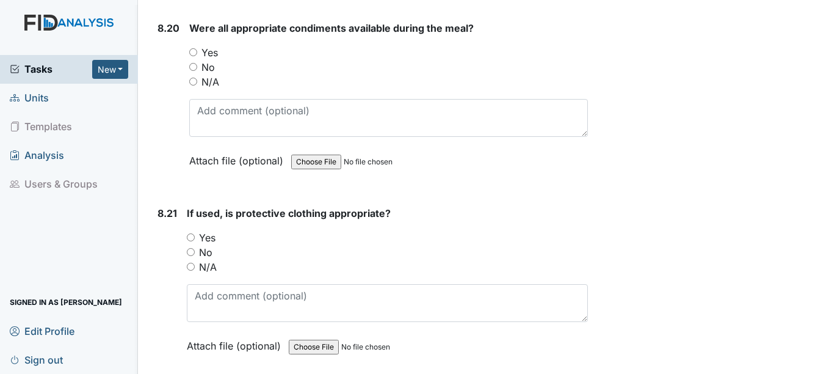
scroll to position [12882, 0]
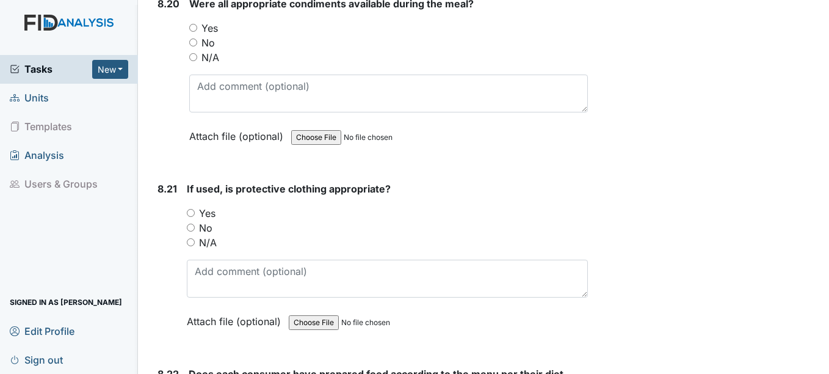
click at [194, 32] on input "Yes" at bounding box center [193, 28] width 8 height 8
radio input "true"
click at [195, 217] on input "Yes" at bounding box center [191, 213] width 8 height 8
radio input "true"
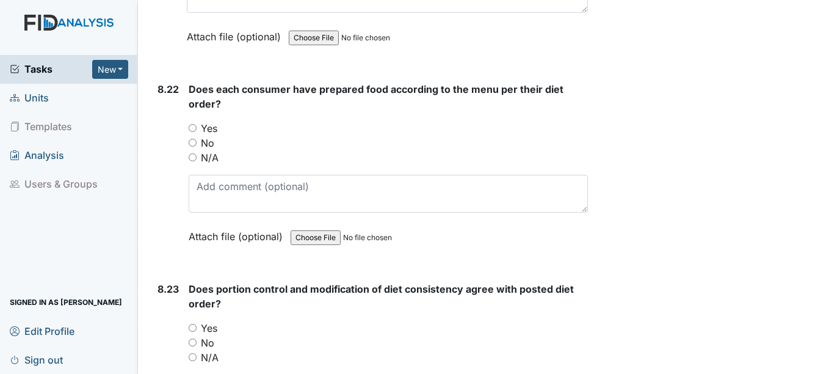
scroll to position [13232, 0]
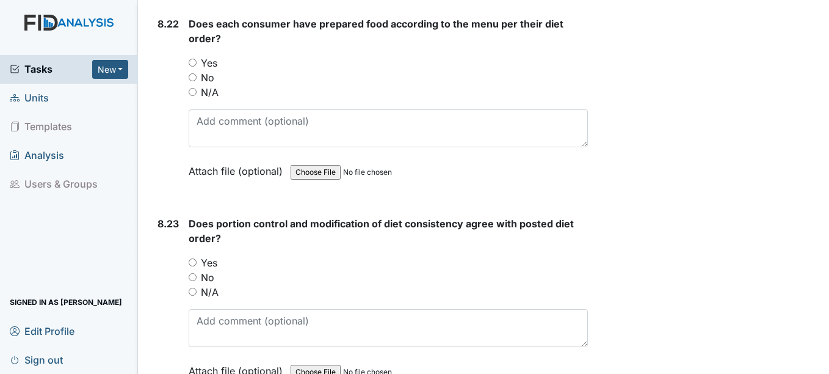
click at [193, 67] on input "Yes" at bounding box center [193, 63] width 8 height 8
radio input "true"
click at [195, 266] on input "Yes" at bounding box center [193, 262] width 8 height 8
radio input "true"
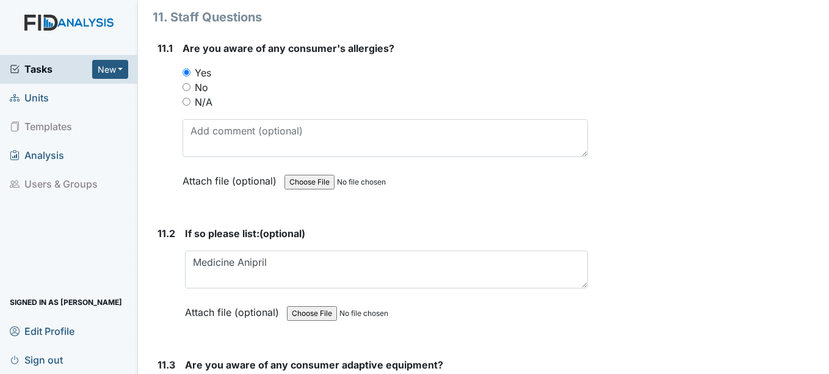
scroll to position [21908, 0]
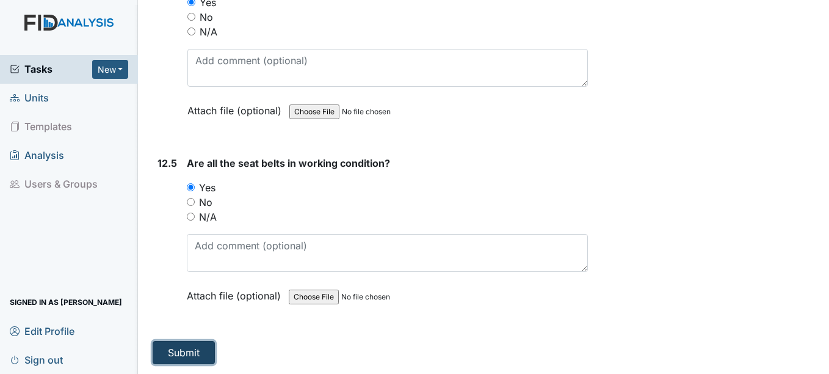
click at [170, 357] on button "Submit" at bounding box center [184, 352] width 62 height 23
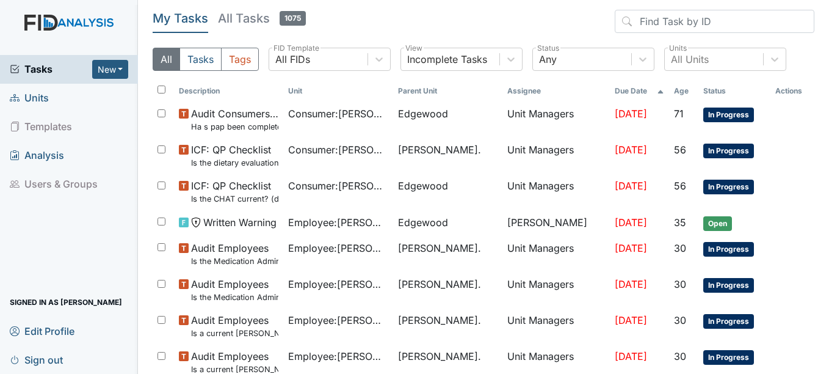
click at [40, 103] on span "Units" at bounding box center [29, 98] width 39 height 19
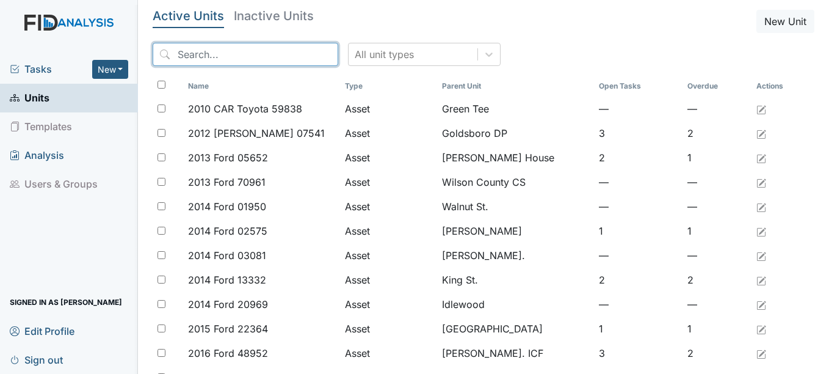
click at [214, 55] on input "search" at bounding box center [246, 54] width 186 height 23
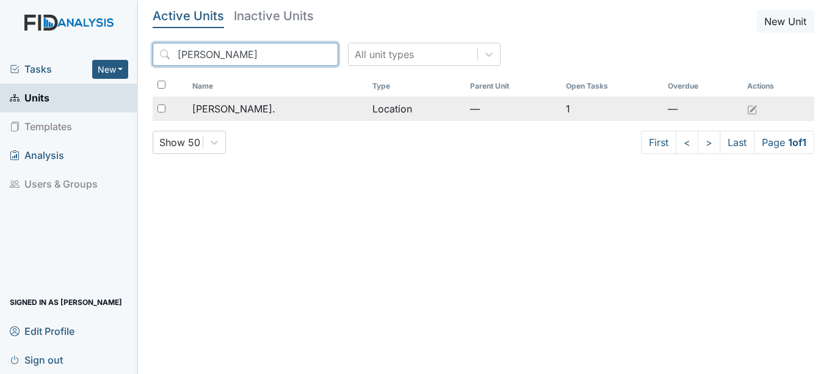
type input "[PERSON_NAME]"
click at [226, 103] on span "[PERSON_NAME]." at bounding box center [233, 108] width 83 height 15
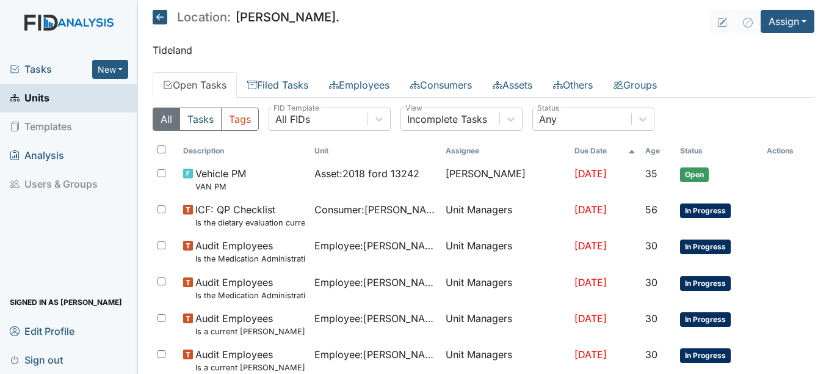
click at [31, 93] on span "Units" at bounding box center [30, 98] width 40 height 19
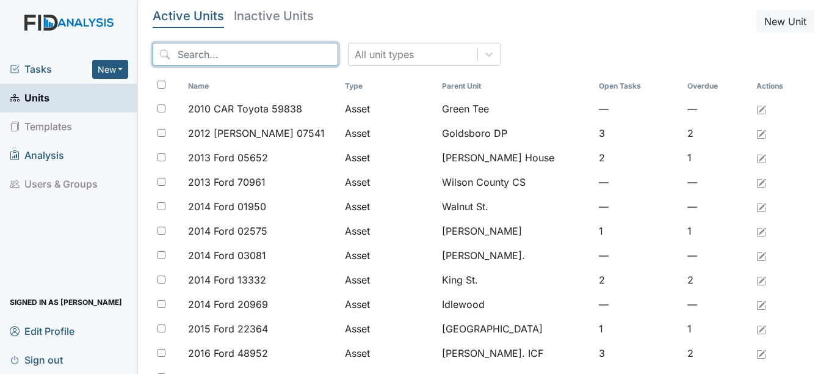
click at [206, 58] on input "search" at bounding box center [246, 54] width 186 height 23
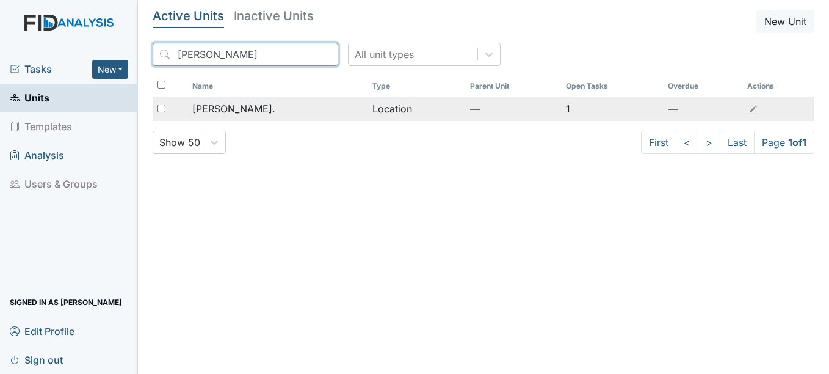
type input "[PERSON_NAME]"
click at [203, 110] on span "[PERSON_NAME]." at bounding box center [233, 108] width 83 height 15
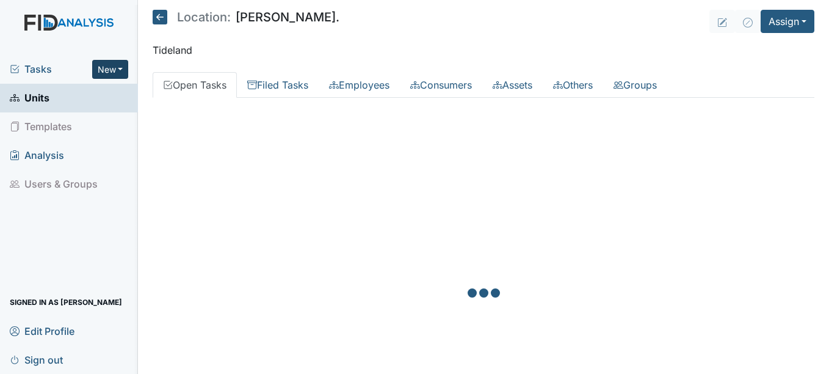
click at [118, 67] on button "New" at bounding box center [110, 69] width 37 height 19
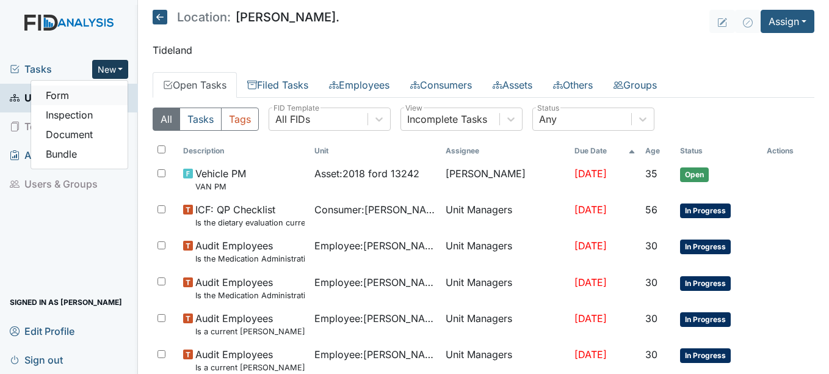
click at [65, 98] on link "Form" at bounding box center [79, 95] width 96 height 20
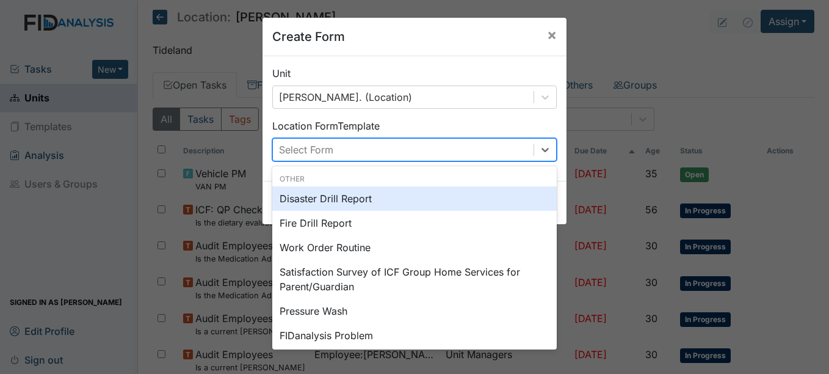
click at [380, 140] on div "Select Form" at bounding box center [403, 150] width 261 height 22
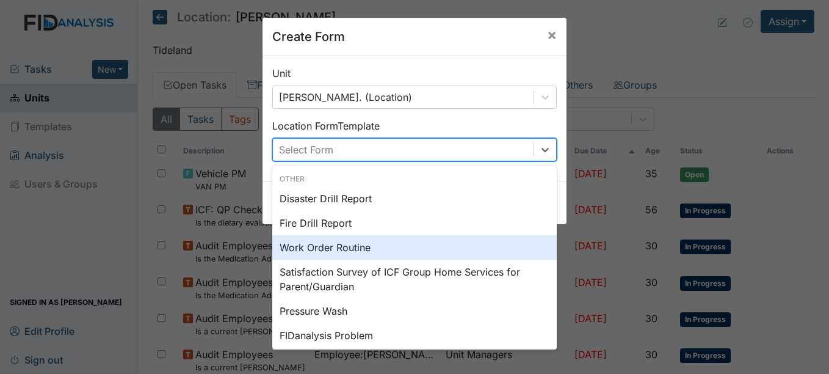
click at [337, 248] on div "Work Order Routine" at bounding box center [414, 247] width 284 height 24
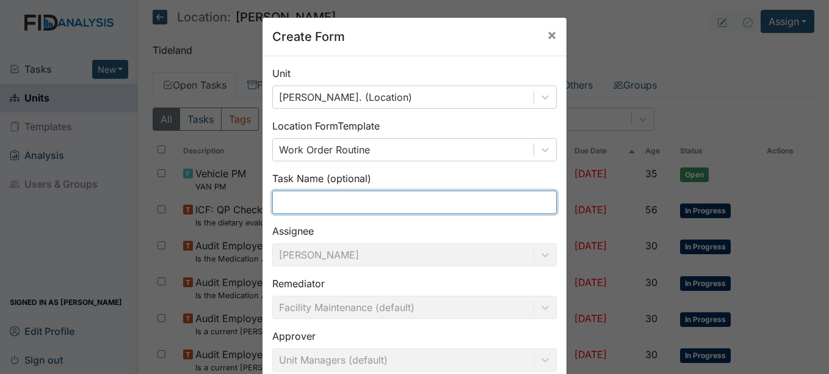
click at [327, 208] on input "text" at bounding box center [414, 201] width 284 height 23
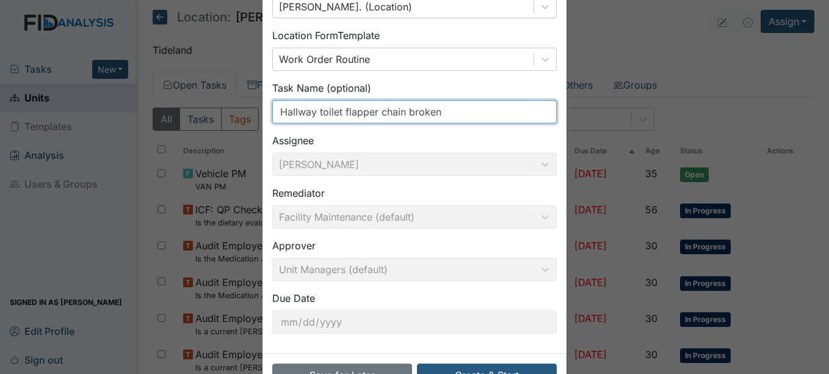
scroll to position [131, 0]
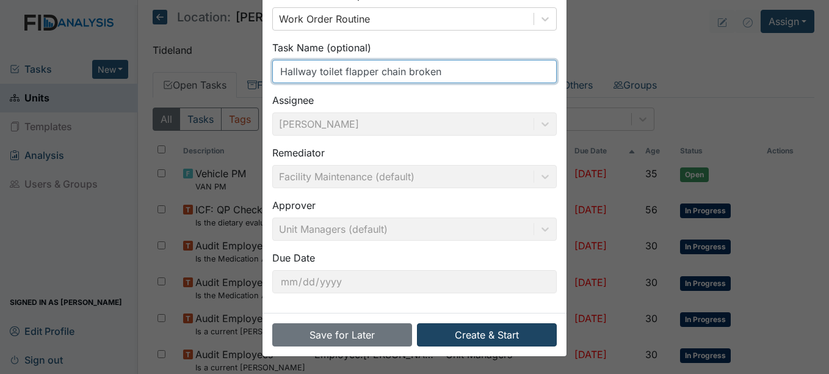
type input "Hallway toilet flapper chain broken"
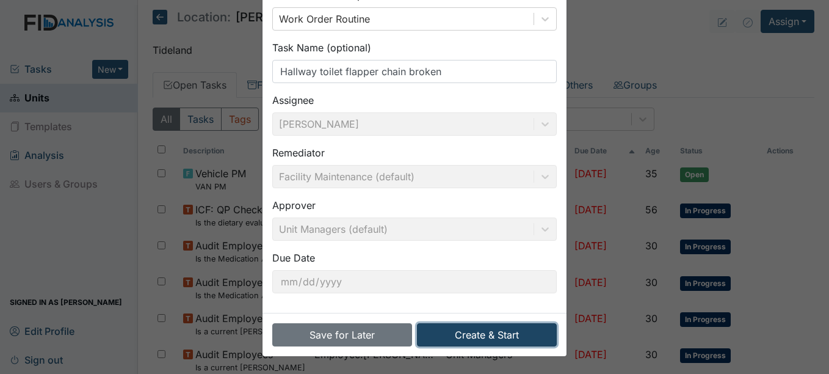
click at [510, 337] on button "Create & Start" at bounding box center [487, 334] width 140 height 23
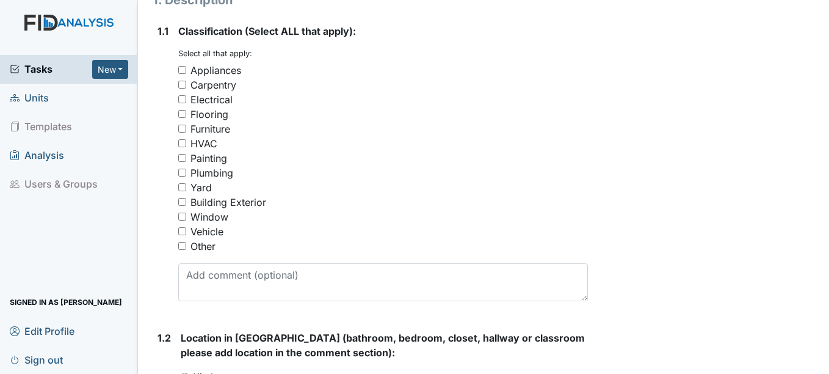
scroll to position [265, 0]
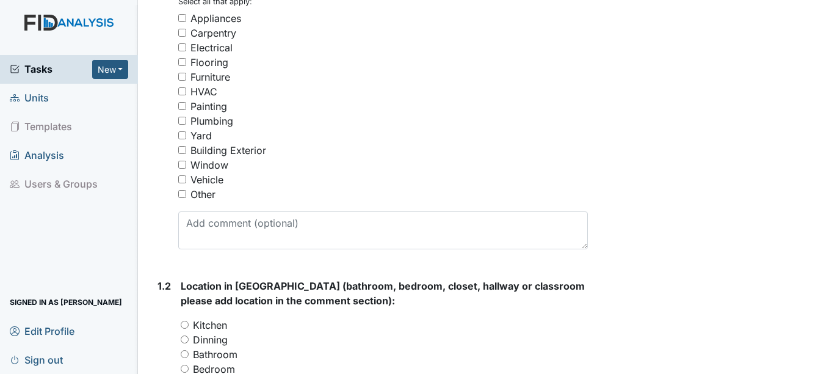
click at [181, 117] on input "Plumbing" at bounding box center [182, 121] width 8 height 8
checkbox input "true"
click at [184, 355] on input "Bathroom" at bounding box center [185, 354] width 8 height 8
radio input "true"
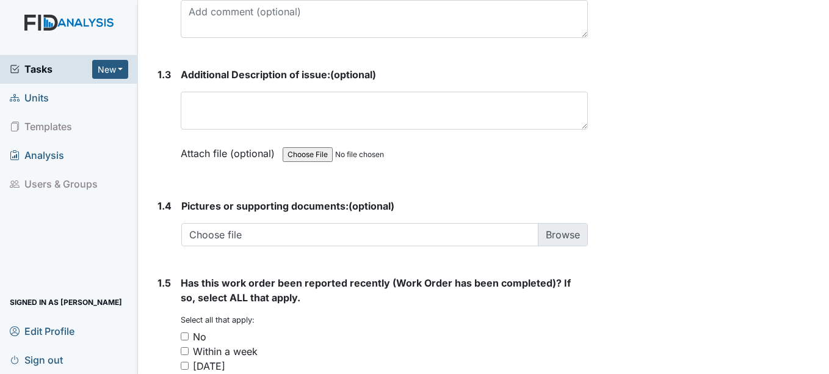
scroll to position [825, 0]
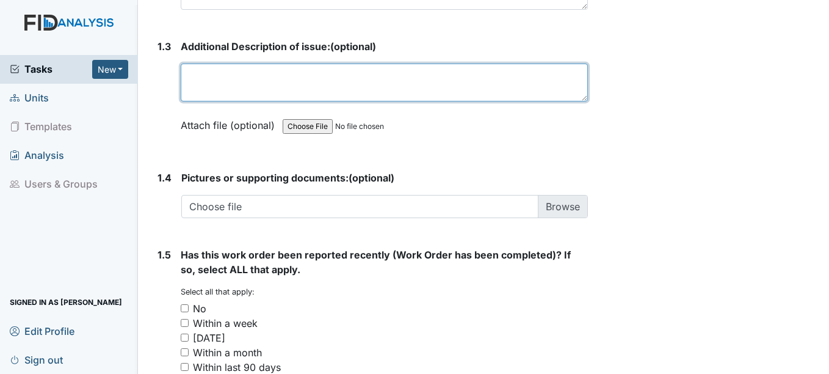
click at [254, 80] on textarea at bounding box center [384, 82] width 407 height 38
click at [248, 80] on textarea "Flapper chain in hall bathroom toilet is broken" at bounding box center [384, 82] width 407 height 38
click at [252, 76] on textarea "Flapper chain in hall bathroom toilet is broken" at bounding box center [384, 82] width 407 height 38
type textarea "Flapper chain assembly in hall bathroom toilet is broken"
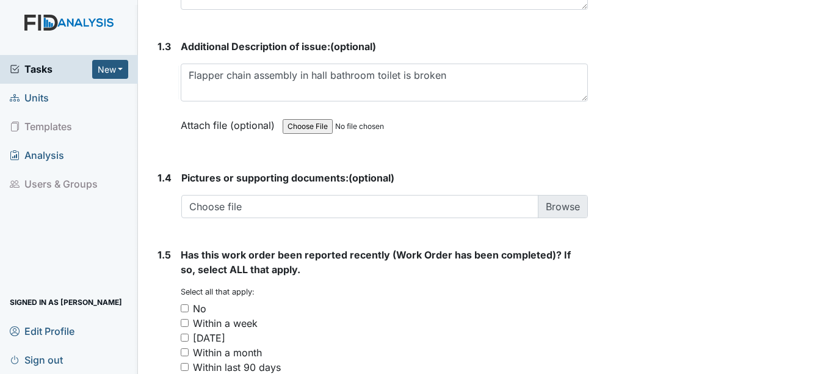
click at [186, 308] on input "No" at bounding box center [185, 308] width 8 height 8
checkbox input "true"
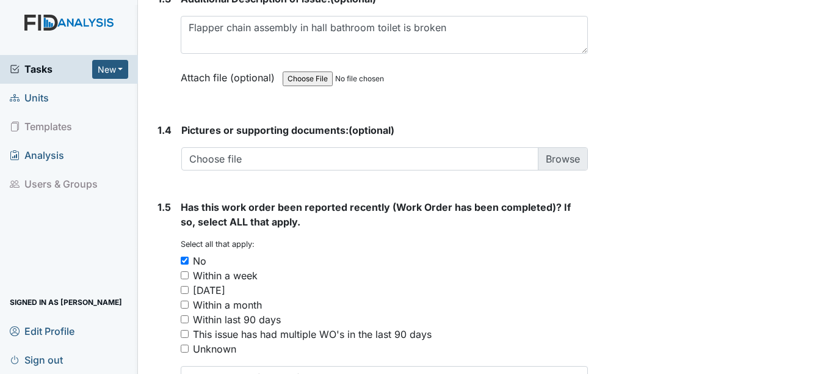
scroll to position [965, 0]
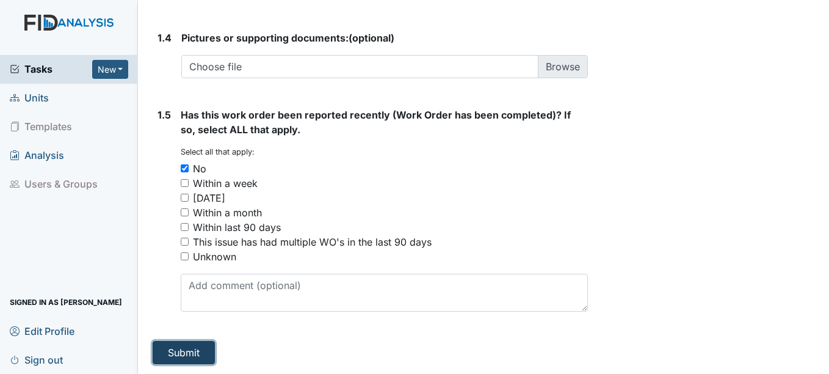
click at [178, 342] on button "Submit" at bounding box center [184, 352] width 62 height 23
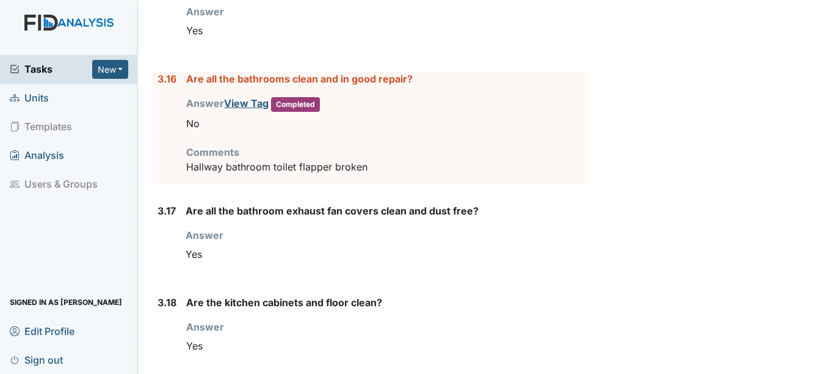
scroll to position [2474, 0]
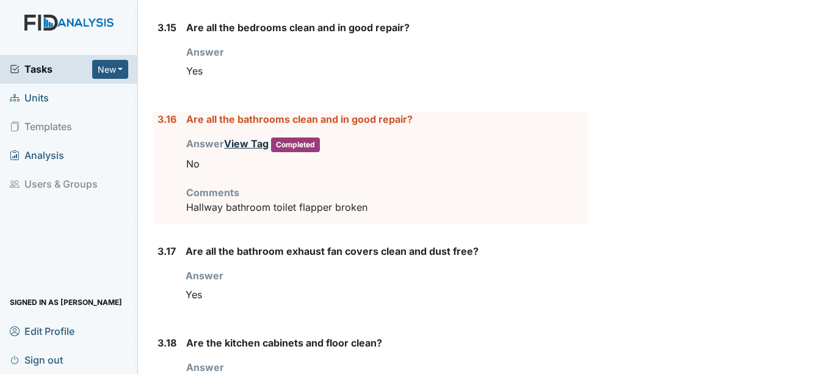
click at [237, 145] on link "View Tag" at bounding box center [246, 143] width 45 height 12
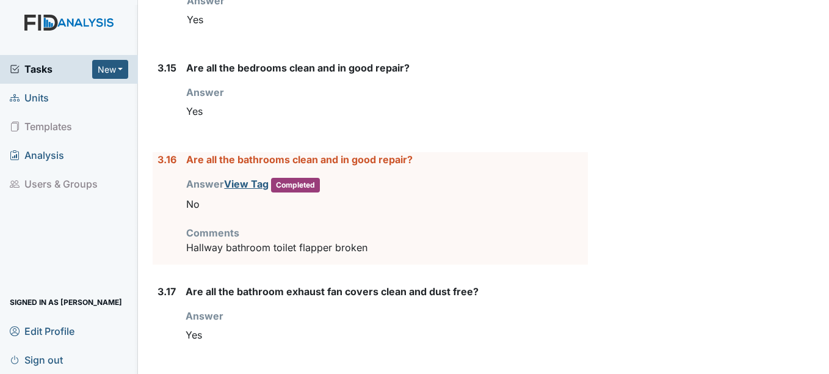
scroll to position [2450, 0]
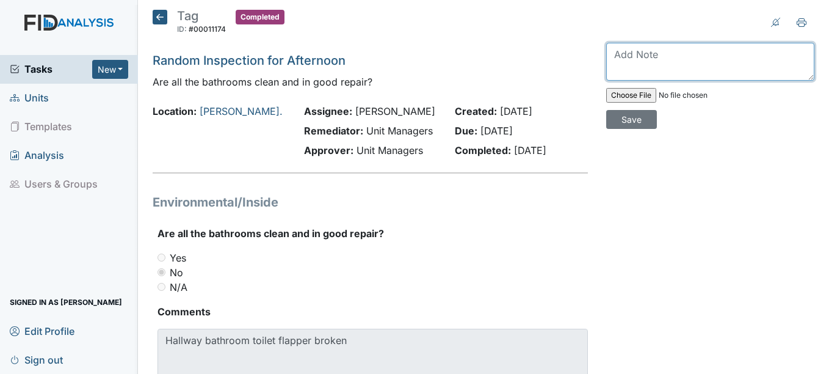
click at [659, 71] on textarea at bounding box center [710, 62] width 208 height 38
click at [702, 57] on textarea "Work order put in" at bounding box center [710, 62] width 208 height 38
type textarea "Work order put in"
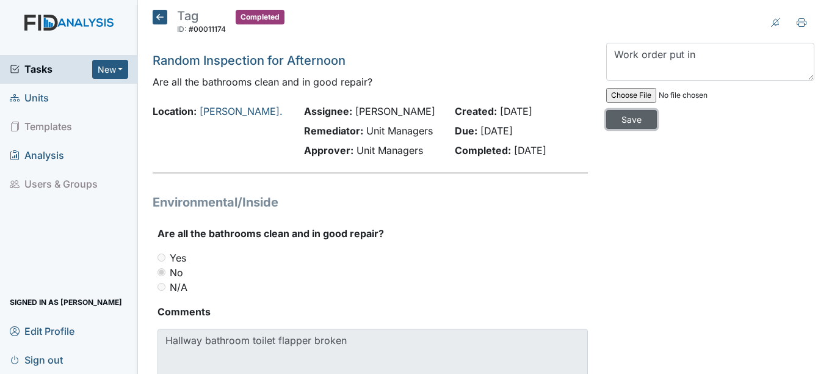
click at [634, 118] on input "Save" at bounding box center [631, 119] width 51 height 19
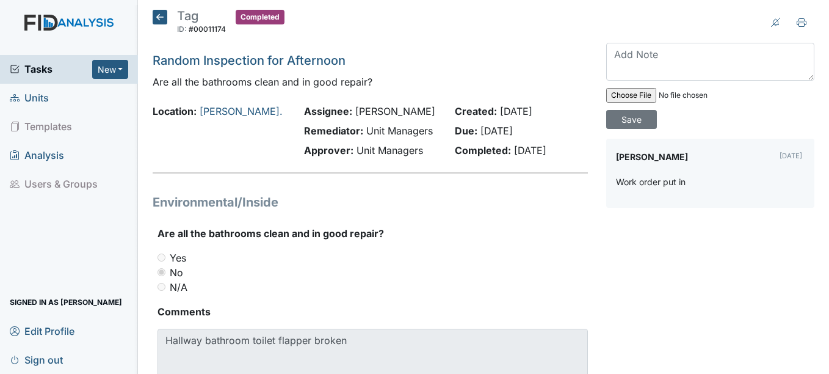
scroll to position [61, 0]
